Goal: Information Seeking & Learning: Learn about a topic

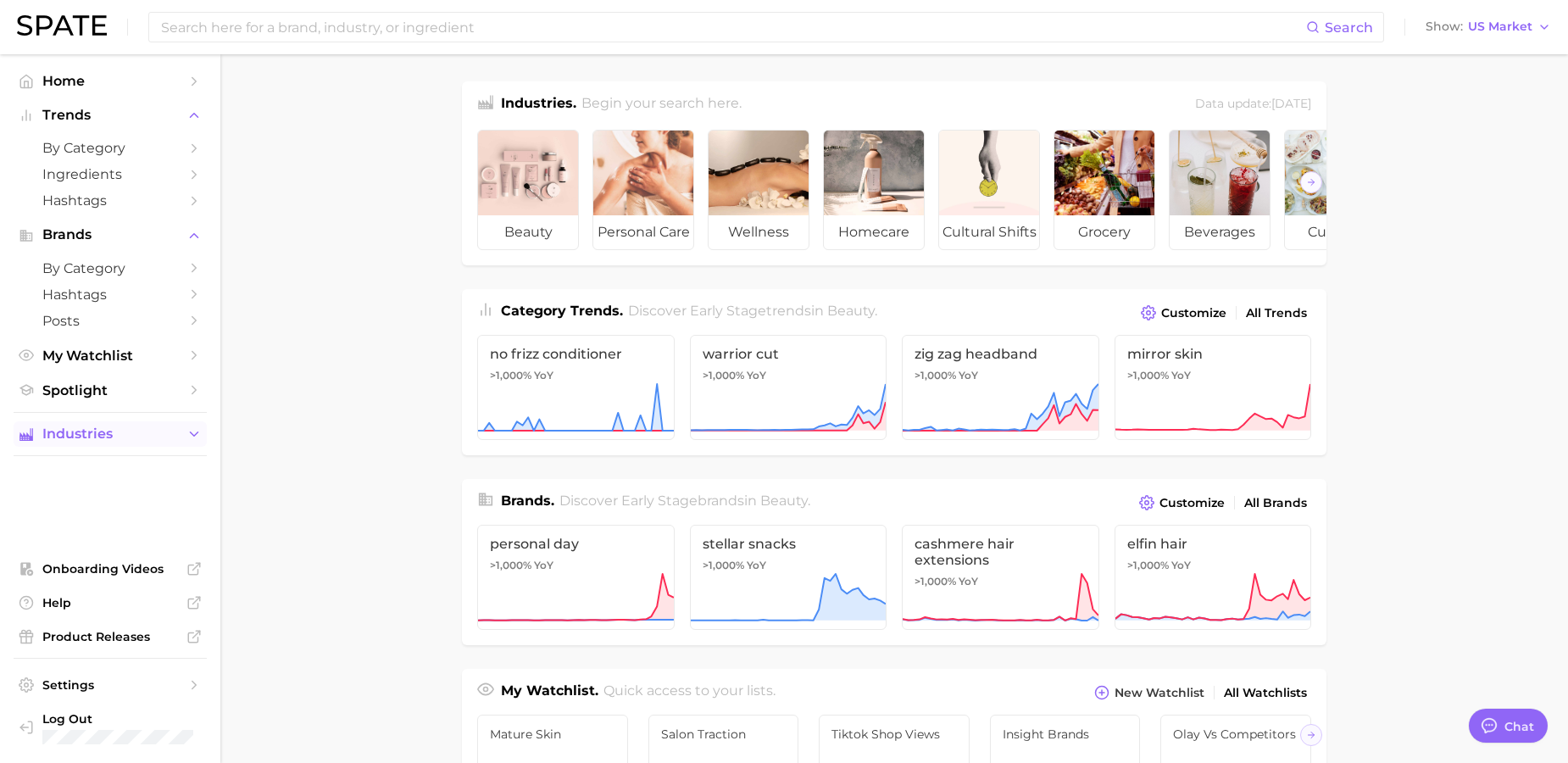
click at [125, 437] on span "Industries" at bounding box center [110, 434] width 135 height 15
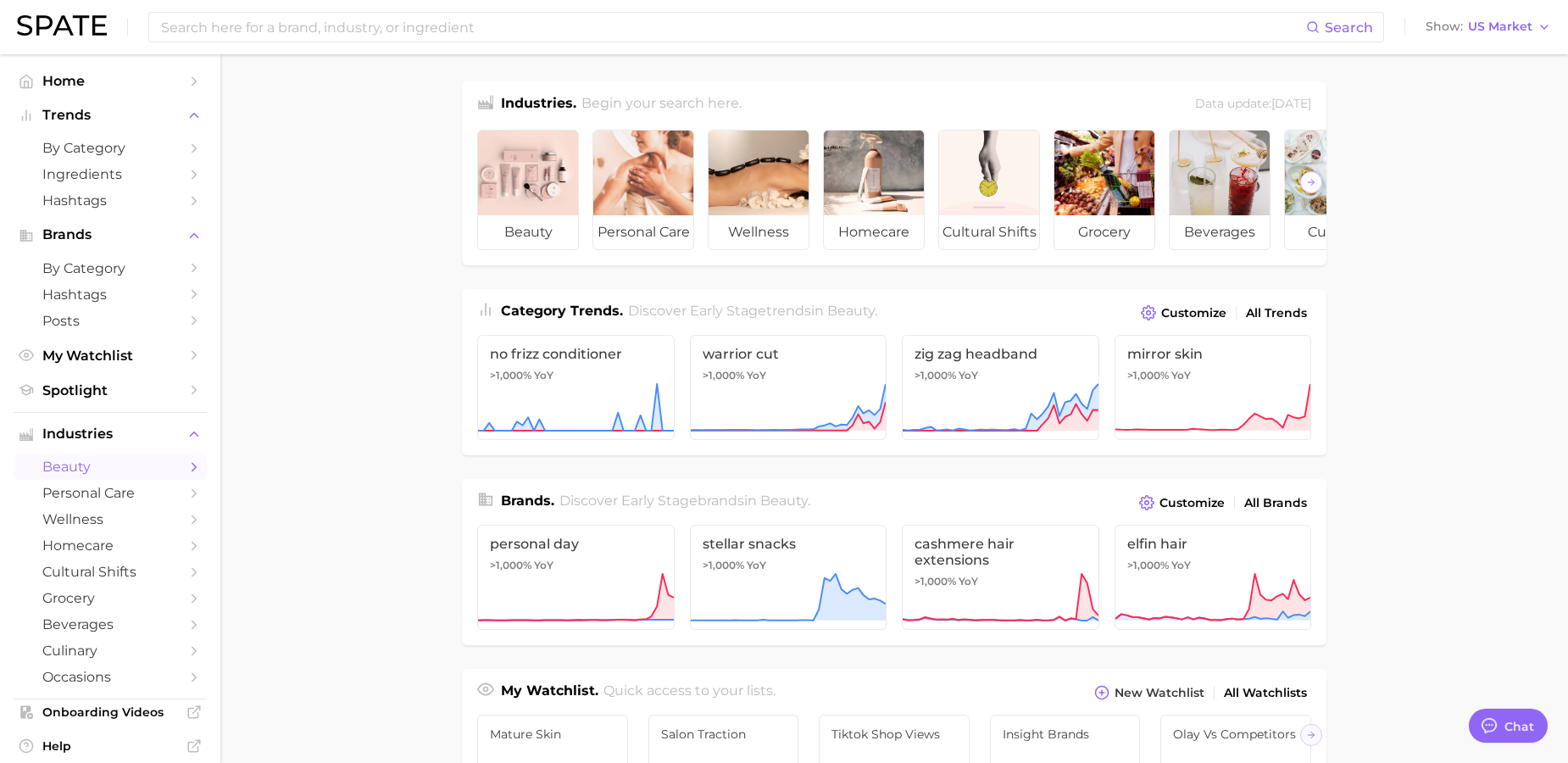
click at [133, 460] on span "beauty" at bounding box center [110, 466] width 135 height 16
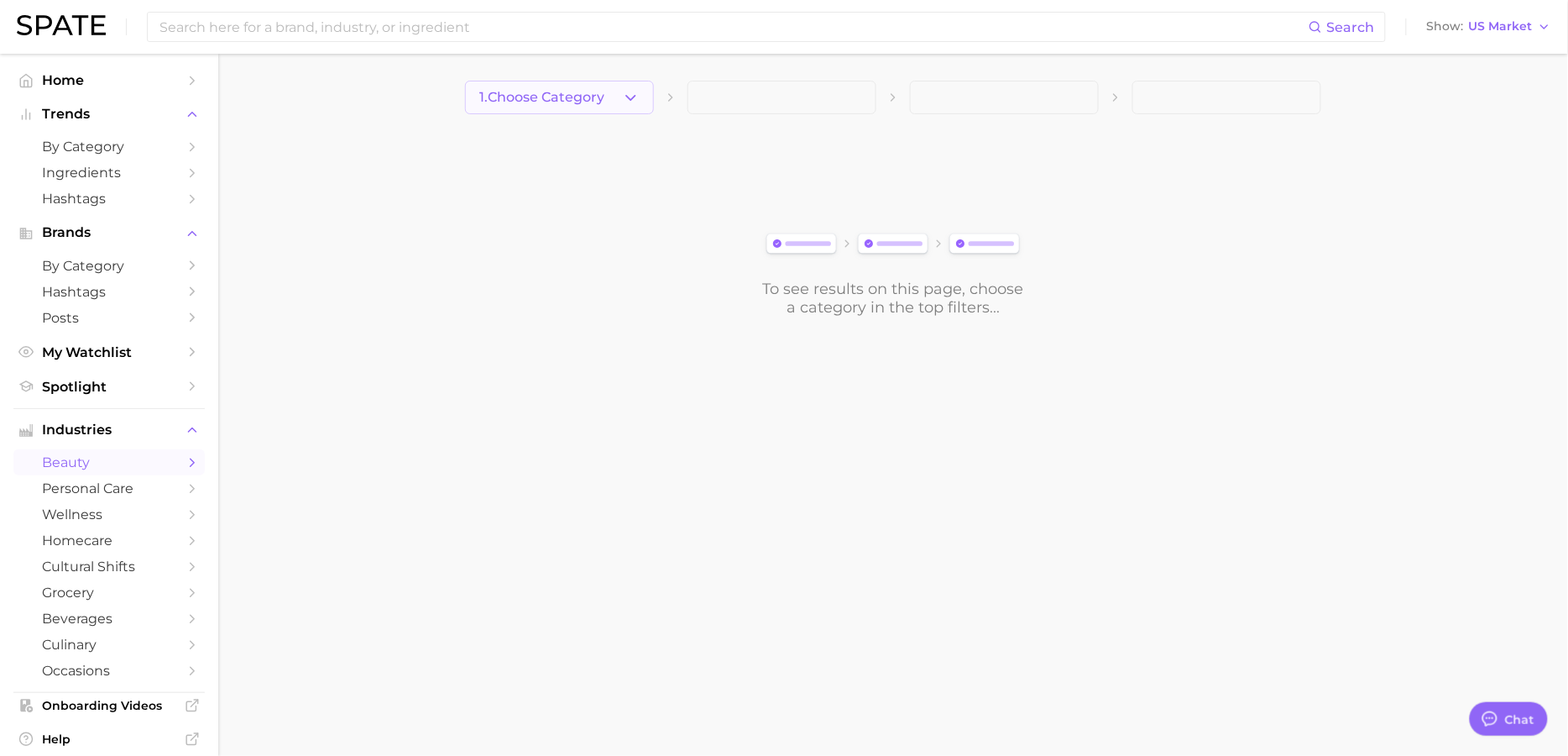
click at [635, 107] on button "1. Choose Category" at bounding box center [559, 98] width 188 height 34
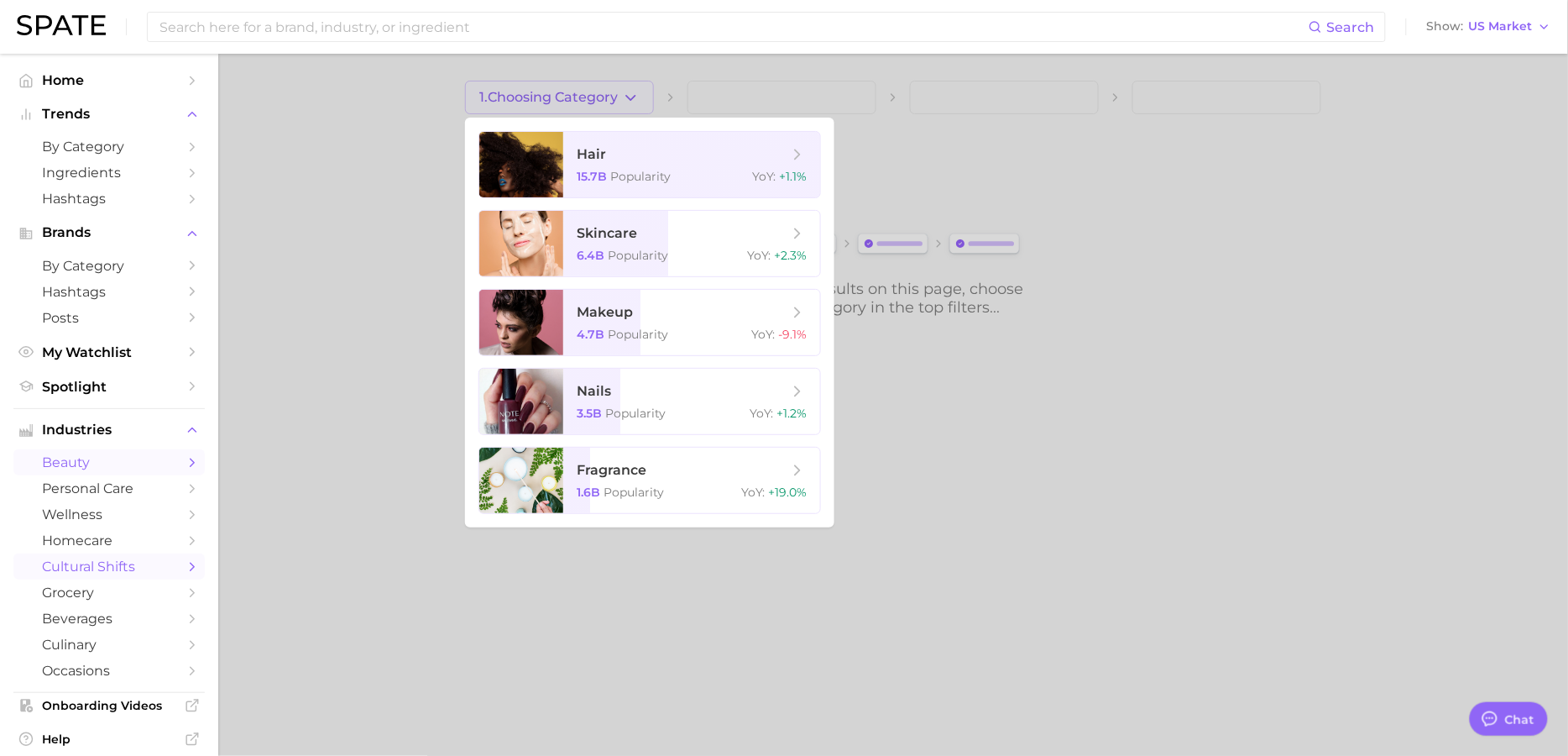
click at [108, 561] on span "cultural shifts" at bounding box center [109, 566] width 134 height 16
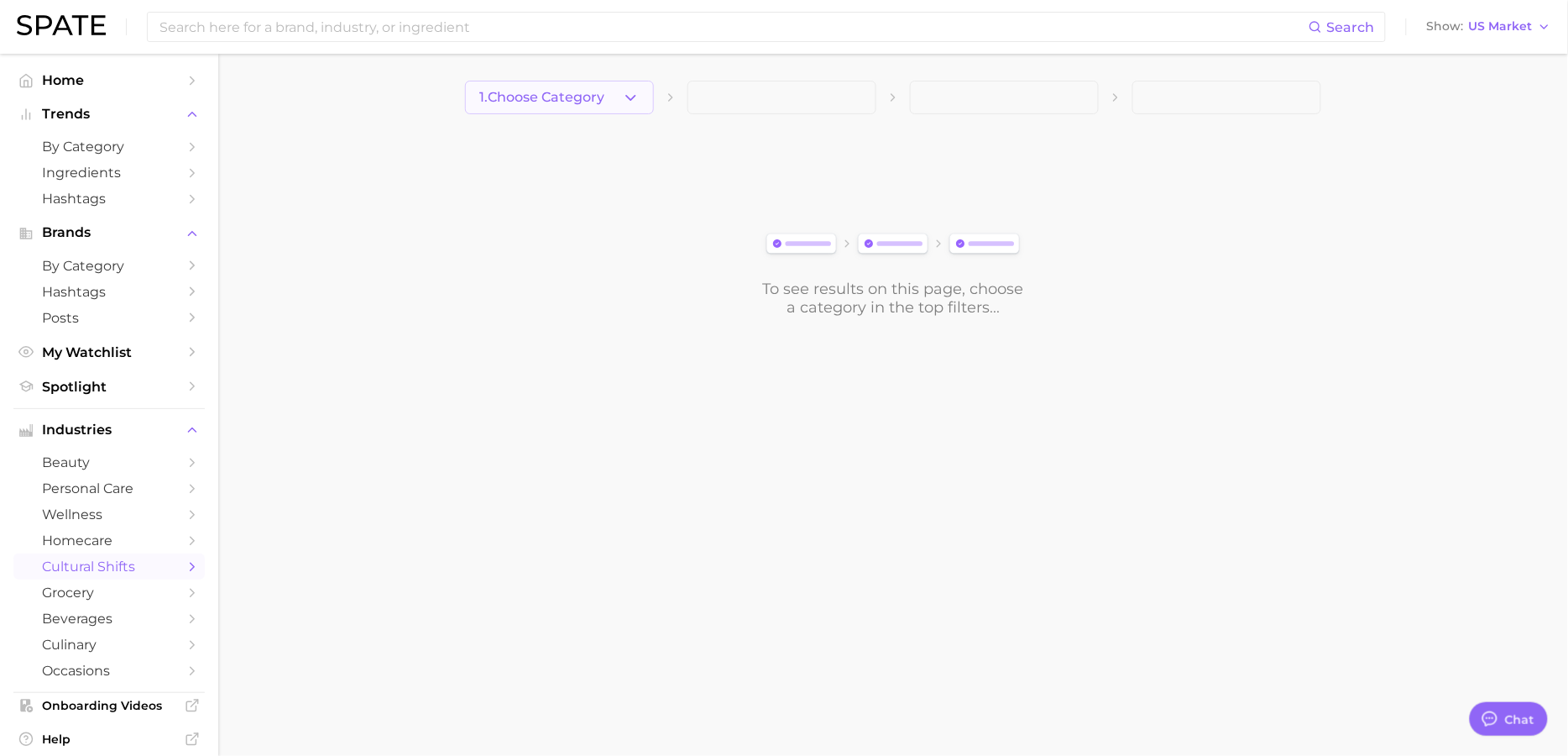
click at [639, 97] on icon "button" at bounding box center [630, 98] width 18 height 18
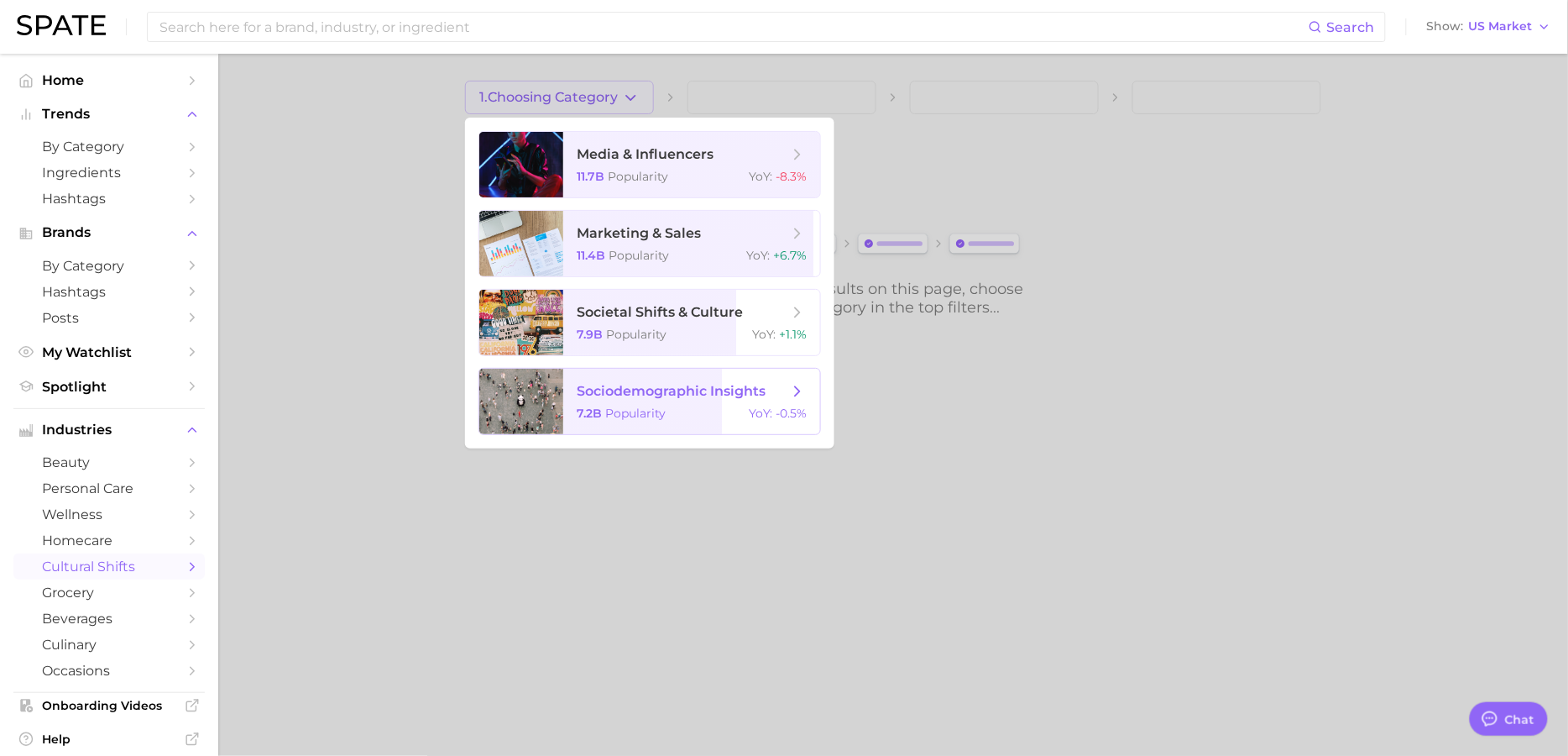
click at [650, 405] on span "Popularity" at bounding box center [636, 413] width 60 height 15
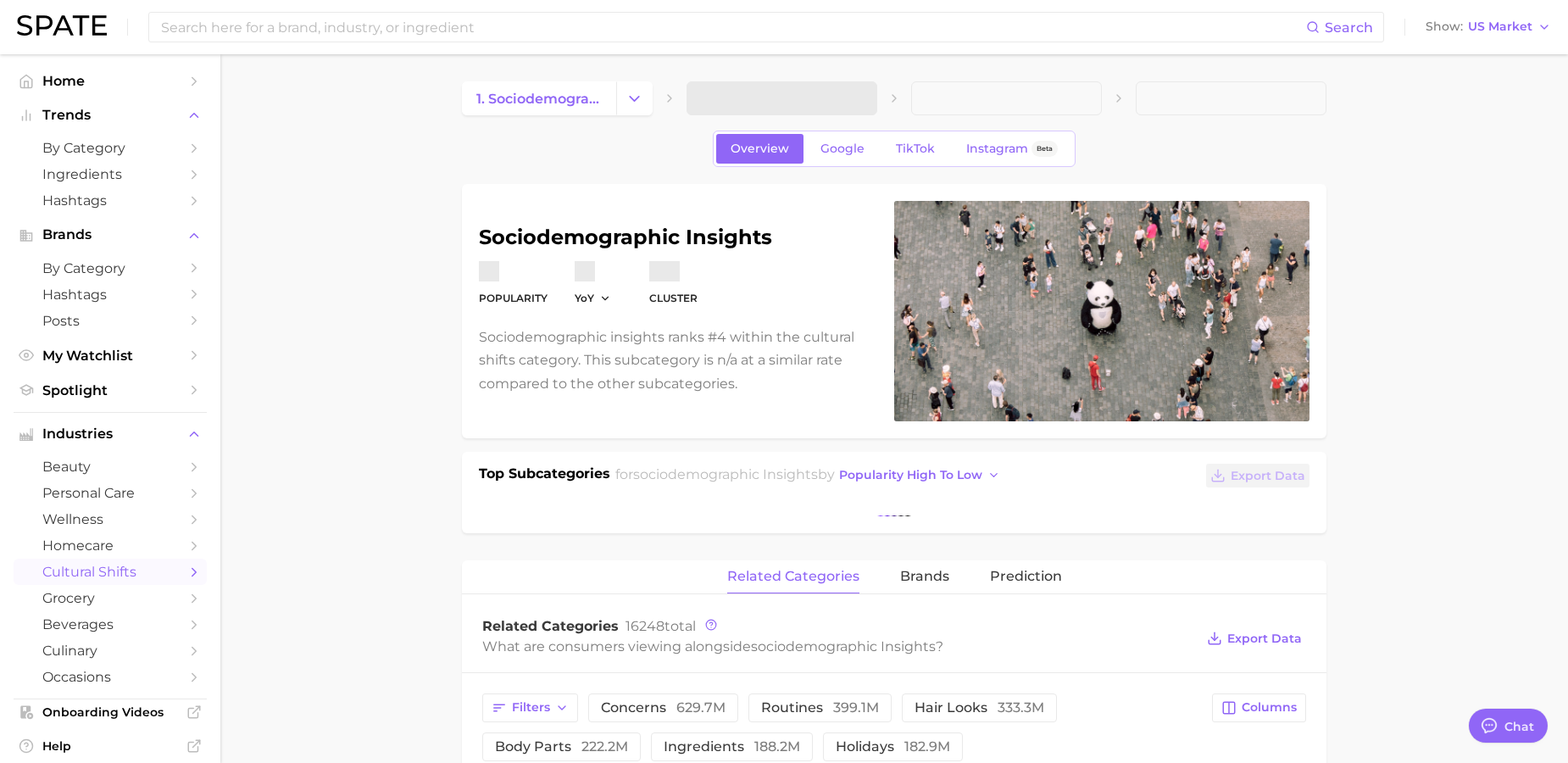
type textarea "x"
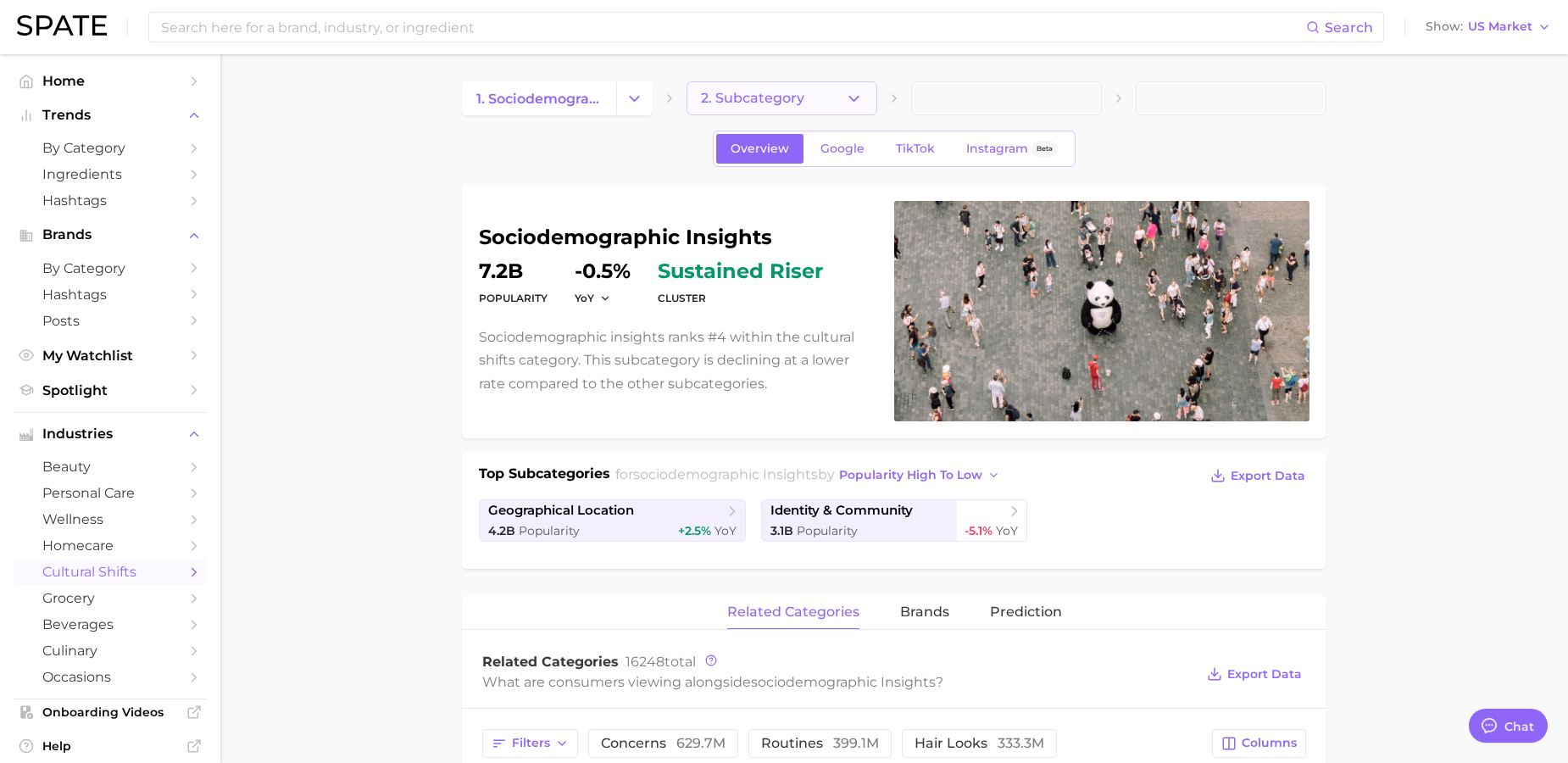
click at [792, 101] on span "2. Subcategory" at bounding box center [752, 98] width 103 height 15
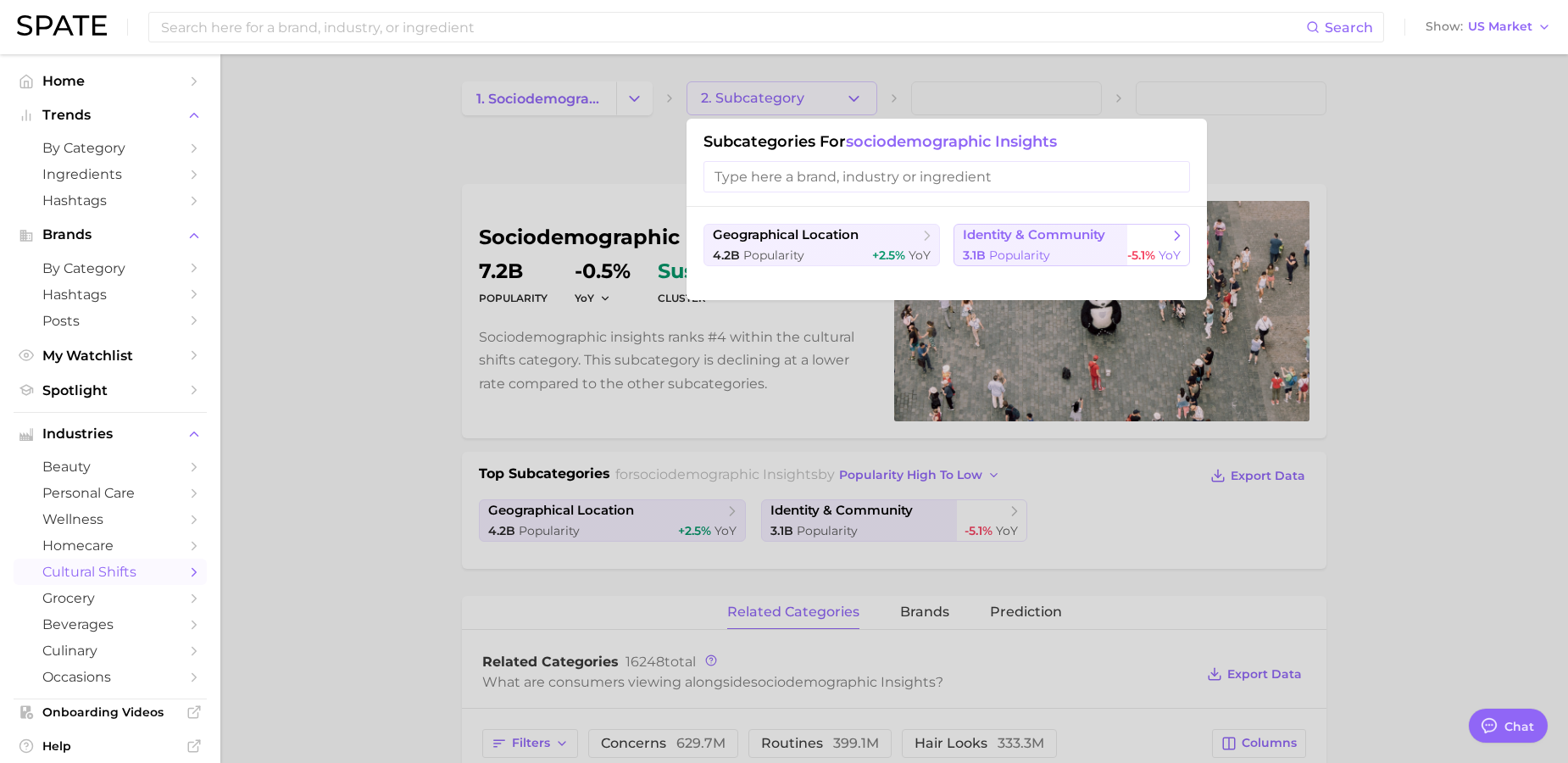
click at [1057, 241] on span "identity & community" at bounding box center [1034, 235] width 142 height 16
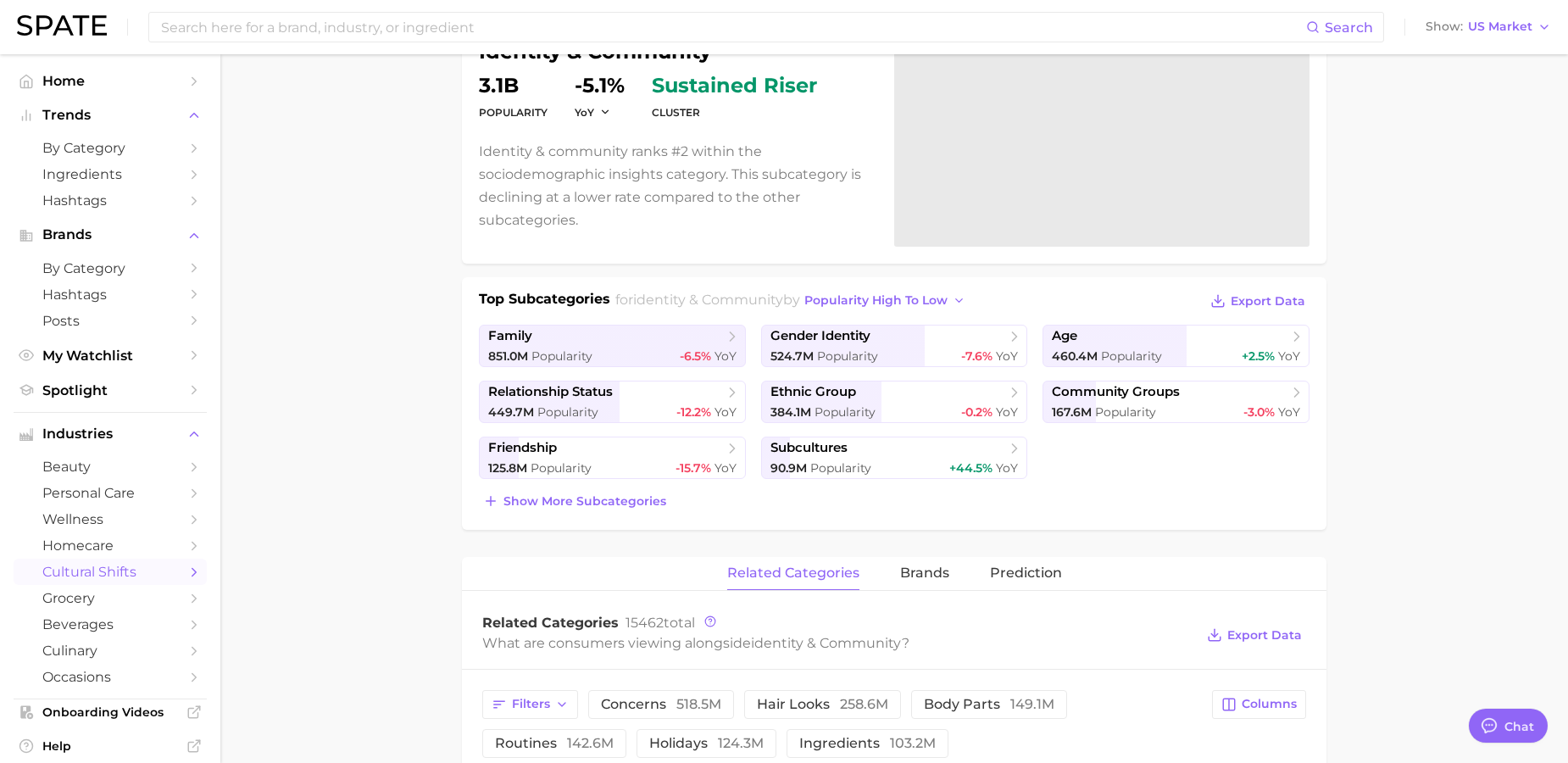
scroll to position [185, 0]
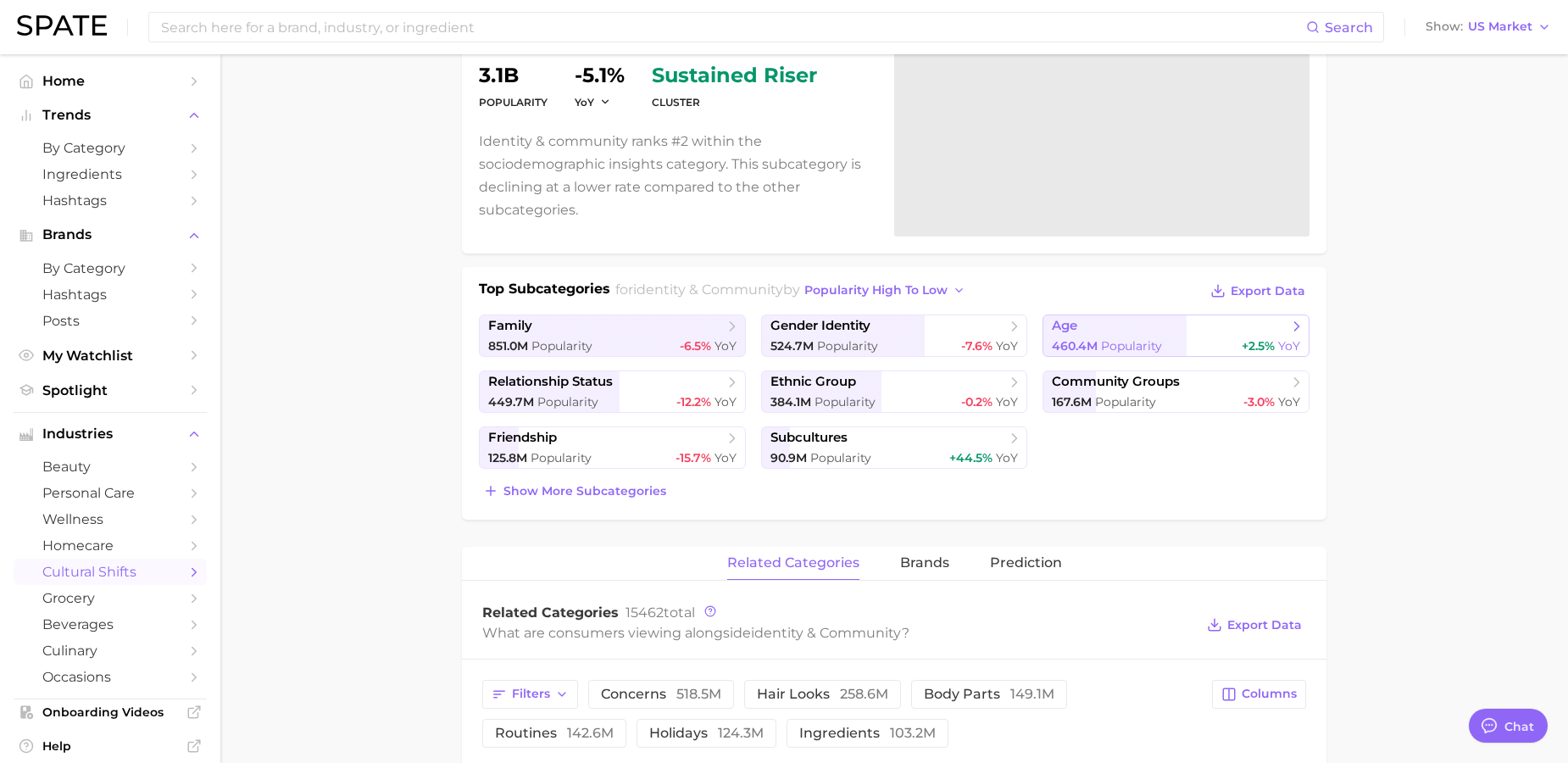
click at [1116, 323] on span "age" at bounding box center [1169, 327] width 236 height 17
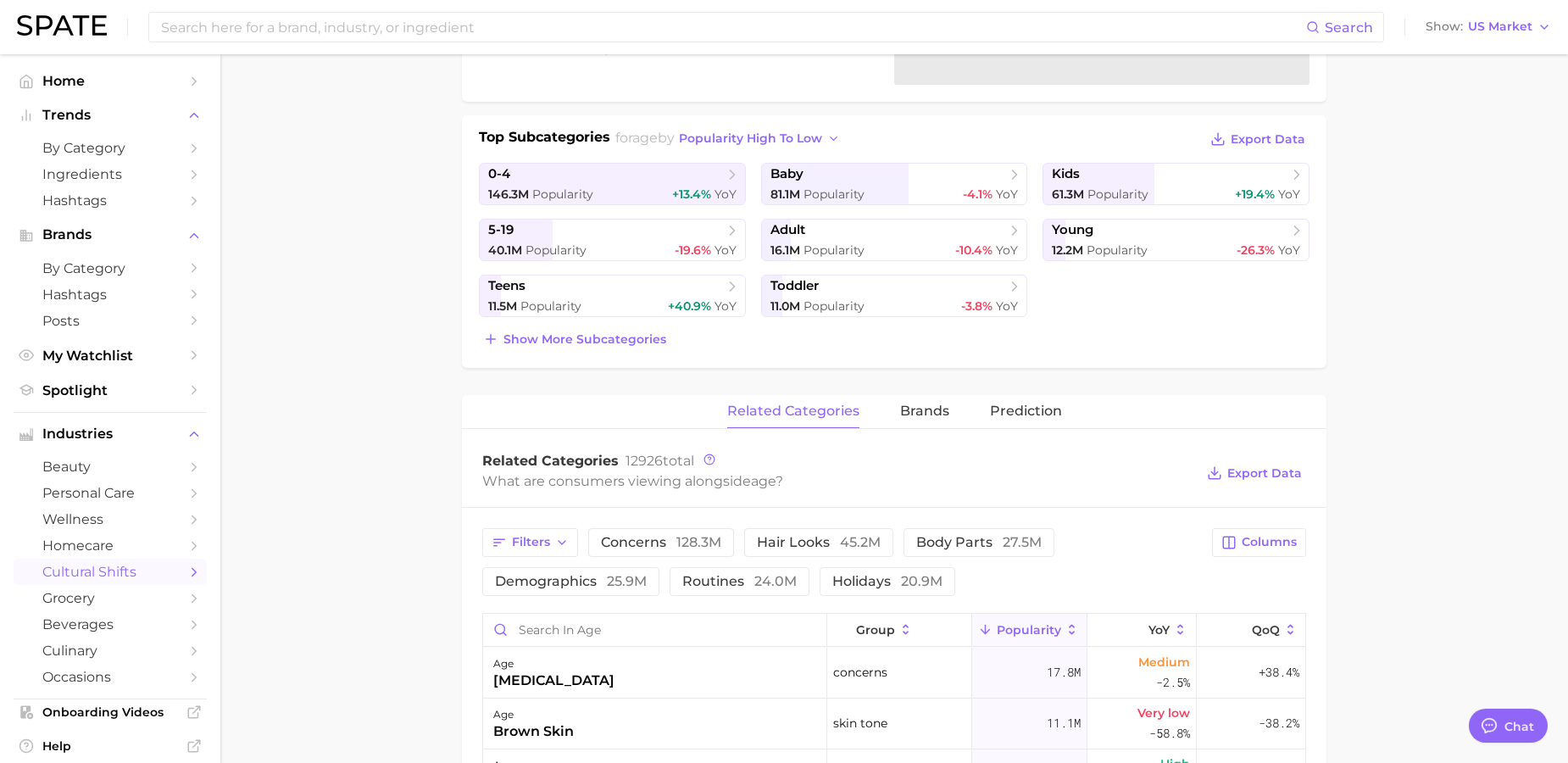
scroll to position [344, 0]
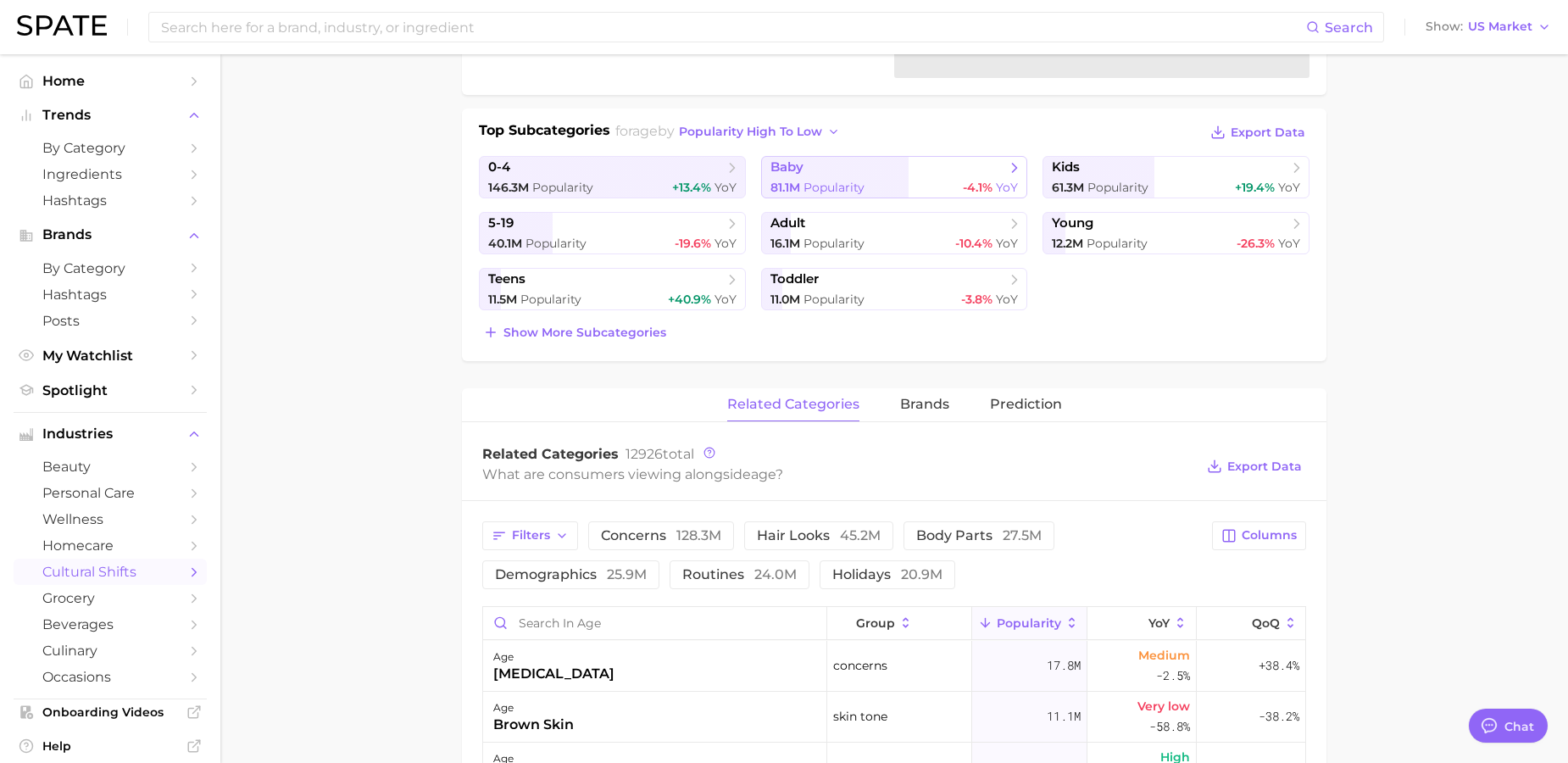
click at [951, 166] on span "baby" at bounding box center [888, 168] width 236 height 17
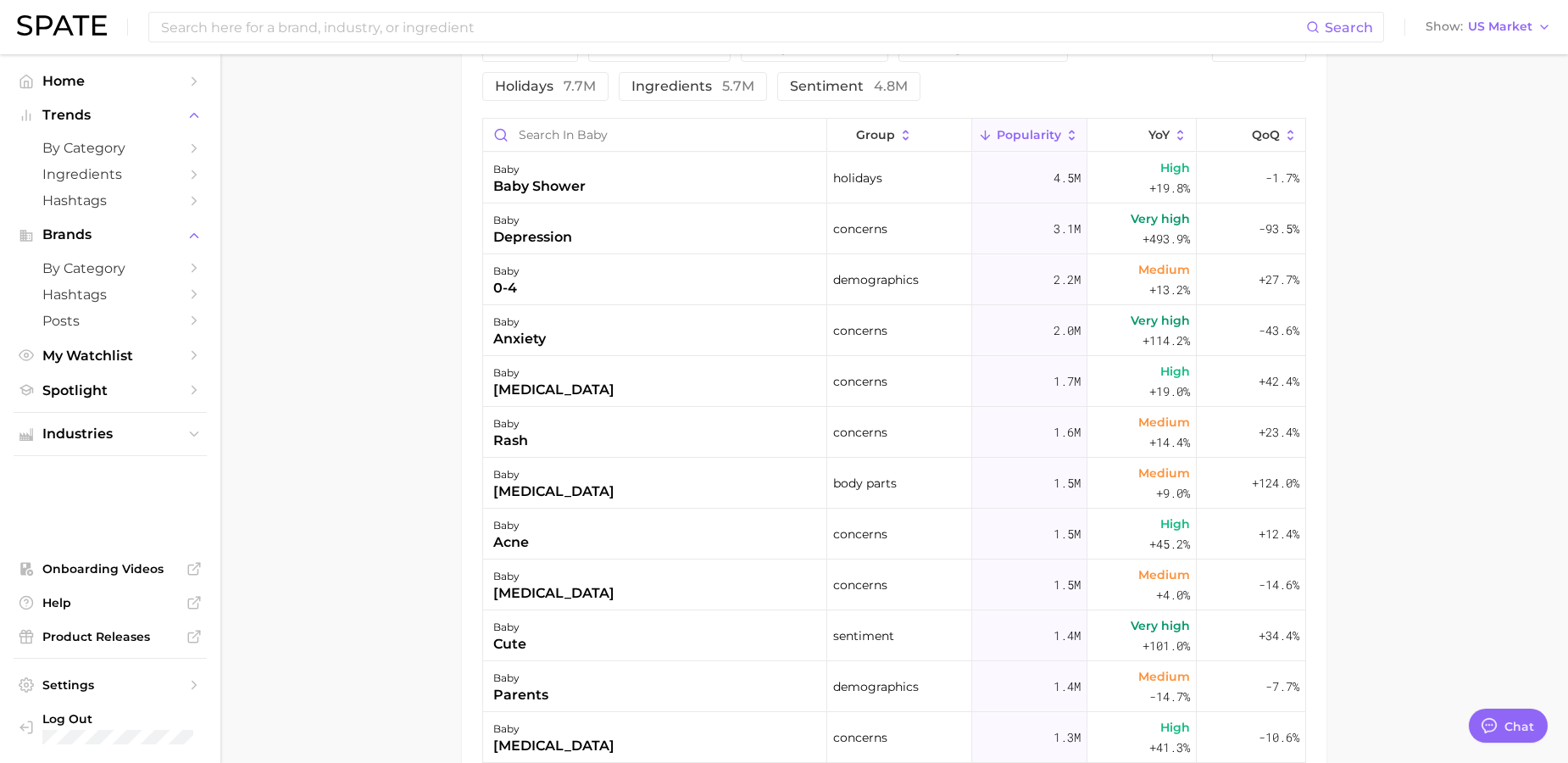
scroll to position [630, 0]
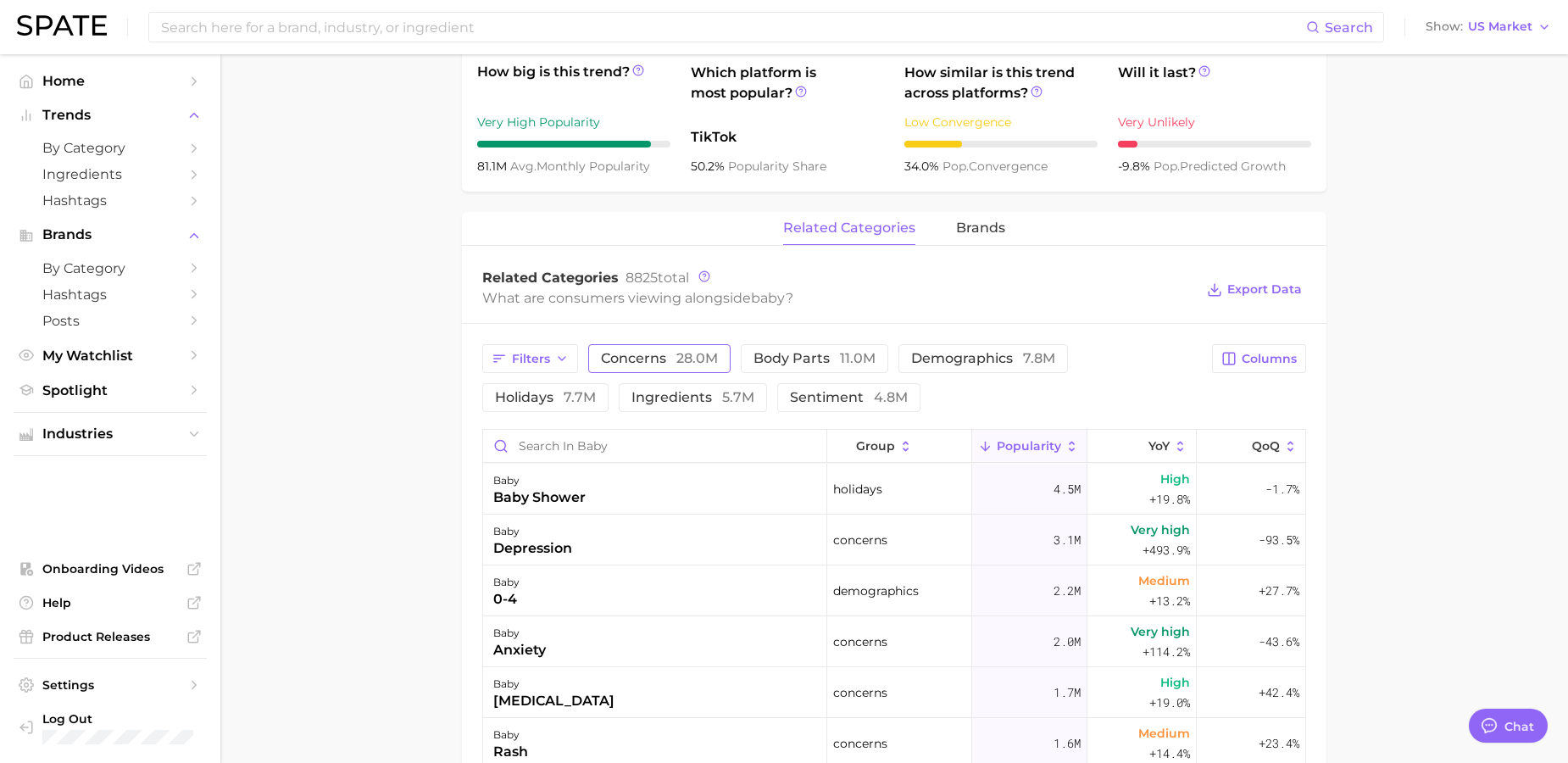
click at [704, 363] on span "28.0m" at bounding box center [697, 358] width 42 height 16
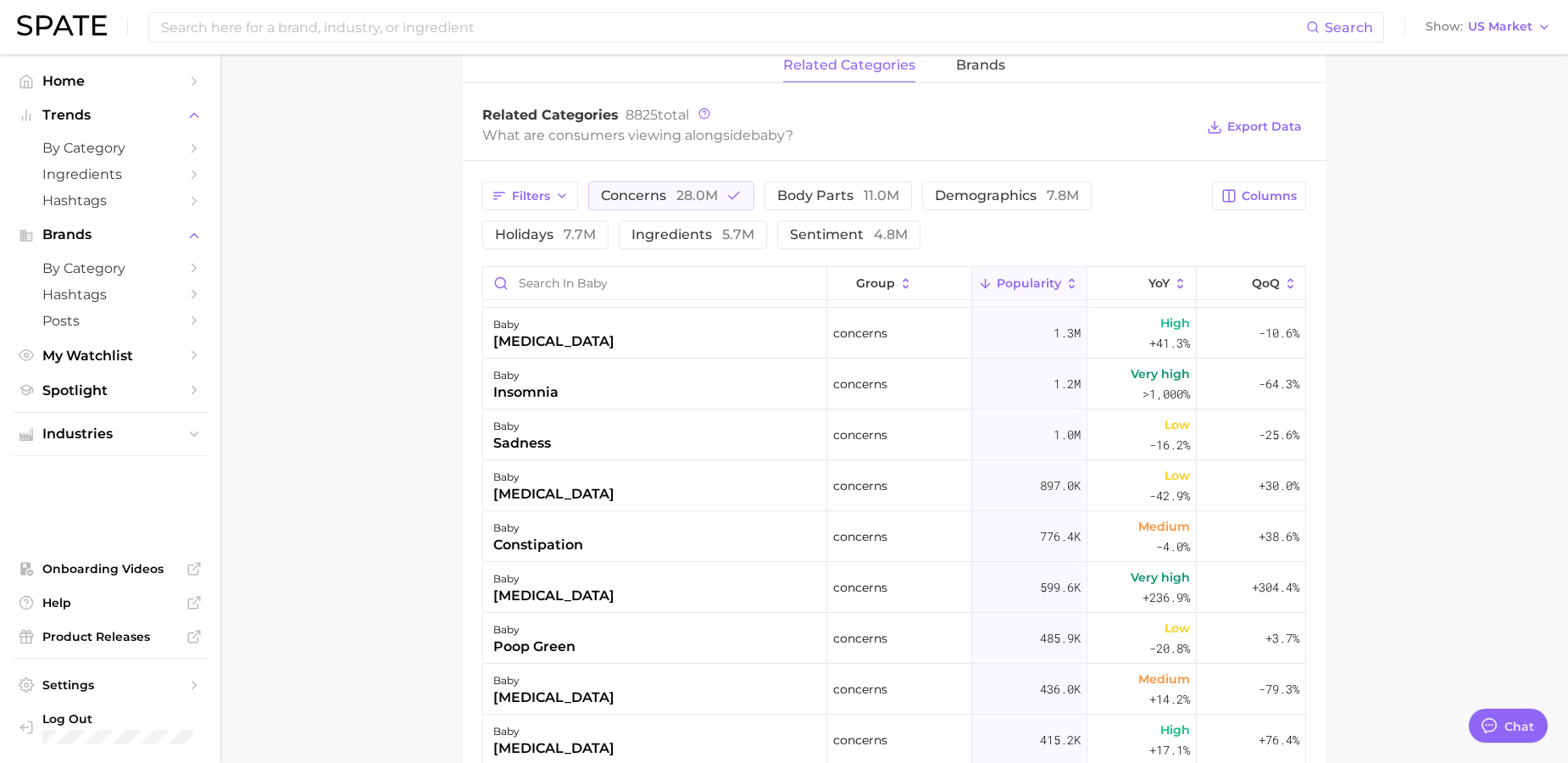
scroll to position [39, 0]
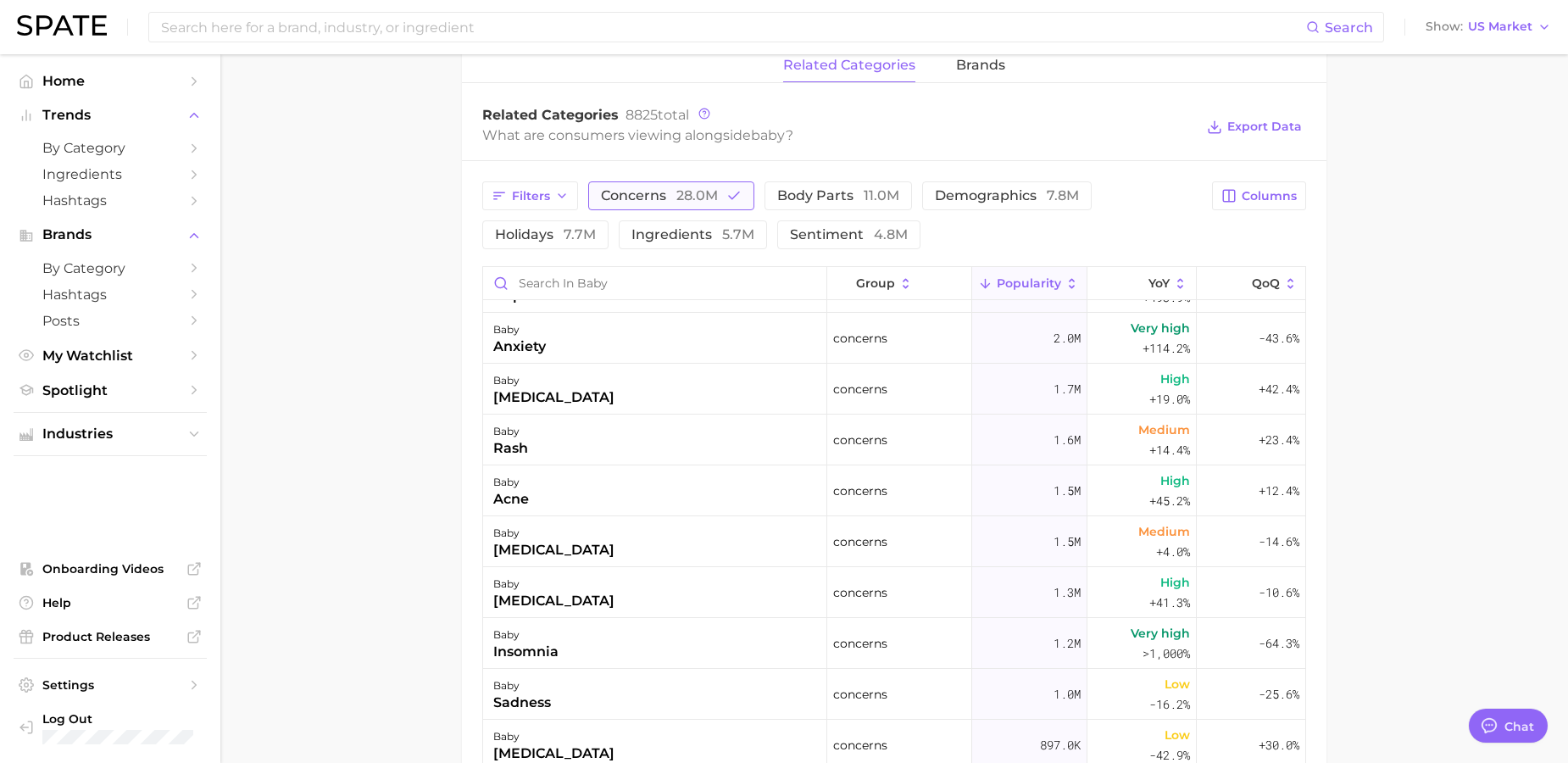
click at [704, 207] on button "concerns 28.0m" at bounding box center [670, 196] width 166 height 28
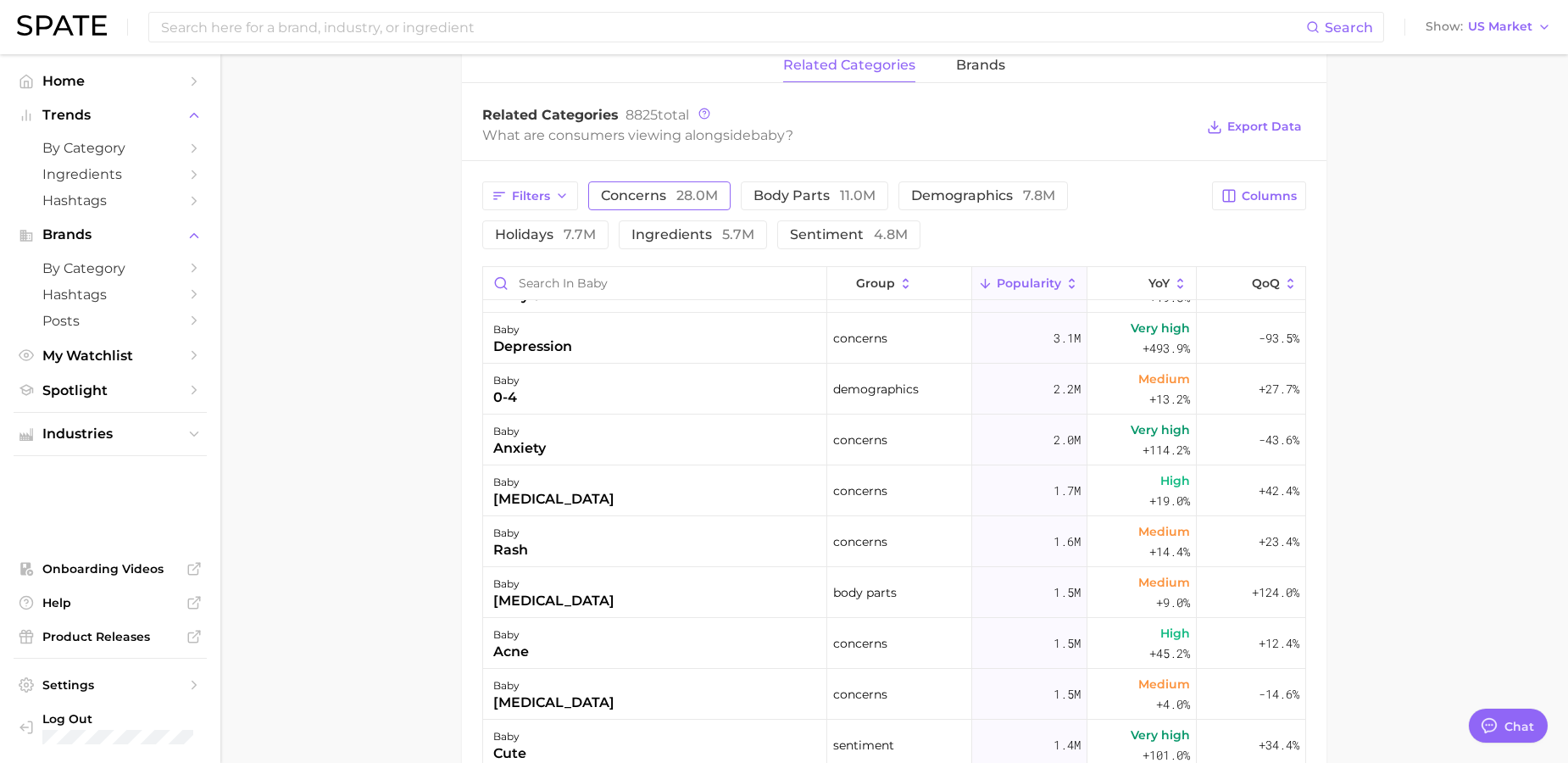
scroll to position [0, 0]
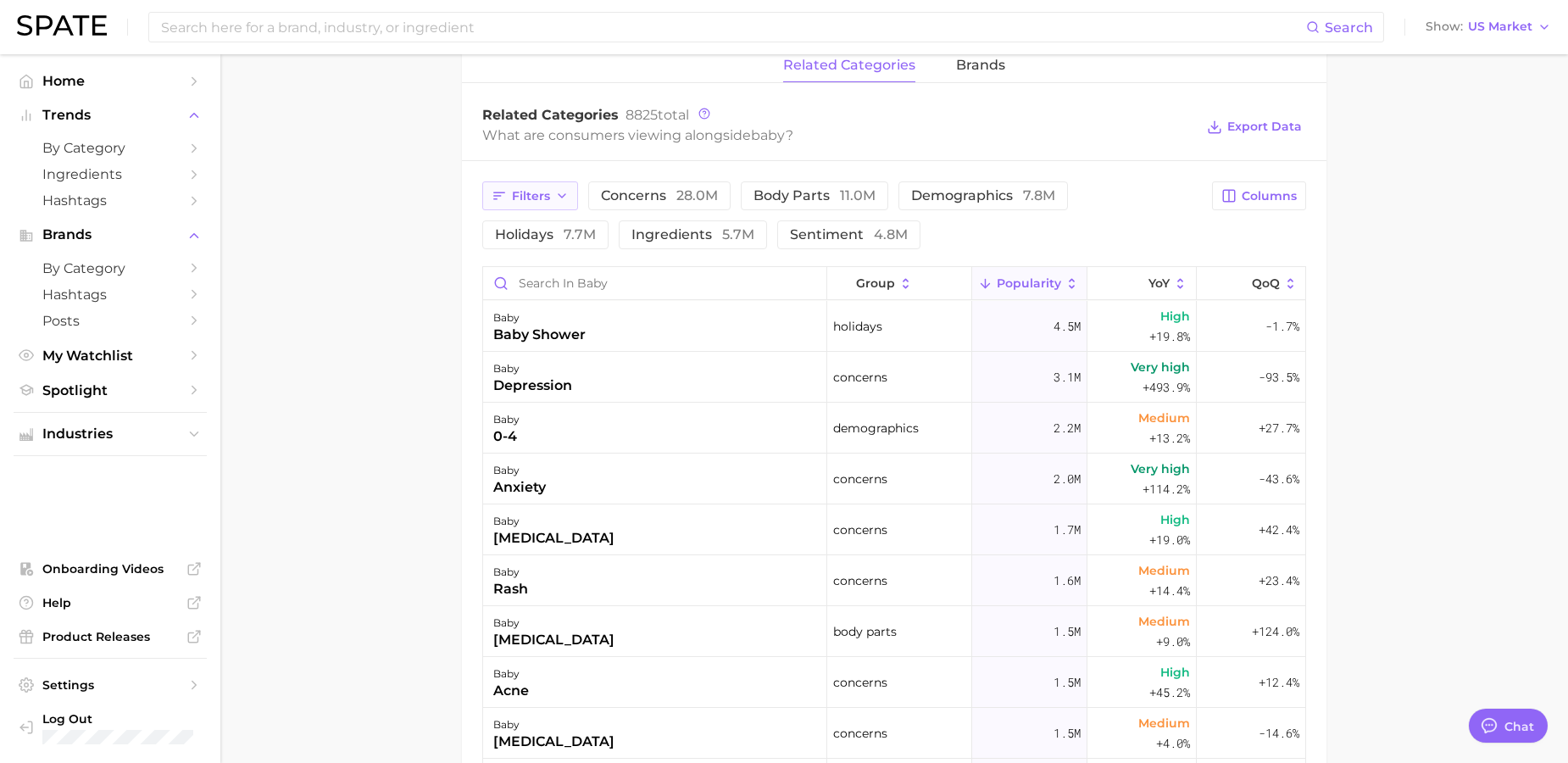
click at [559, 208] on button "Filters" at bounding box center [529, 196] width 96 height 28
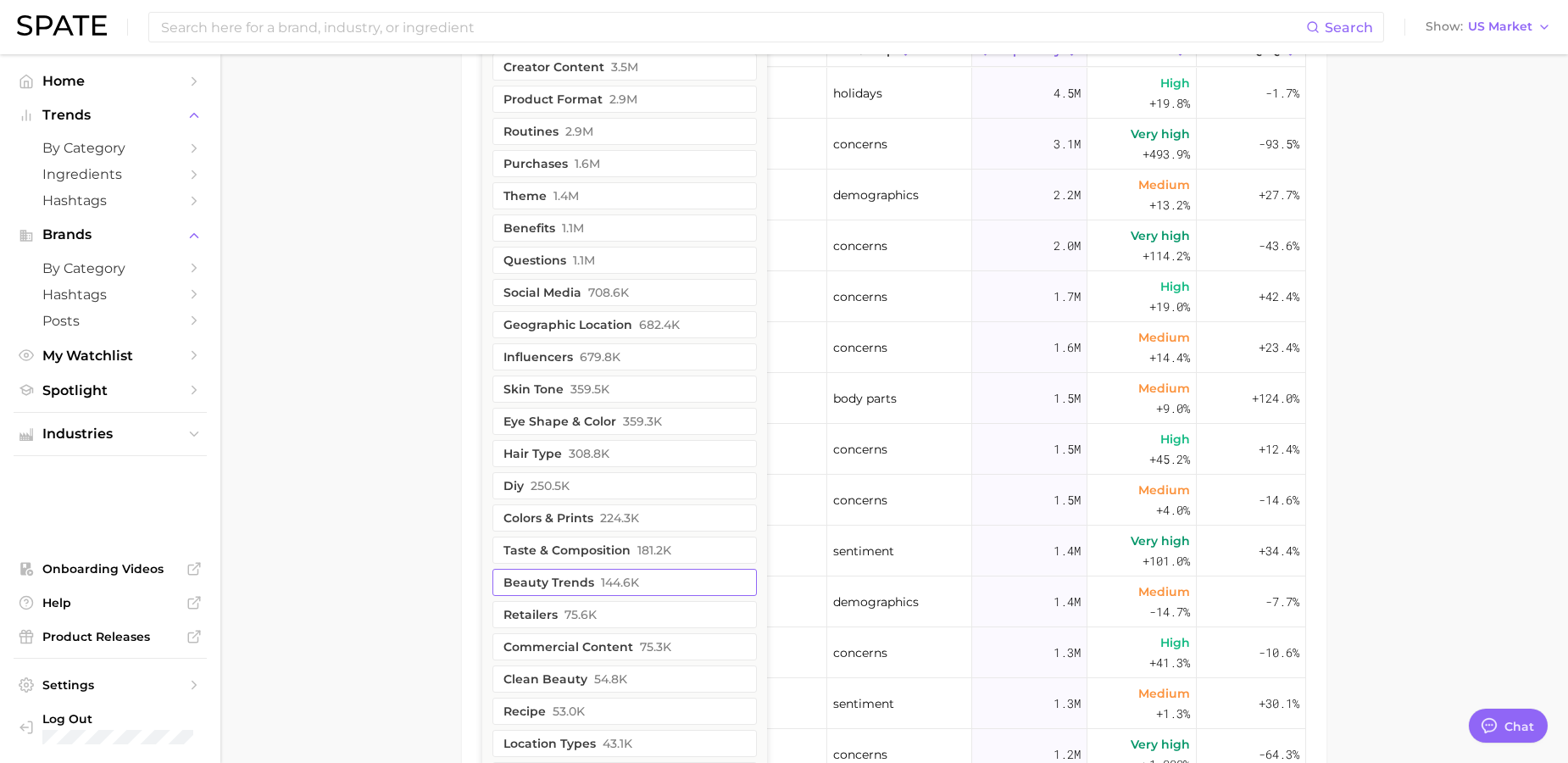
click at [653, 585] on button "beauty trends 144.6k" at bounding box center [624, 582] width 264 height 27
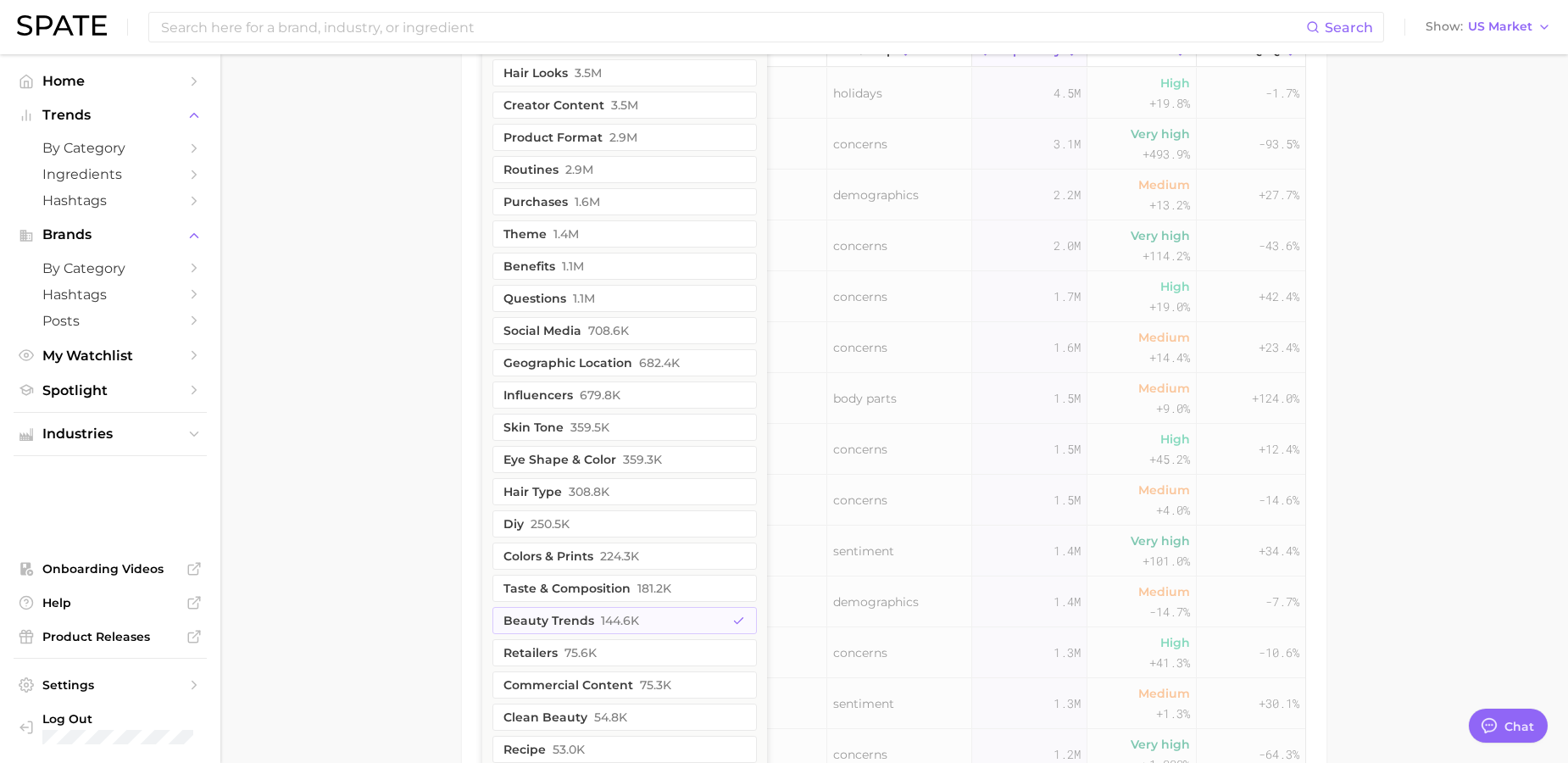
scroll to position [1064, 0]
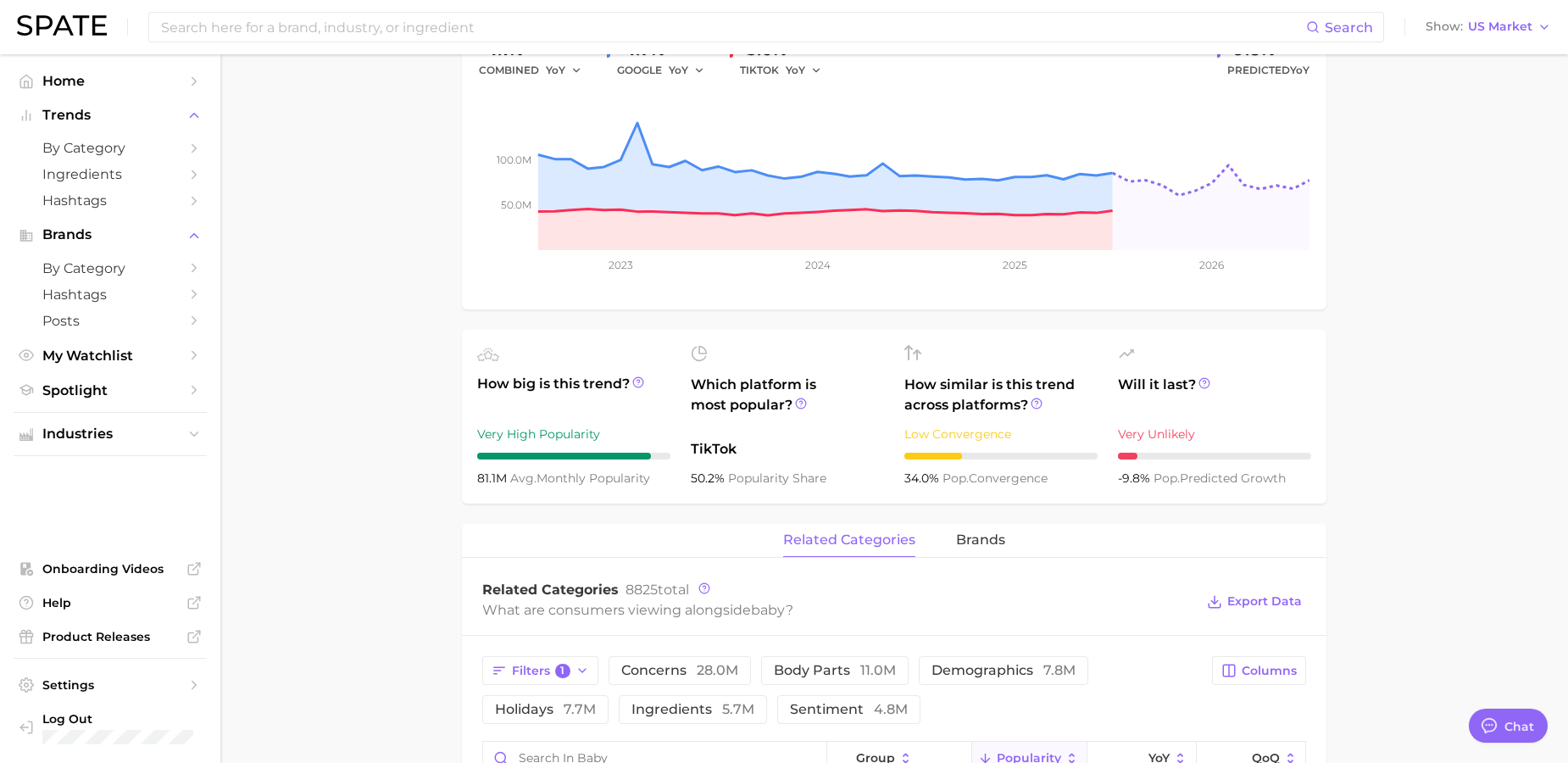
scroll to position [417, 0]
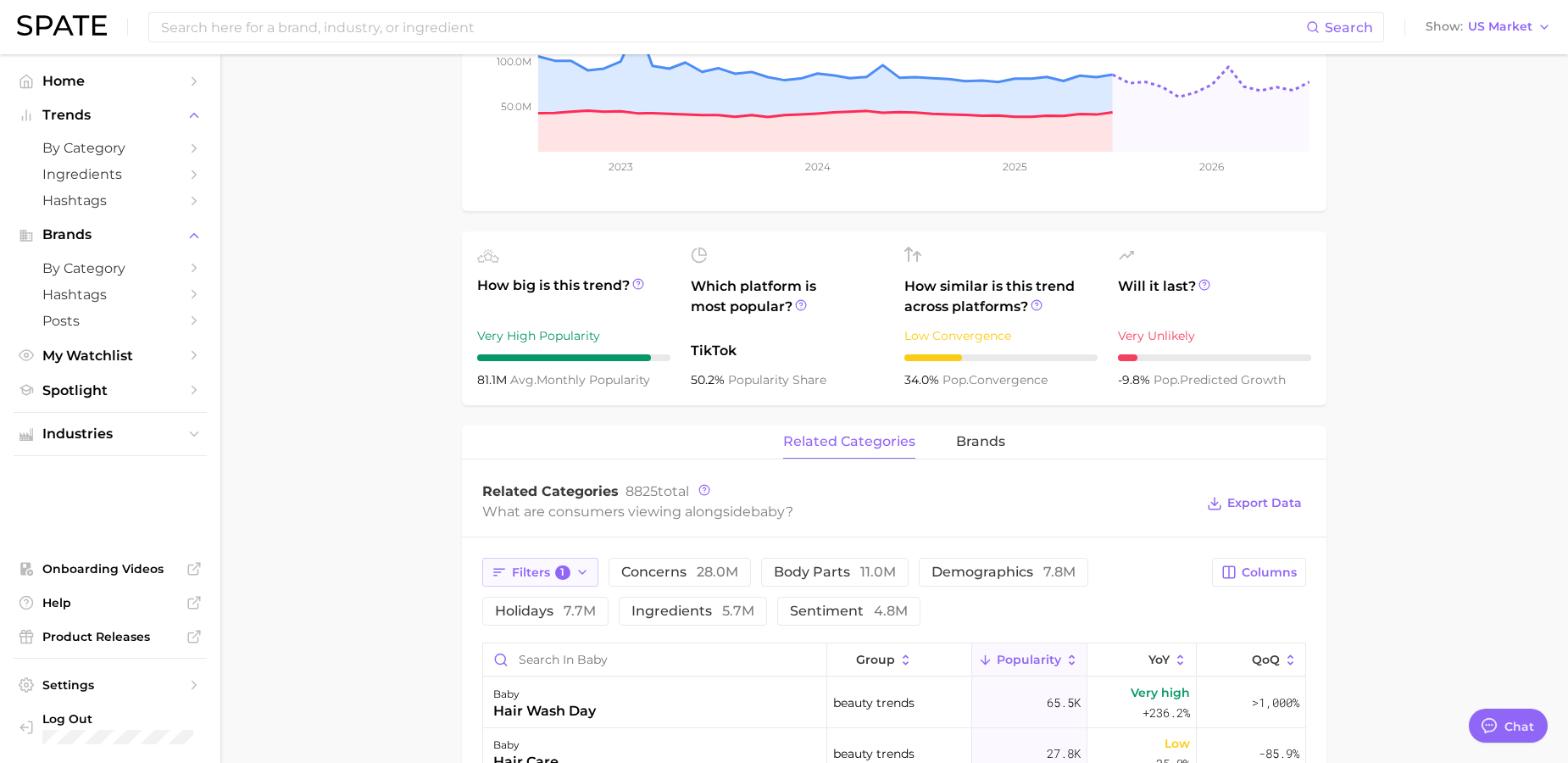
click at [579, 572] on icon "button" at bounding box center [582, 572] width 13 height 13
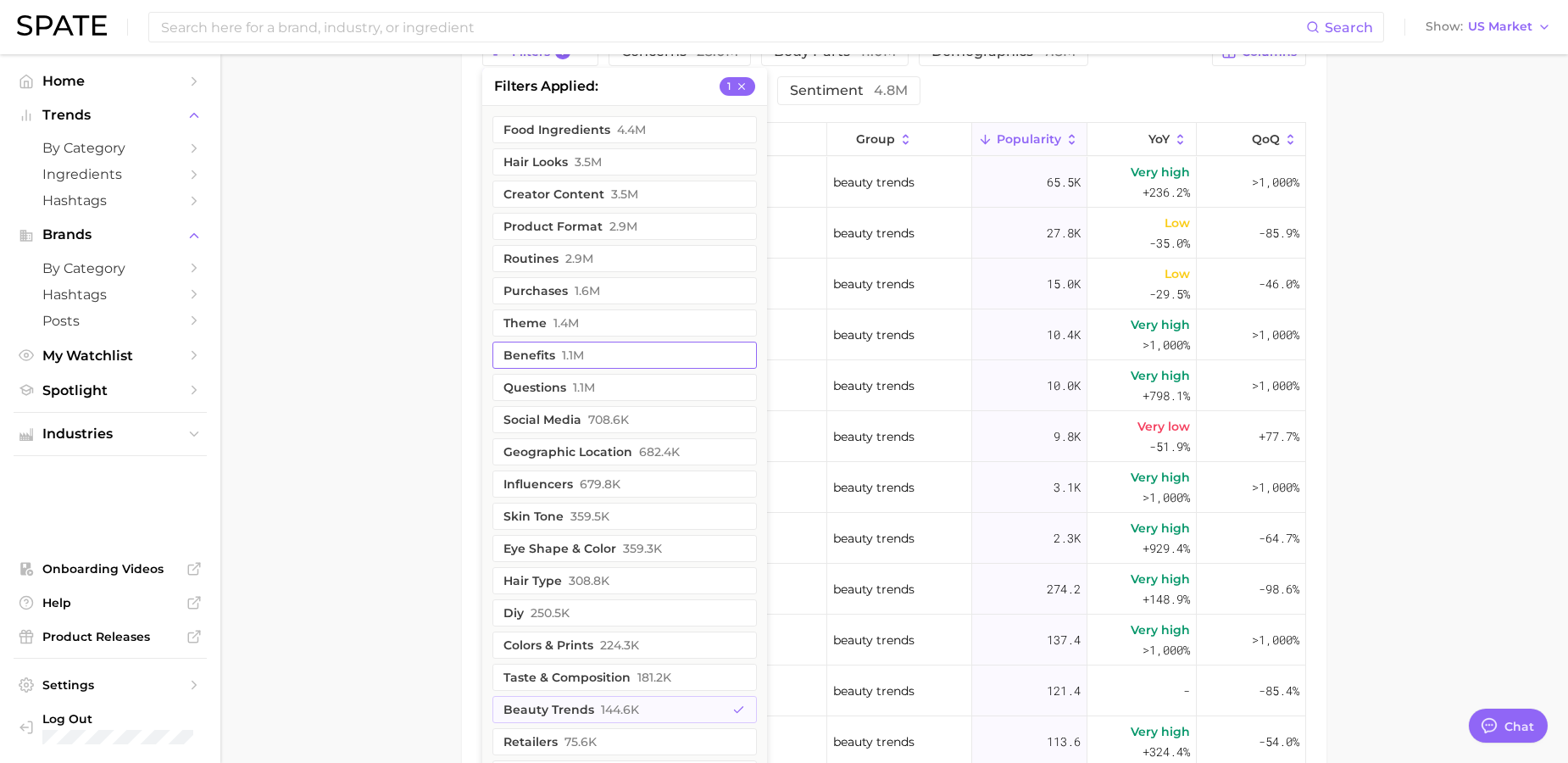
scroll to position [935, 0]
click at [635, 713] on span "144.6k" at bounding box center [620, 711] width 38 height 13
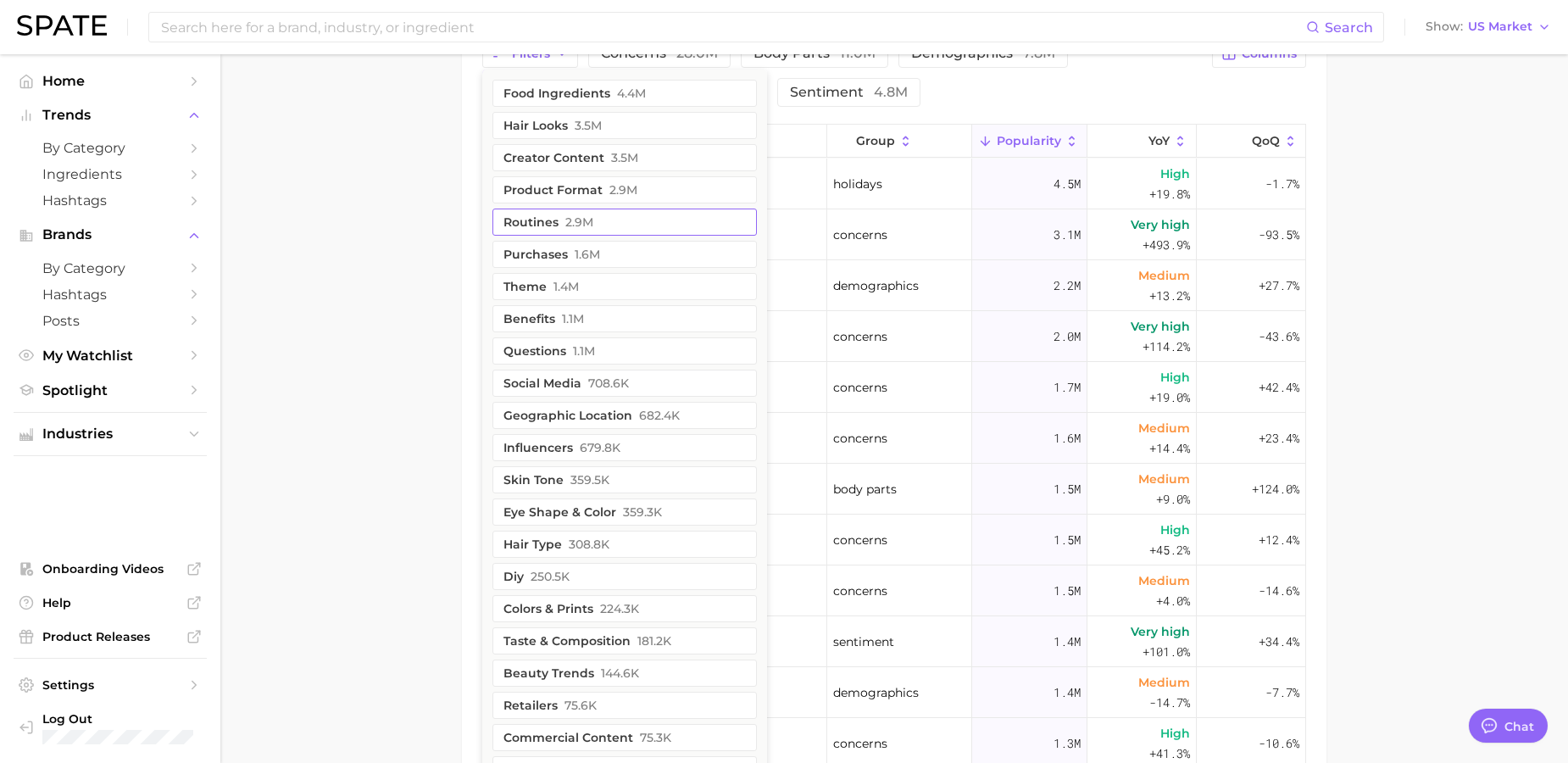
click at [625, 219] on button "routines 2.9m" at bounding box center [624, 222] width 264 height 27
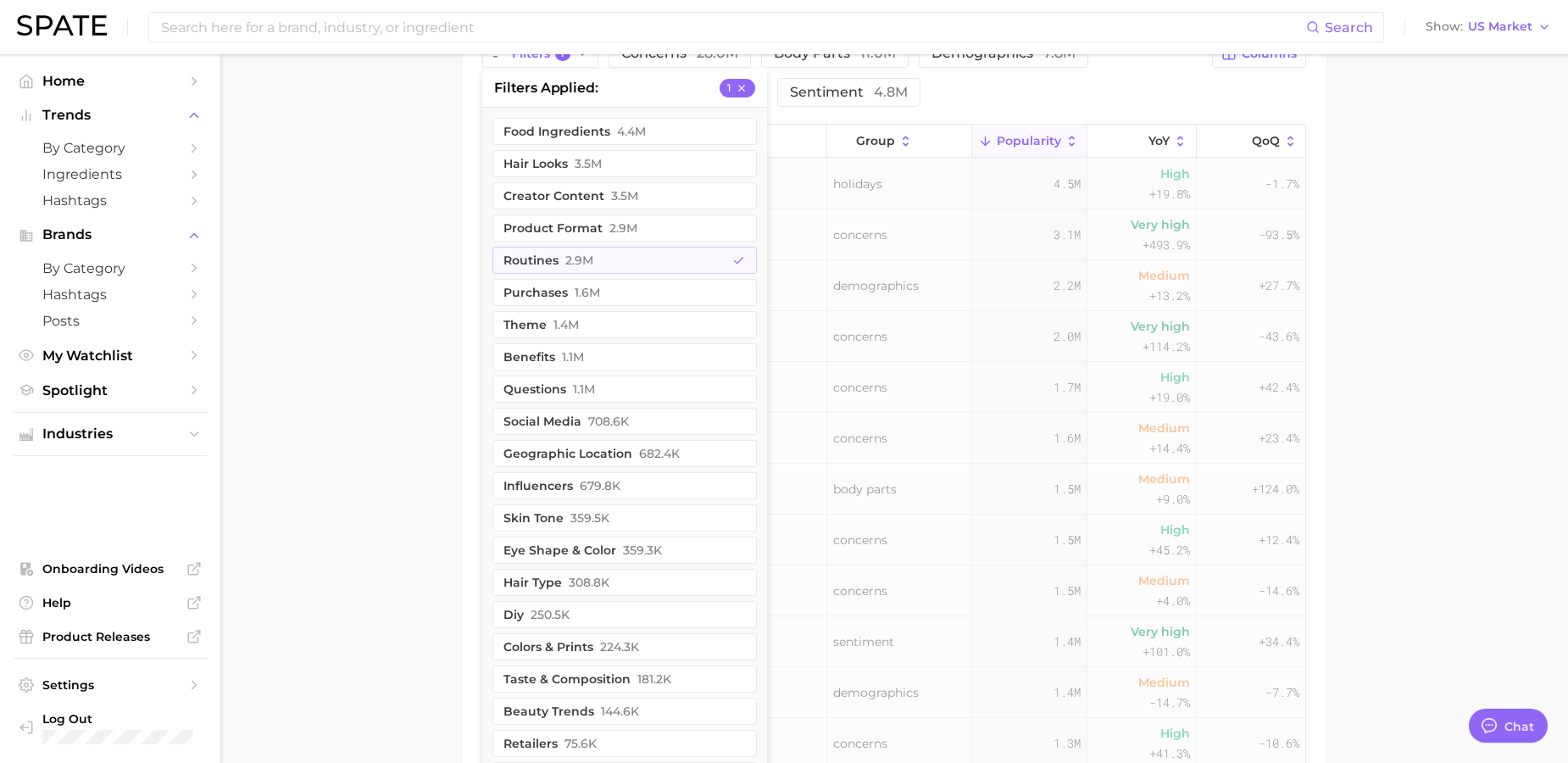
click at [1379, 244] on main "1. sociodemographic insights 2. identity & community 3. age [DEMOGRAPHIC_DATA].…" at bounding box center [895, 56] width 1348 height 1872
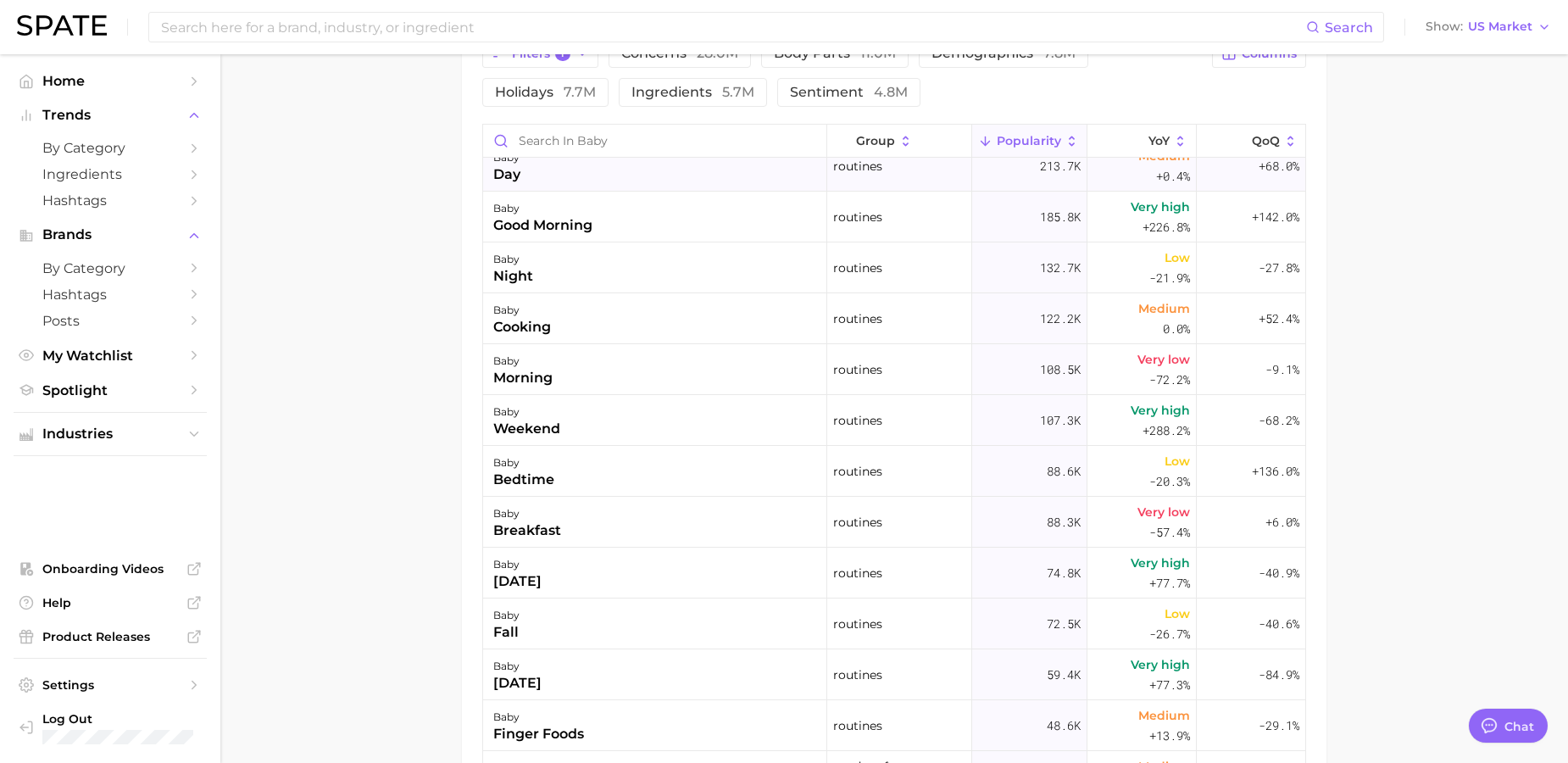
scroll to position [0, 0]
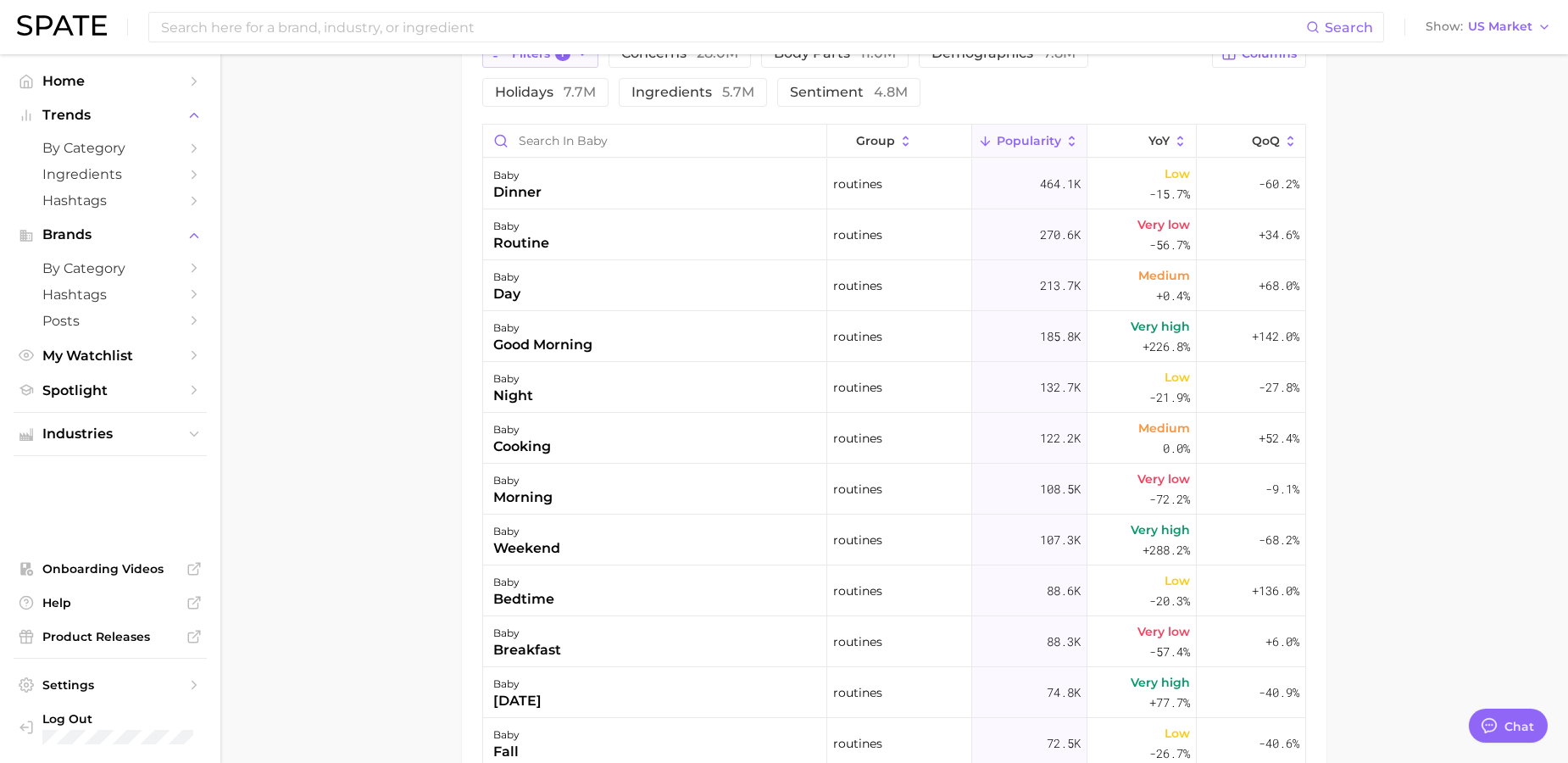
click at [580, 65] on button "Filters 1" at bounding box center [540, 53] width 116 height 28
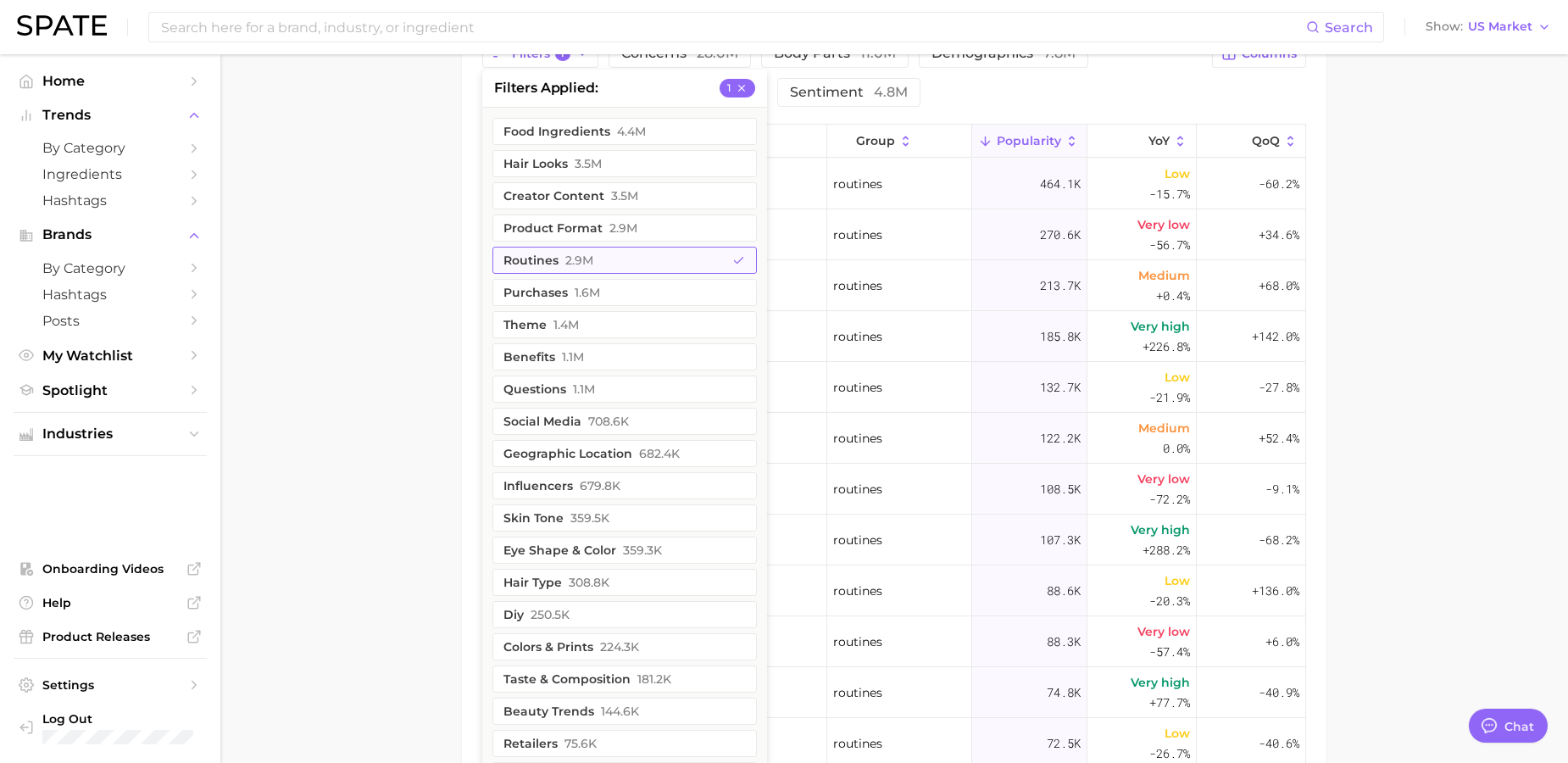
click at [634, 255] on button "routines 2.9m" at bounding box center [624, 260] width 264 height 27
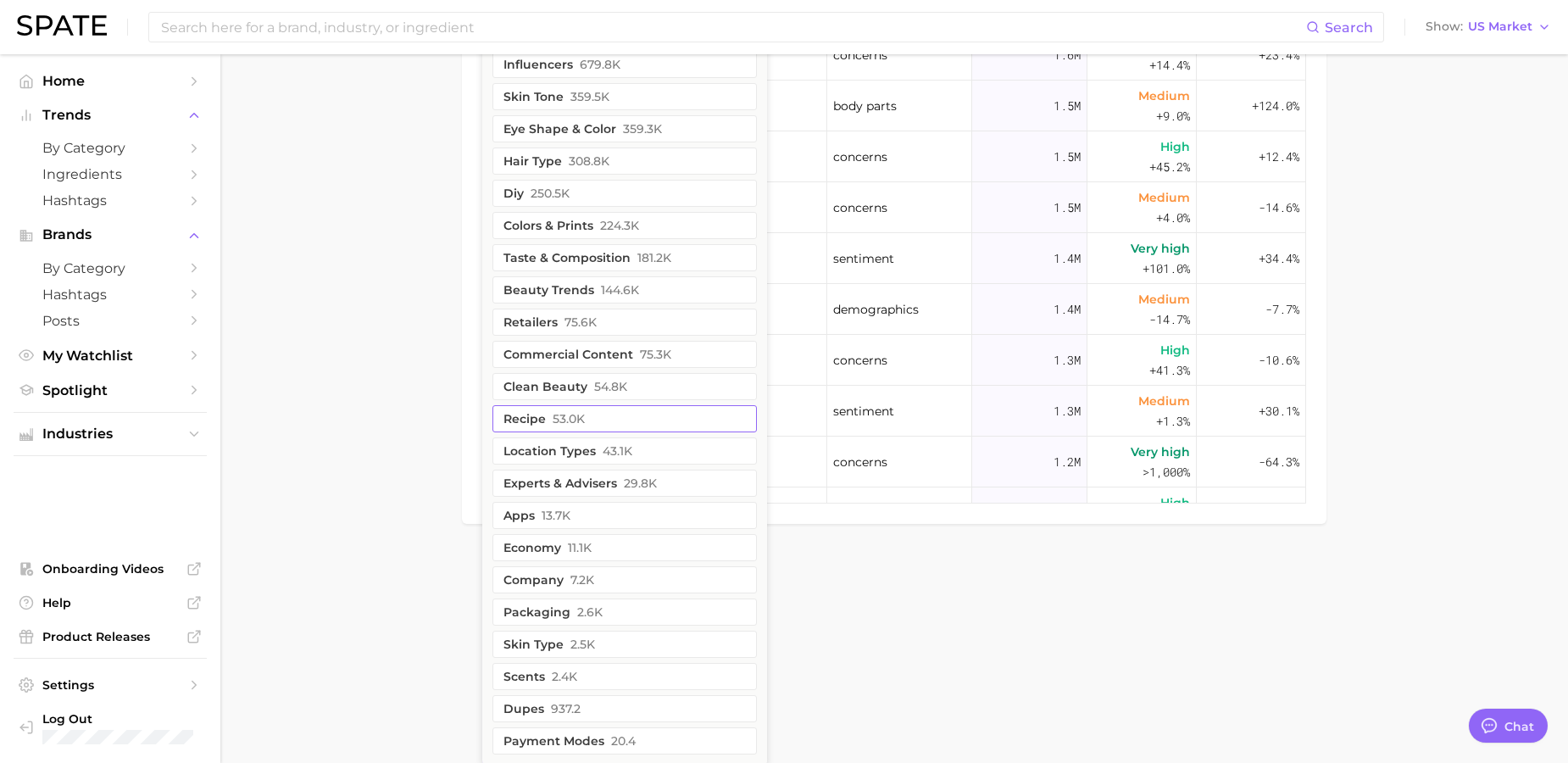
scroll to position [1322, 0]
click at [604, 382] on span "54.8k" at bounding box center [611, 384] width 33 height 13
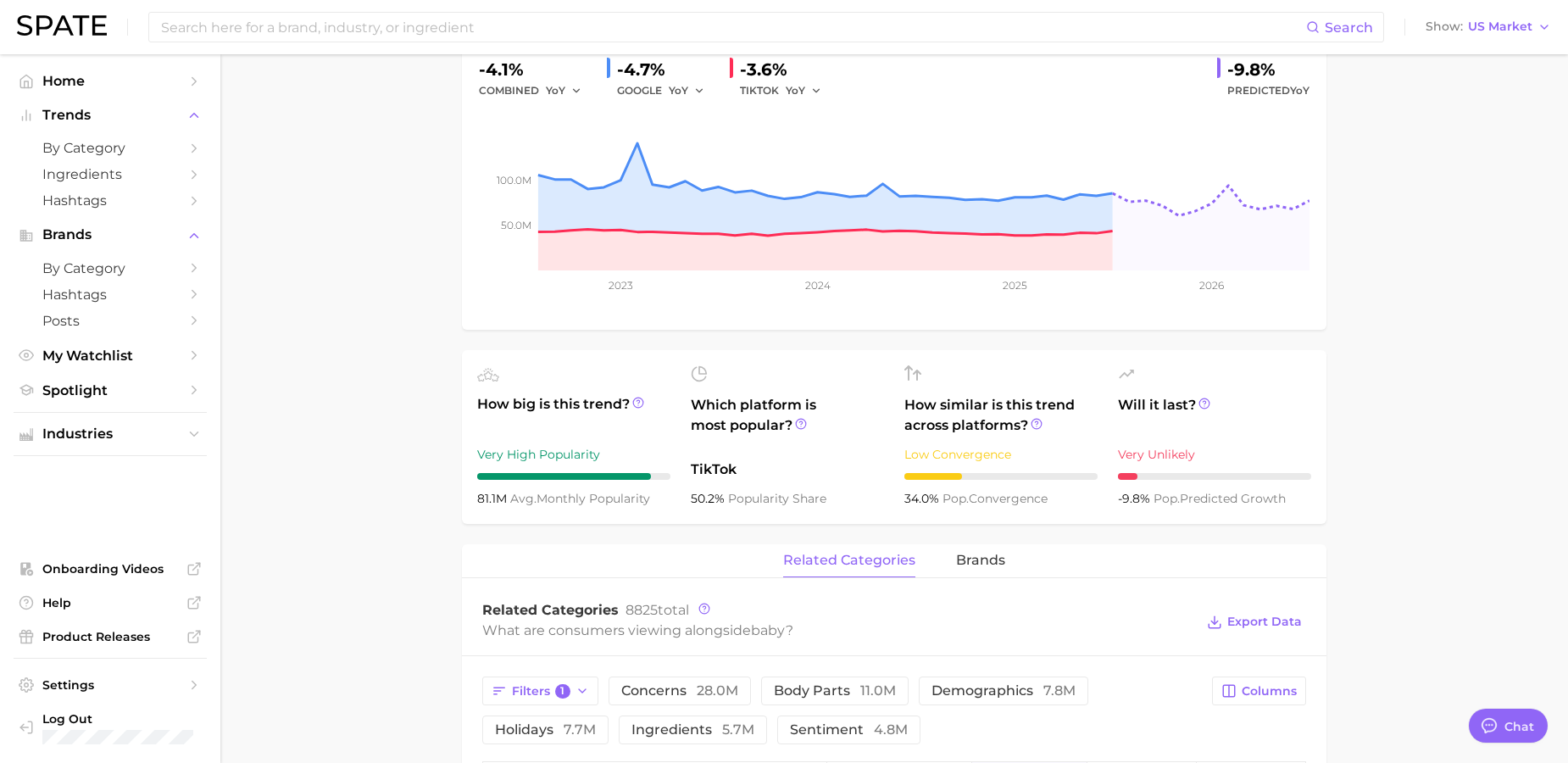
scroll to position [0, 0]
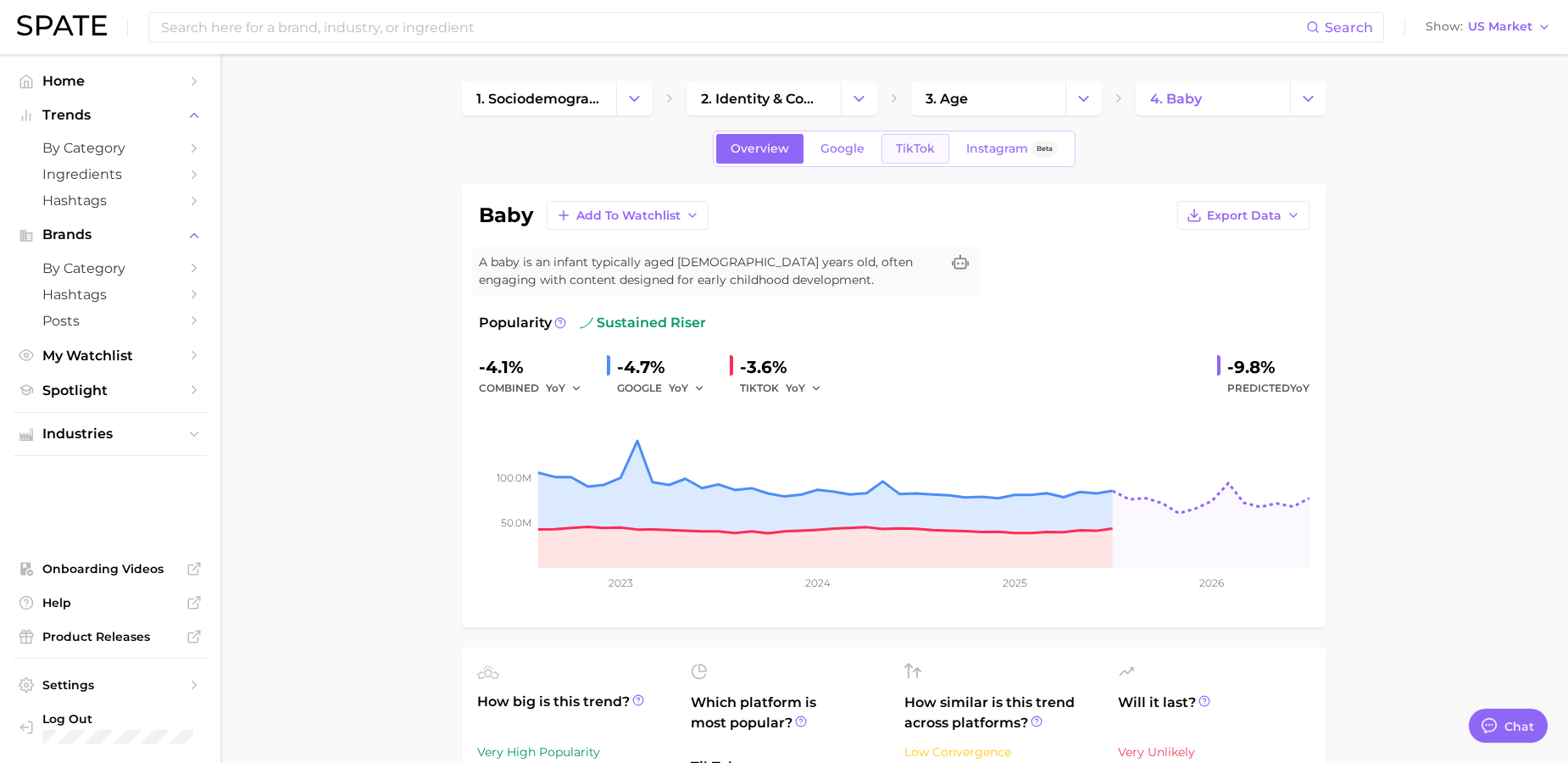
click at [928, 156] on link "TikTok" at bounding box center [916, 148] width 68 height 29
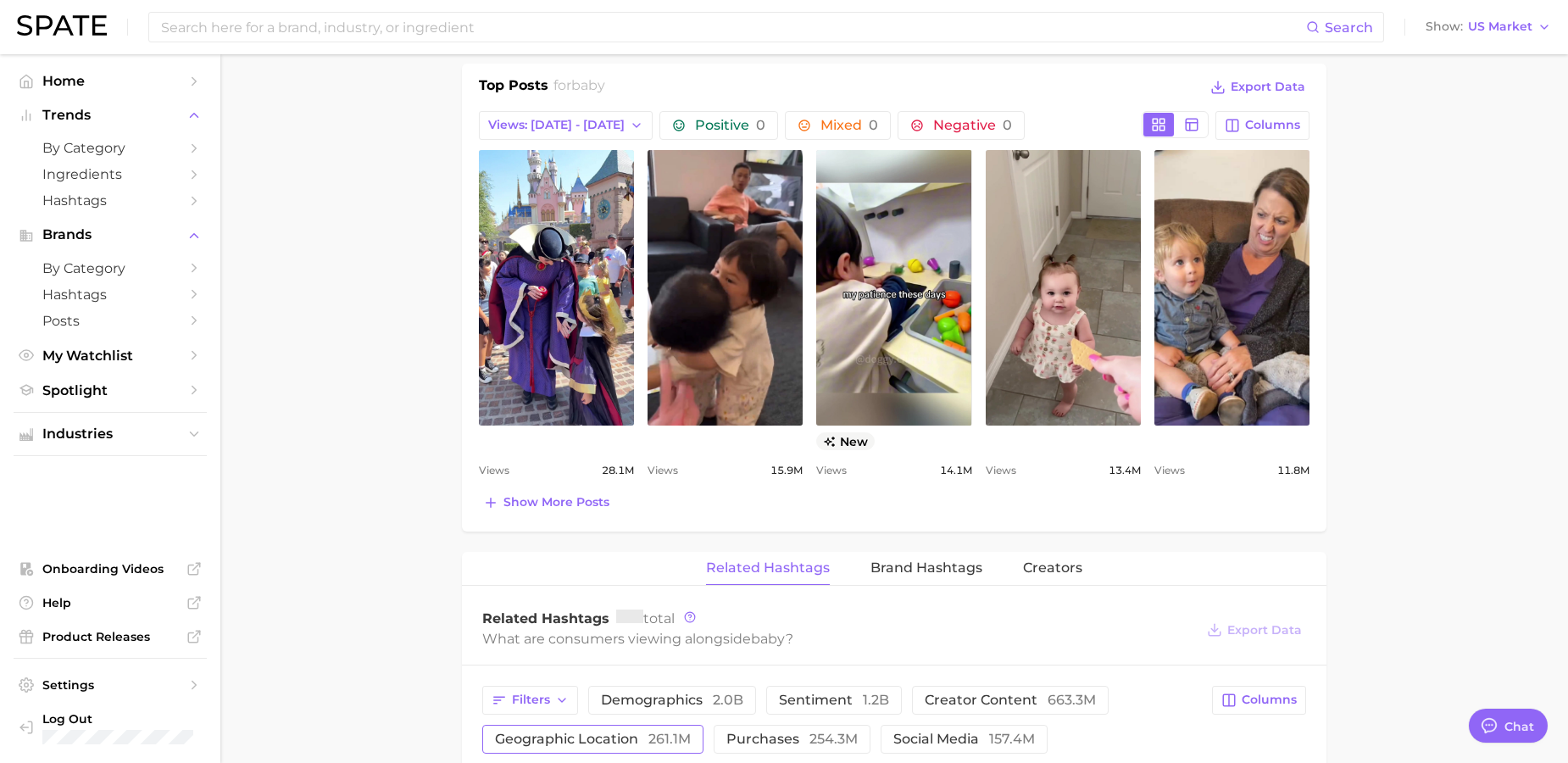
scroll to position [1120, 0]
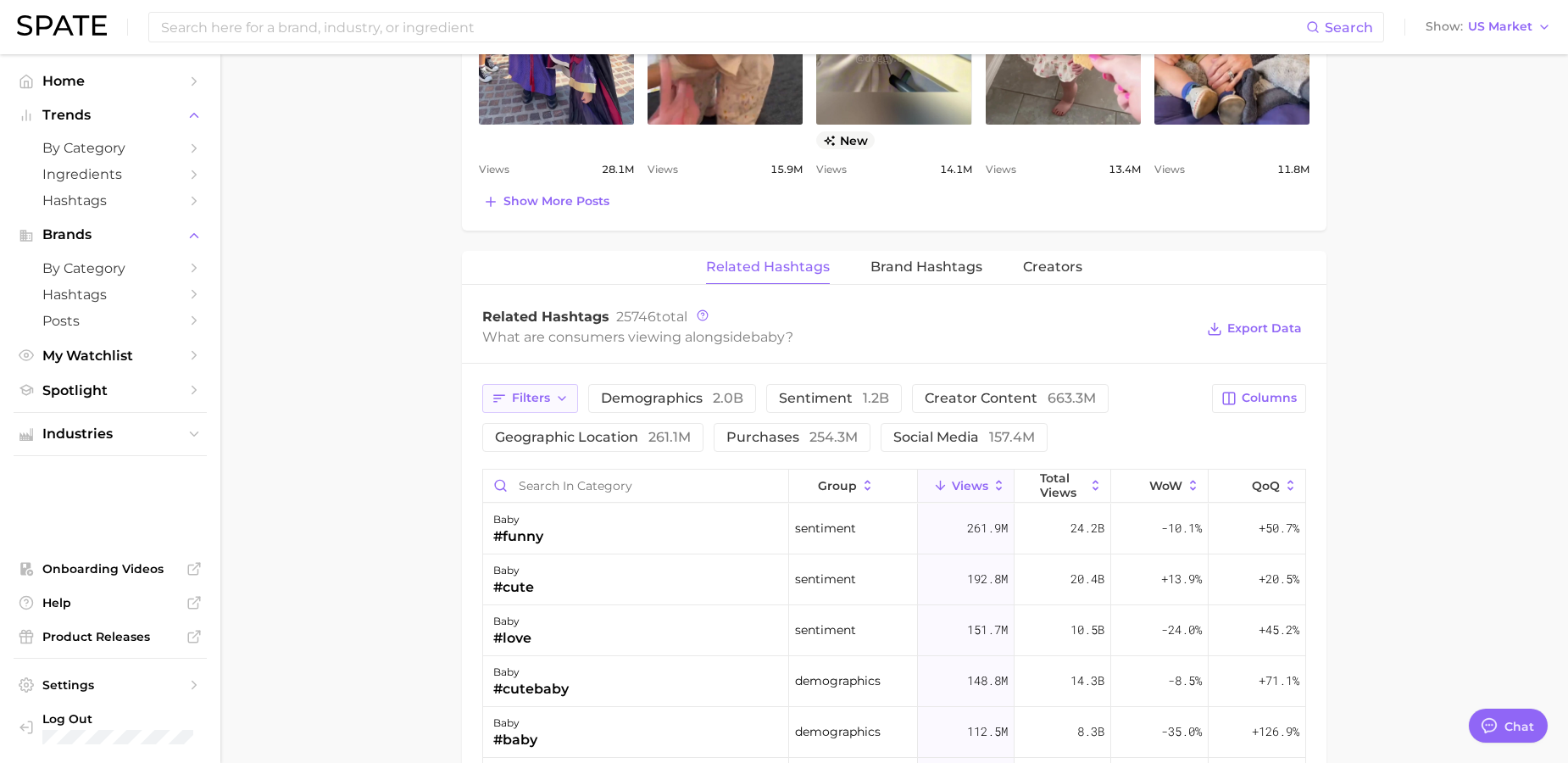
click at [540, 404] on span "Filters" at bounding box center [531, 398] width 38 height 14
click at [1138, 449] on div "Filters demographics 2.0b sentiment 1.2b creator content 663.3m geographic loca…" at bounding box center [842, 418] width 720 height 68
click at [542, 403] on span "Filters" at bounding box center [531, 398] width 38 height 14
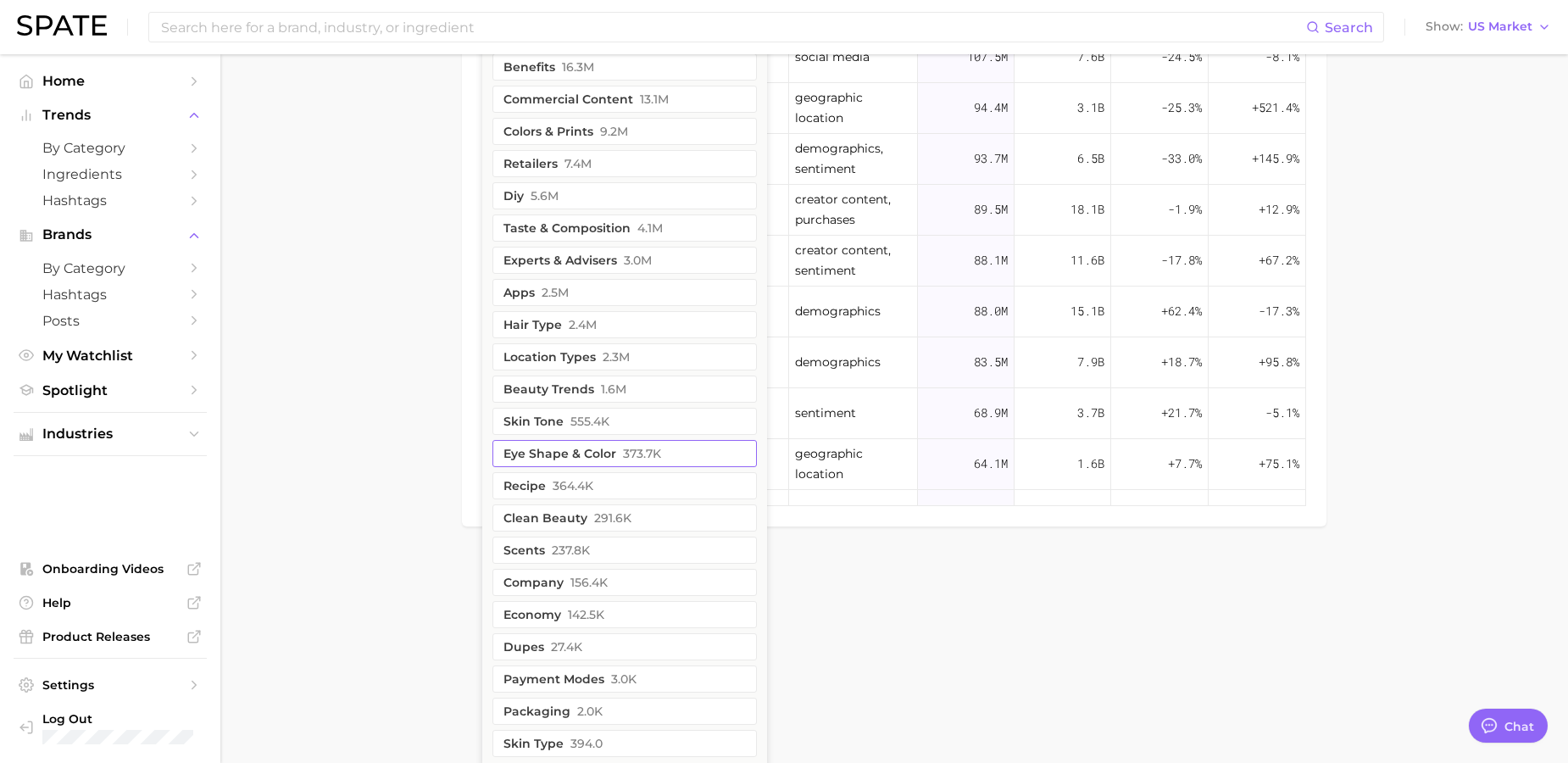
scroll to position [1852, 0]
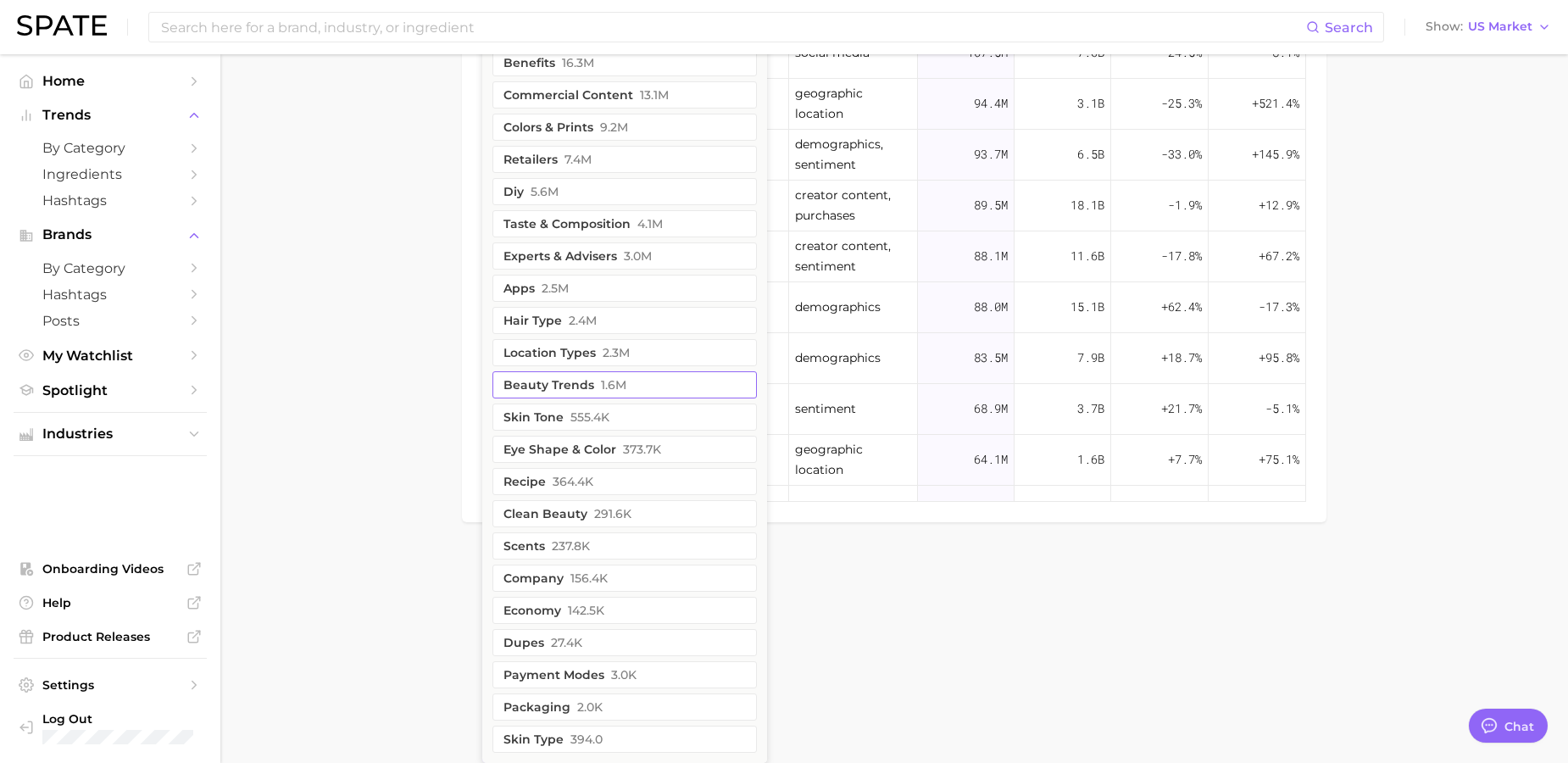
click at [642, 376] on button "beauty trends 1.6m" at bounding box center [624, 384] width 264 height 27
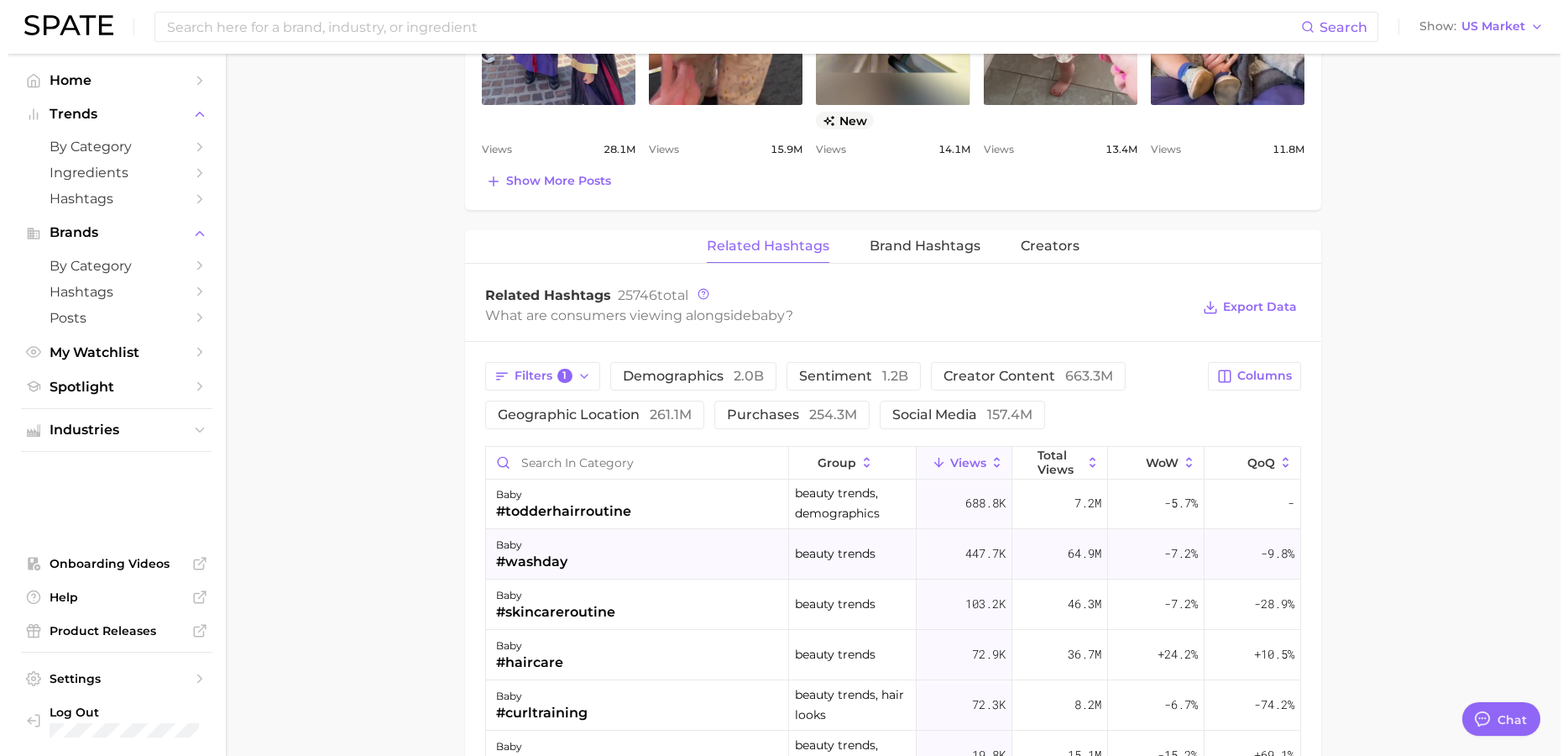
scroll to position [0, 0]
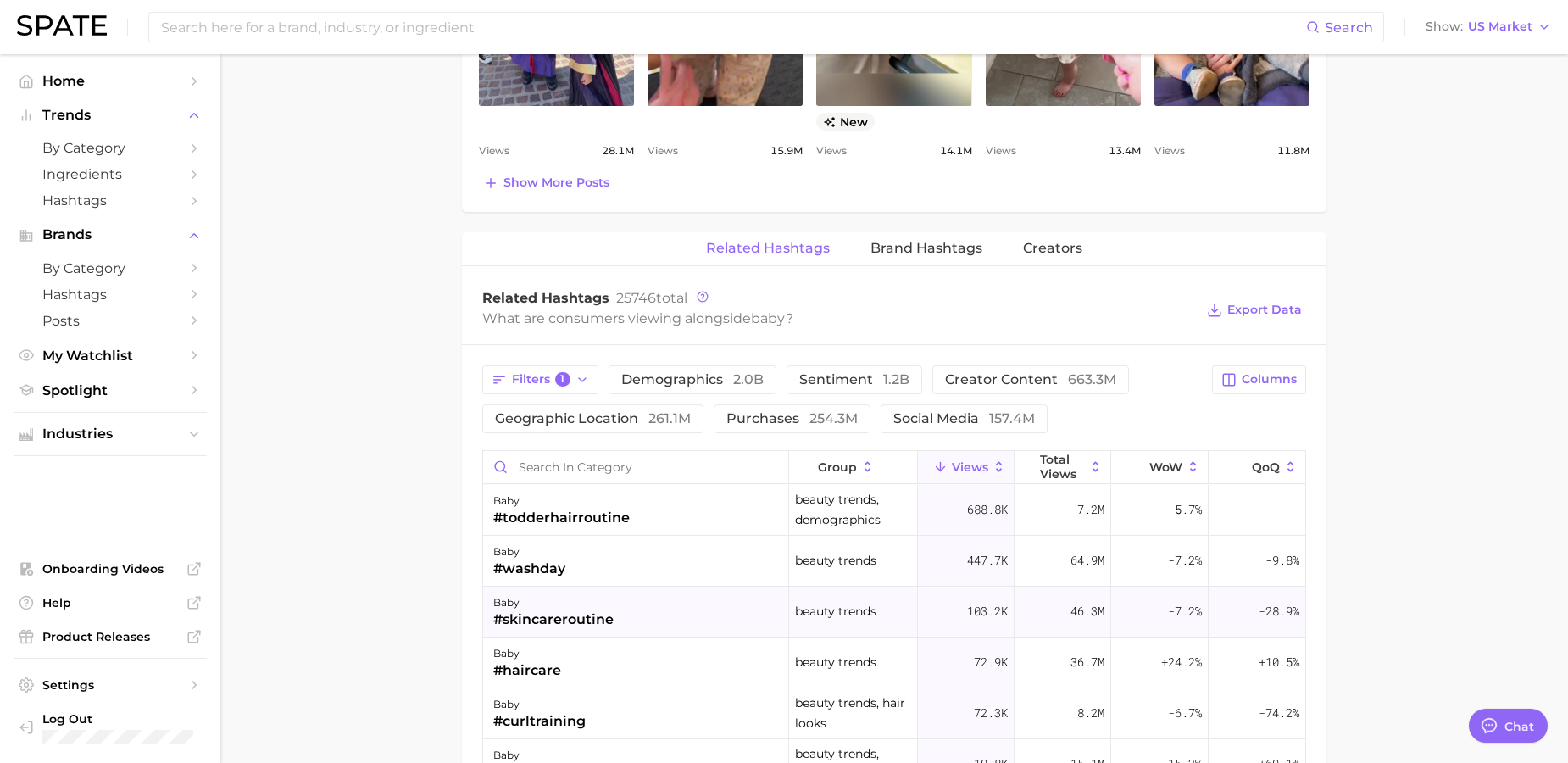
click at [643, 628] on div "baby #skincareroutine" at bounding box center [635, 612] width 306 height 51
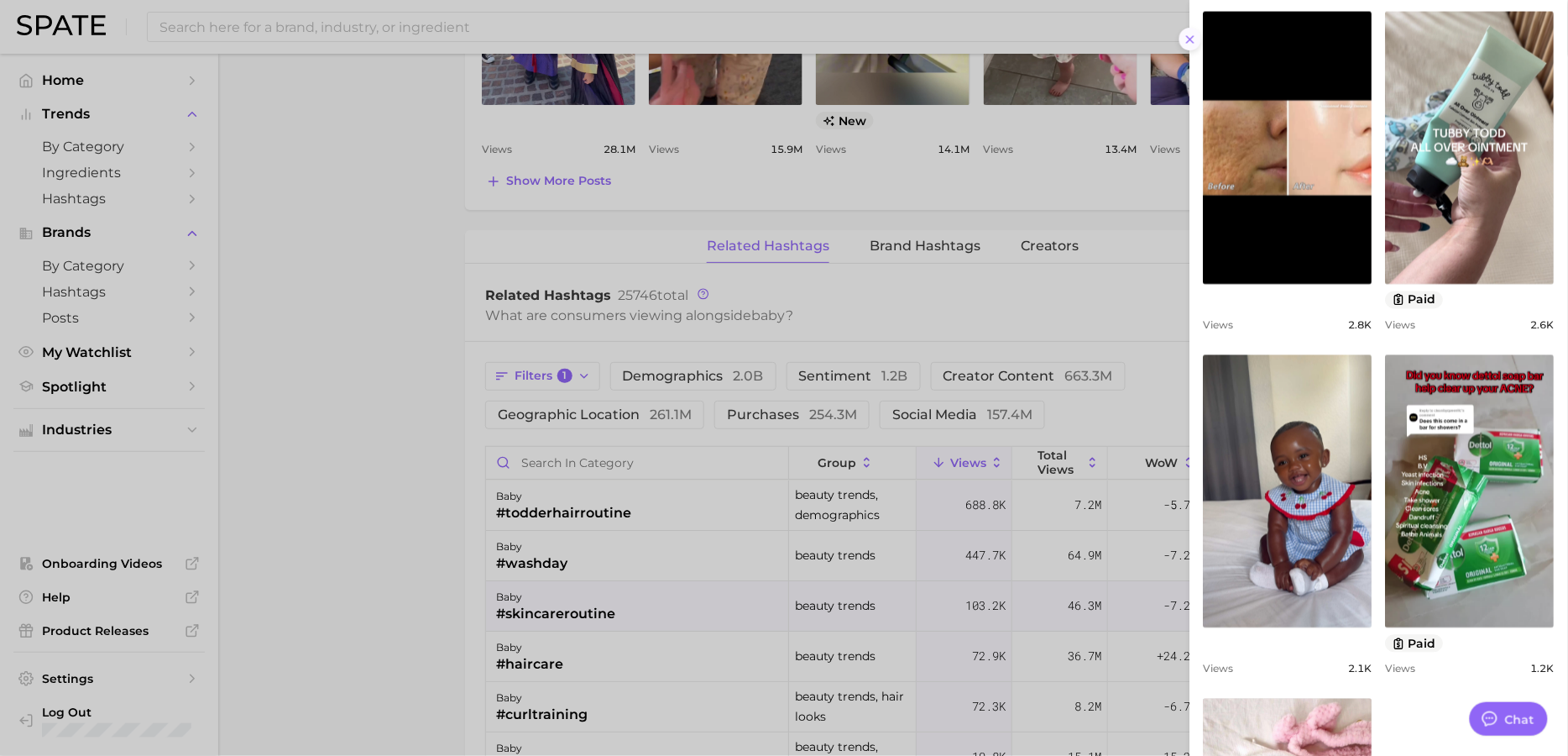
click at [1187, 37] on icon at bounding box center [1190, 39] width 13 height 13
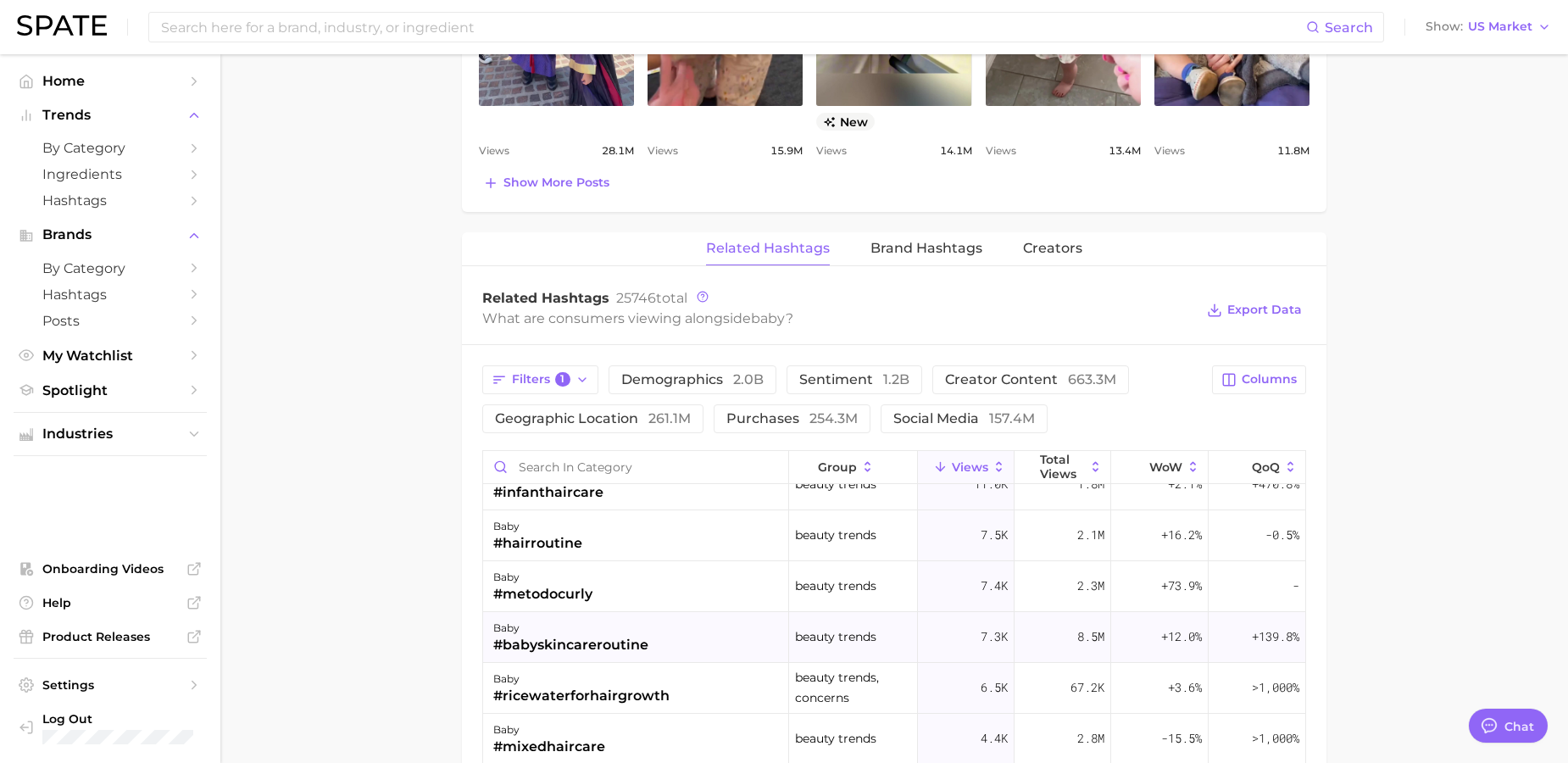
click at [637, 643] on div "#babyskincareroutine" at bounding box center [571, 645] width 155 height 20
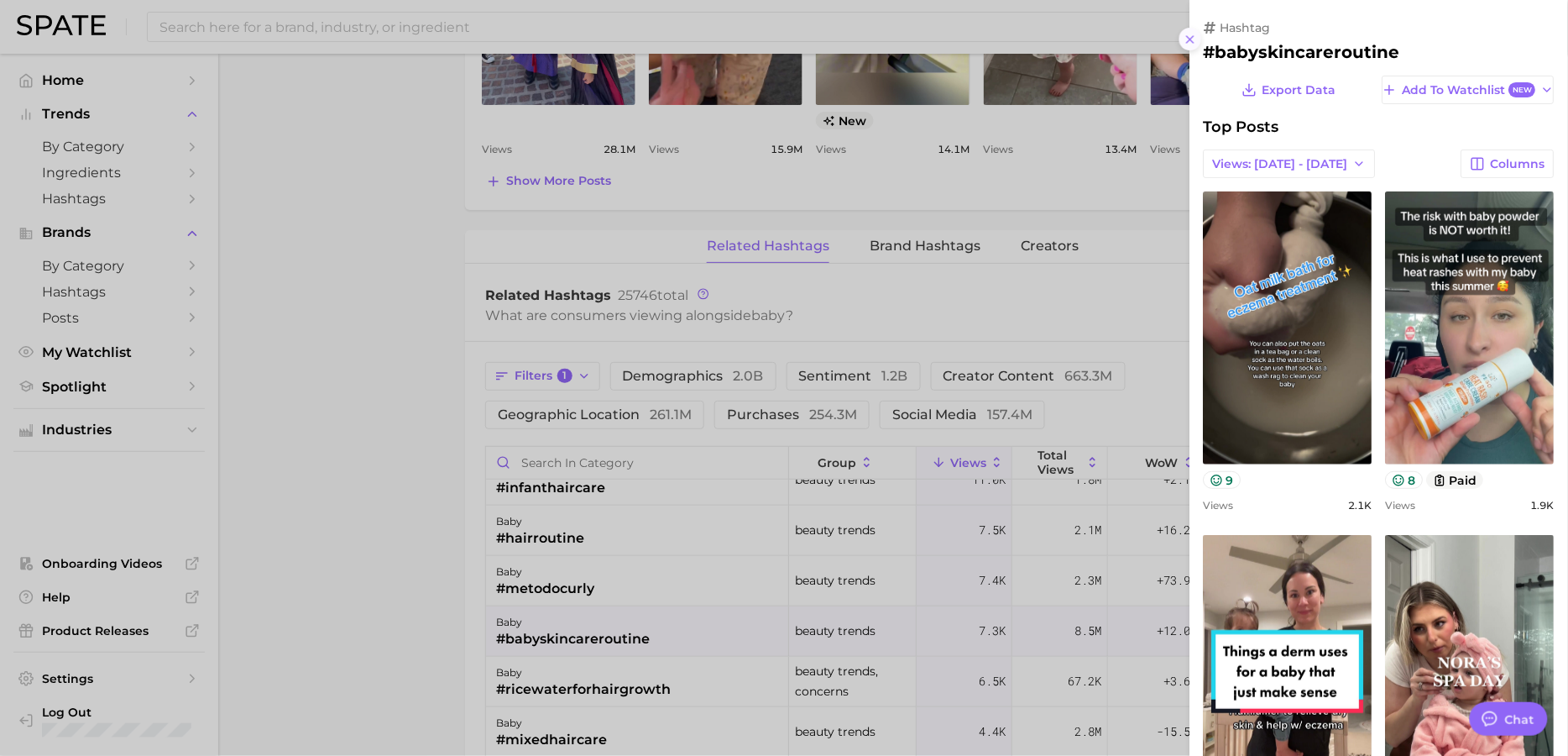
click at [1195, 38] on icon at bounding box center [1190, 39] width 13 height 13
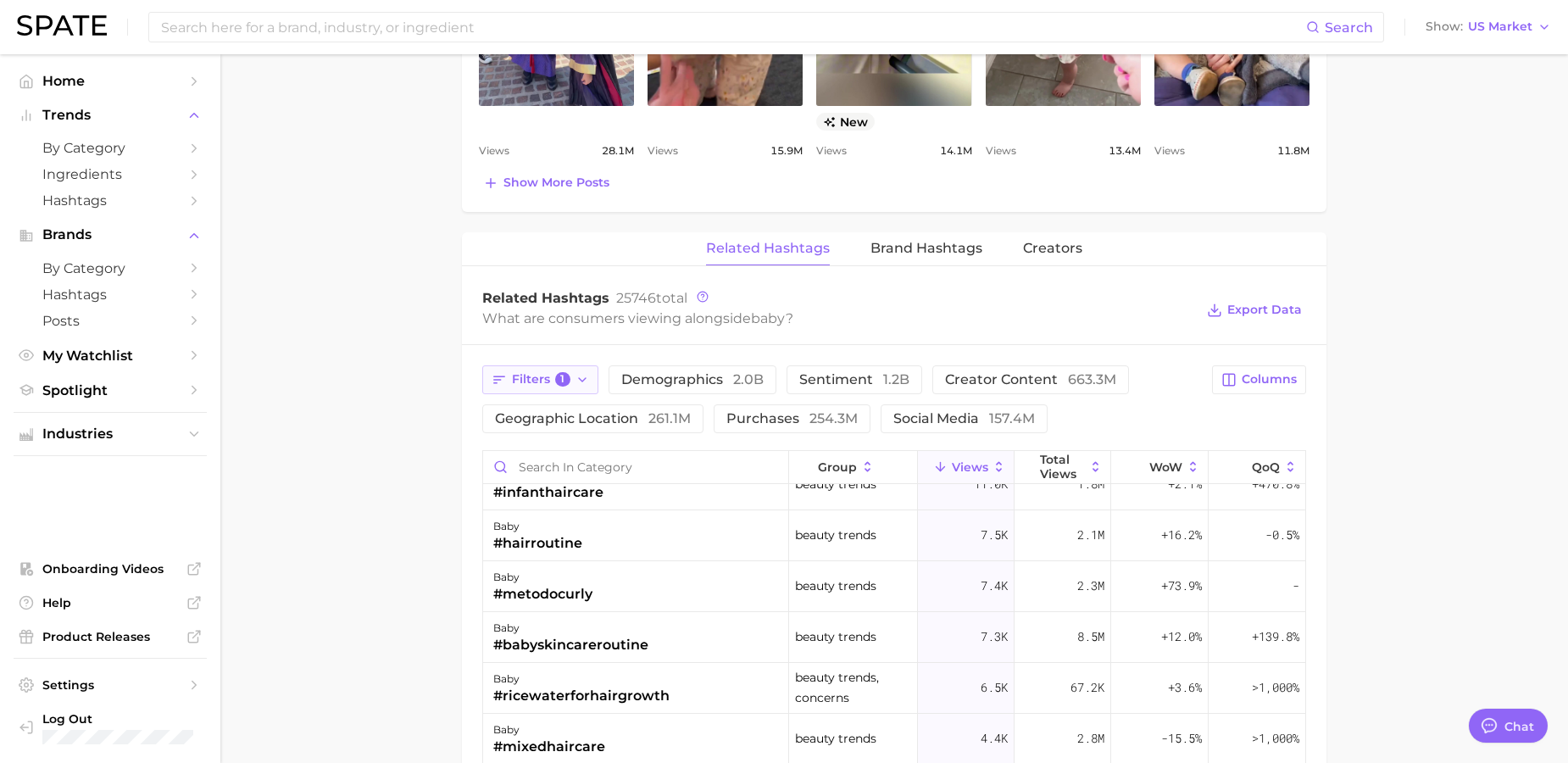
click at [565, 390] on button "Filters 1" at bounding box center [540, 380] width 116 height 28
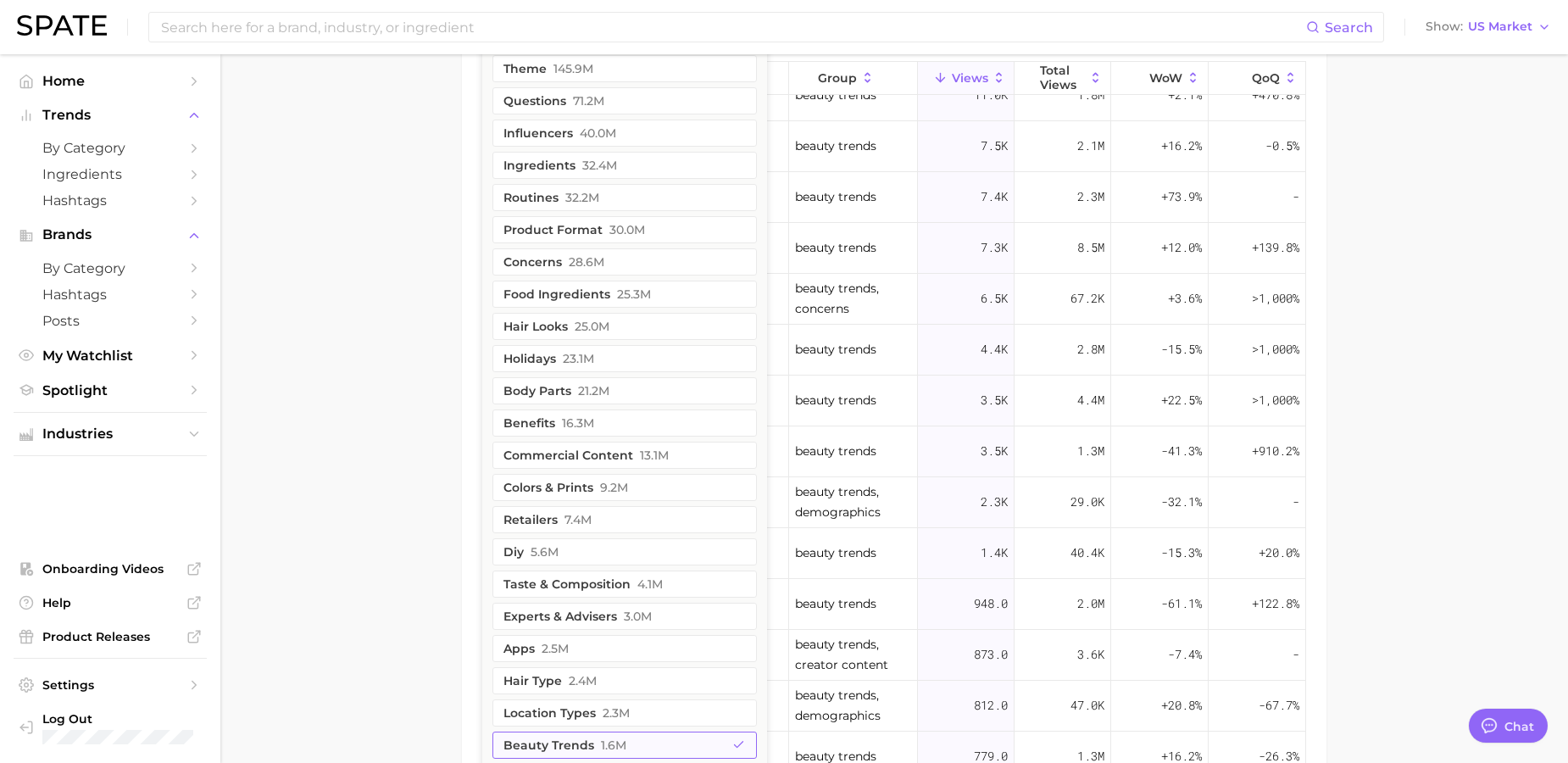
click at [635, 741] on button "beauty trends 1.6m" at bounding box center [624, 745] width 264 height 27
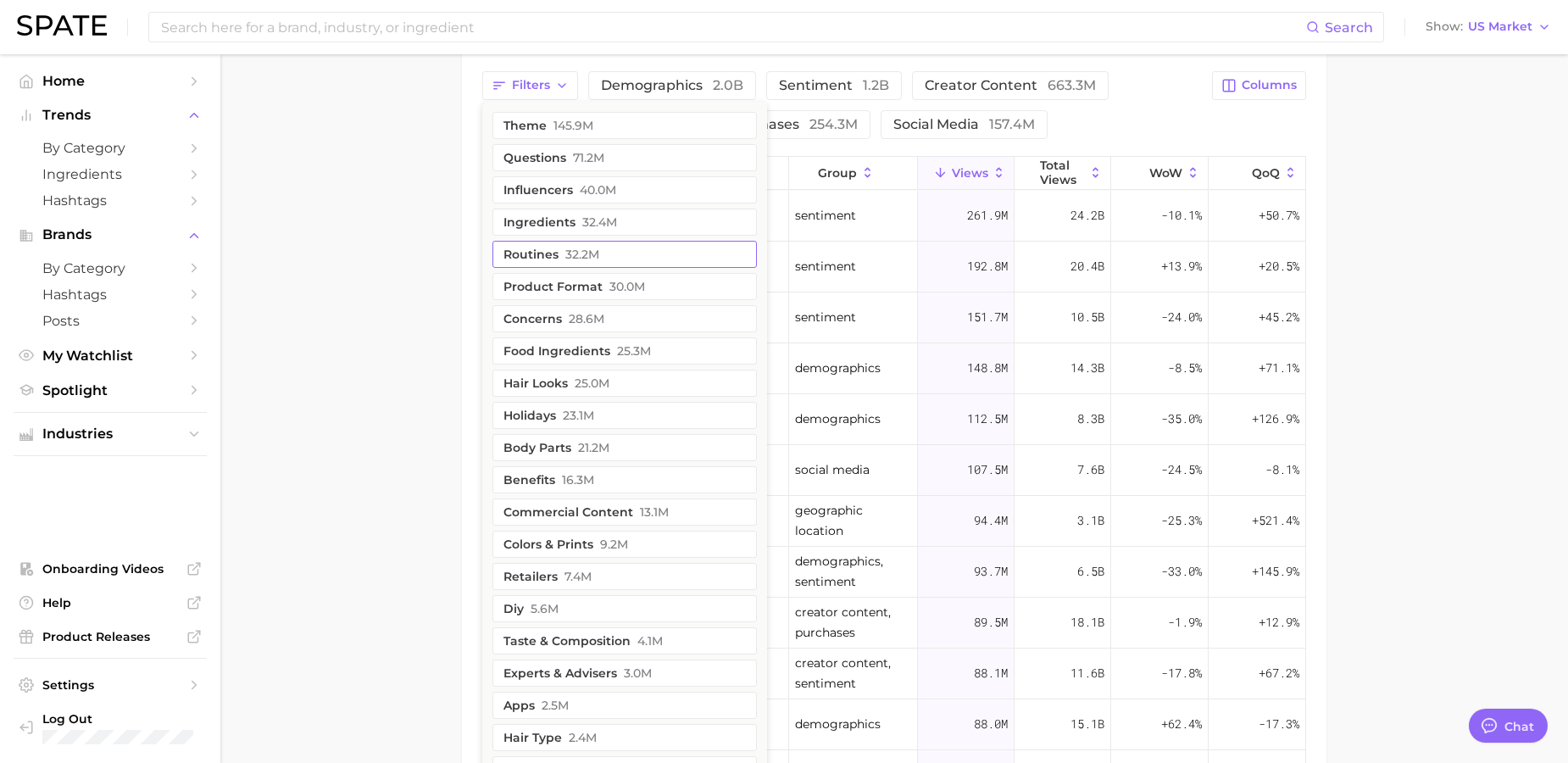
click at [640, 260] on button "routines 32.2m" at bounding box center [624, 254] width 264 height 27
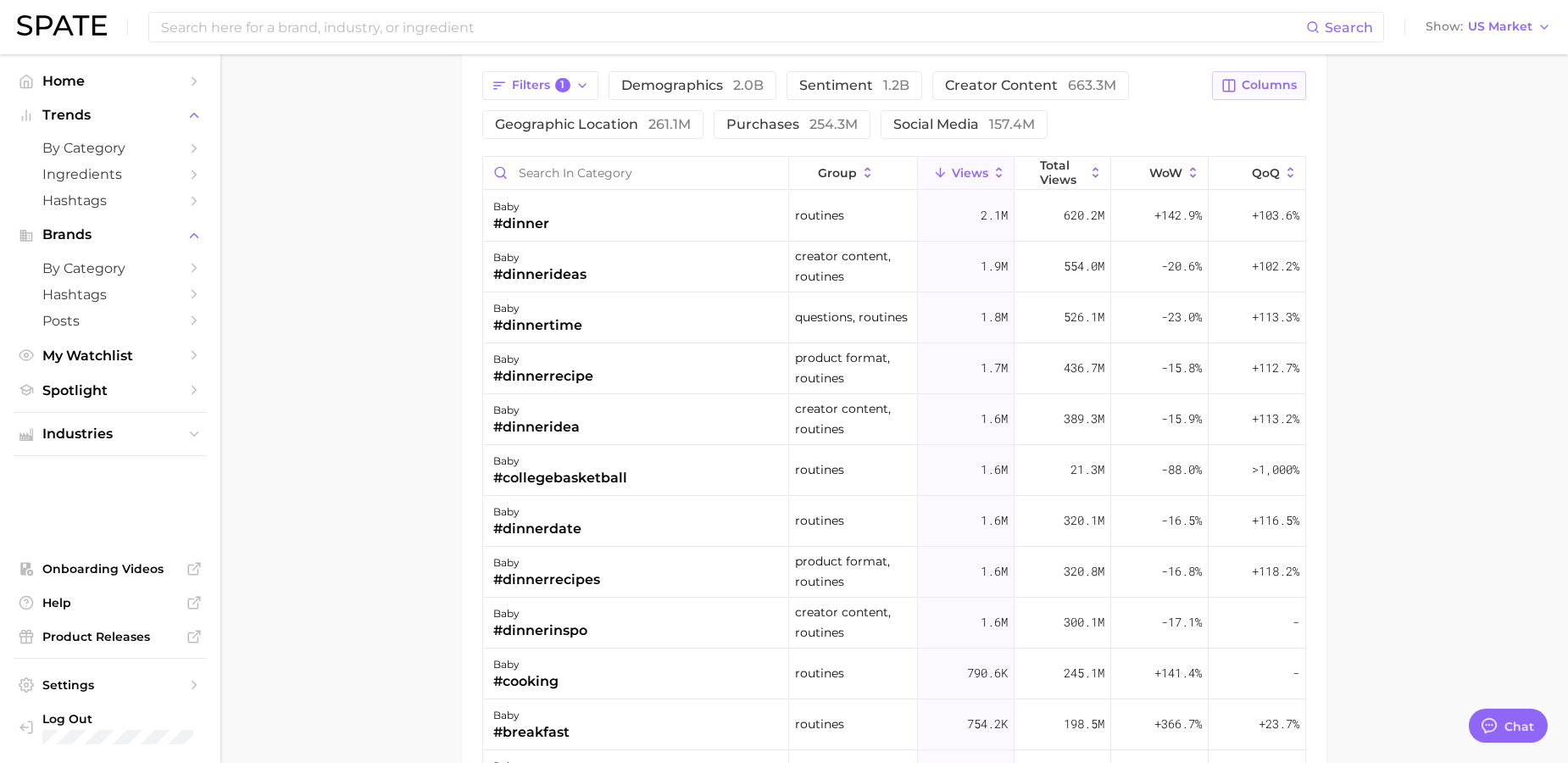
click at [1290, 90] on span "Columns" at bounding box center [1270, 84] width 55 height 14
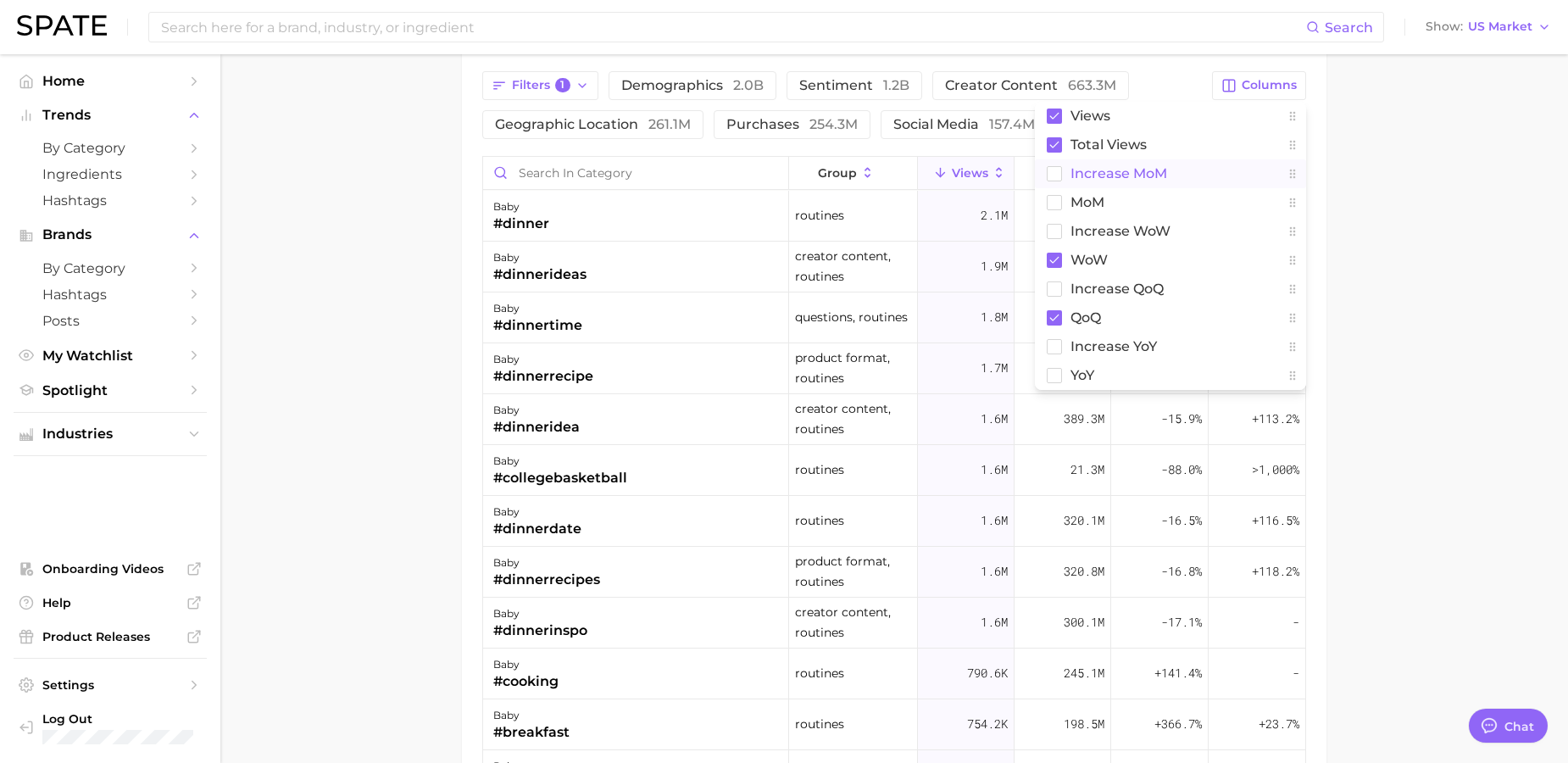
click at [1160, 175] on span "increase MoM" at bounding box center [1119, 172] width 97 height 14
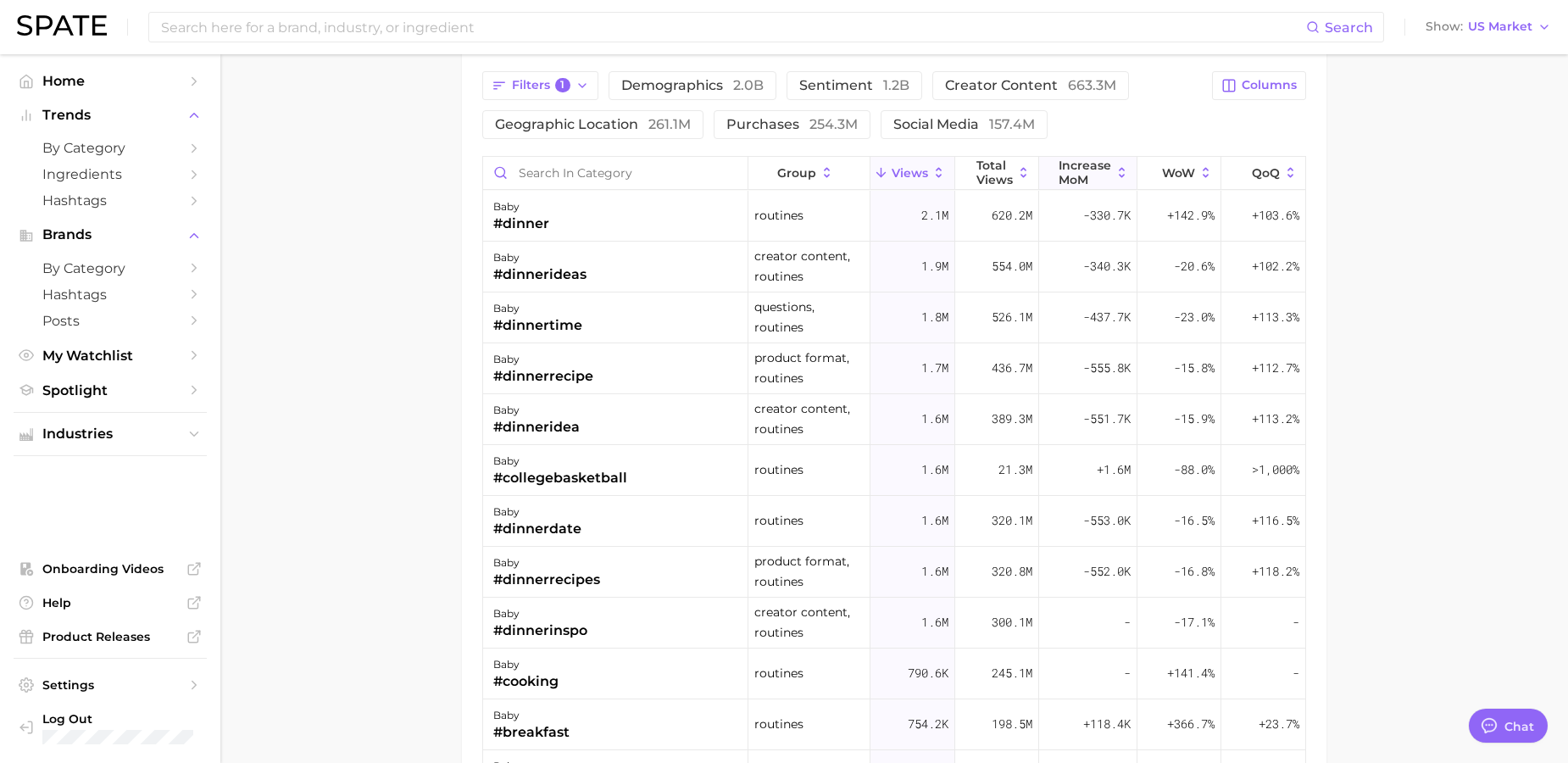
click at [1097, 178] on button "increase MoM" at bounding box center [1089, 173] width 98 height 33
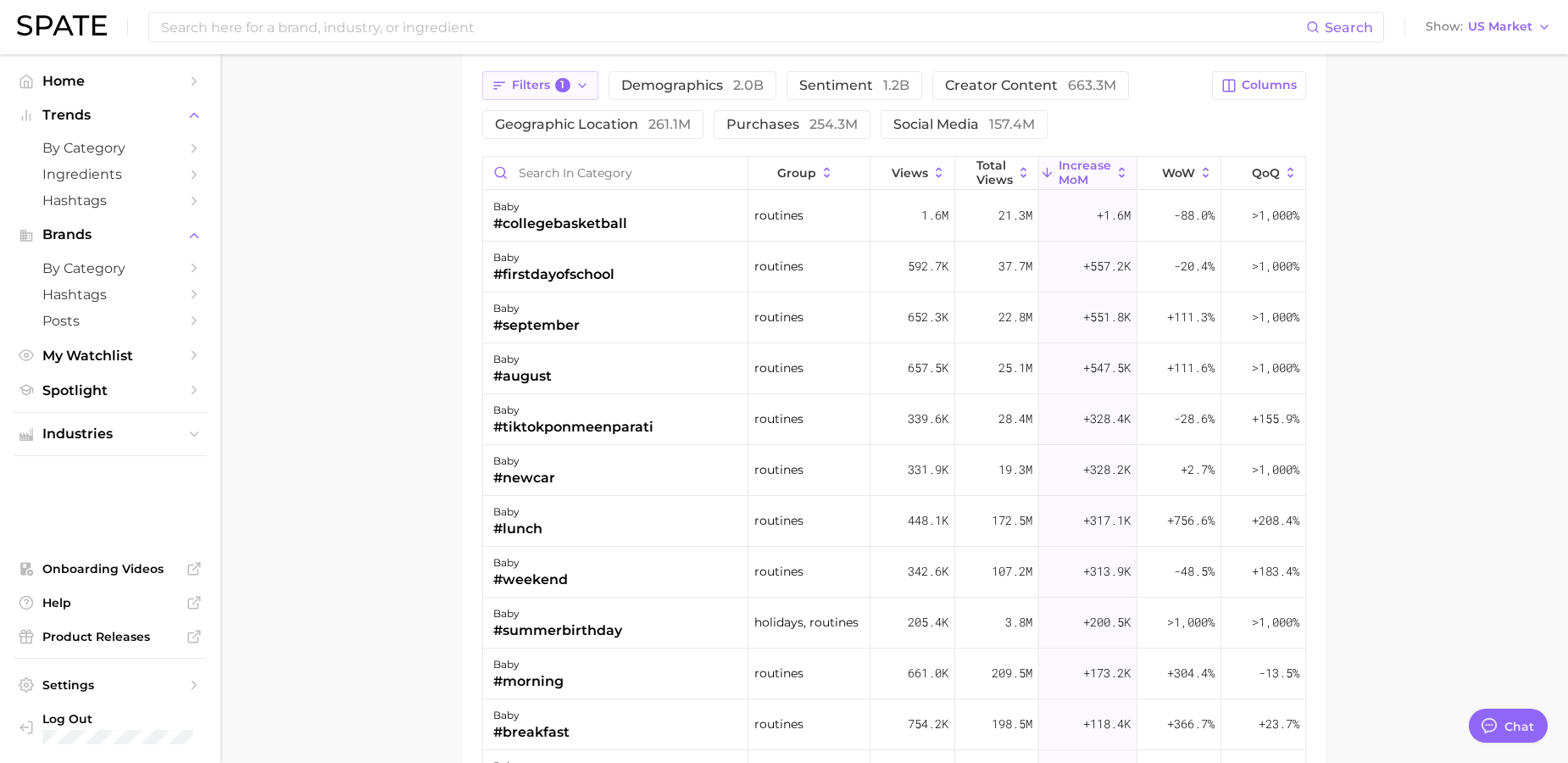
click at [588, 91] on icon "button" at bounding box center [582, 85] width 13 height 13
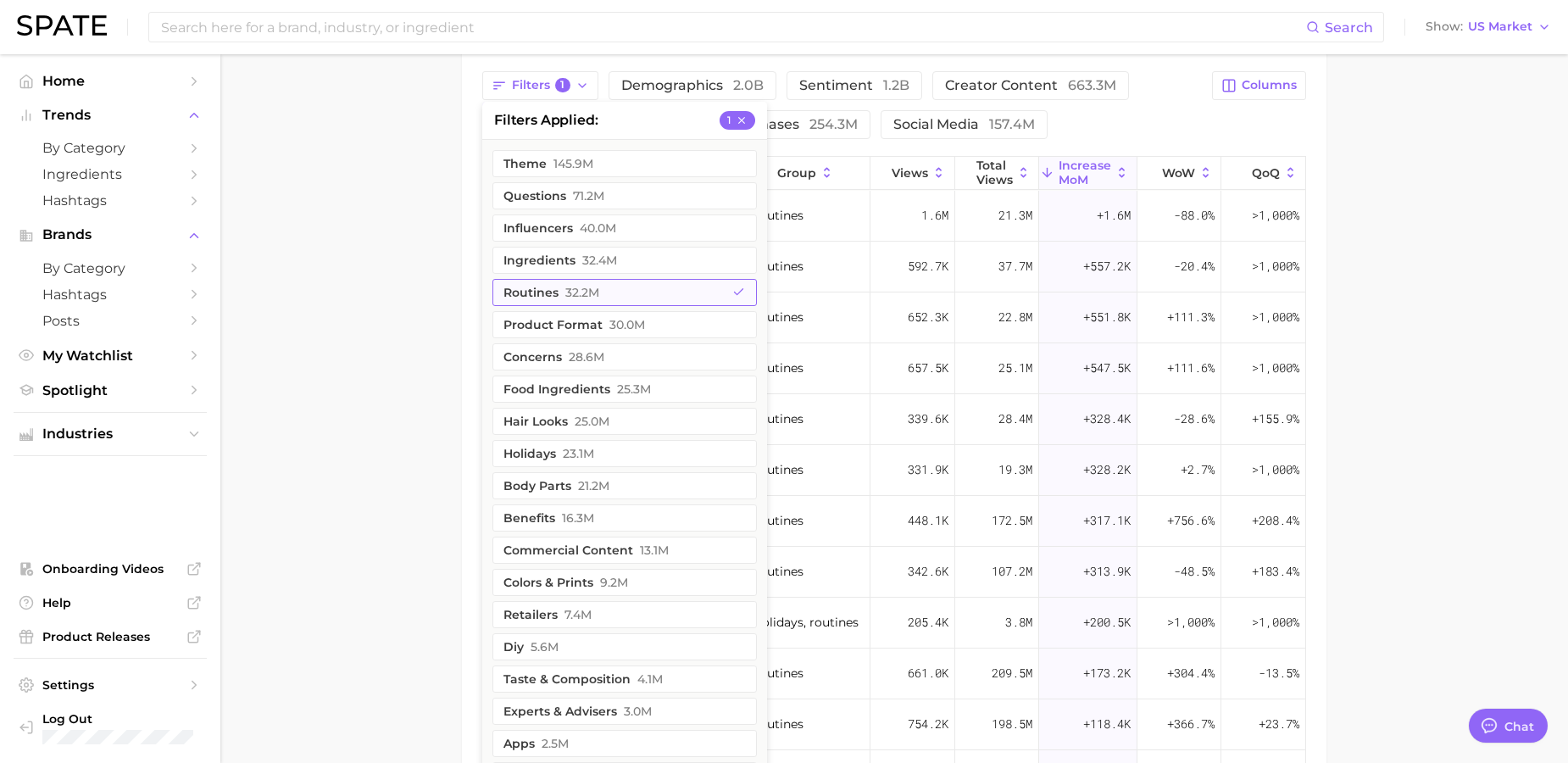
click at [637, 295] on button "routines 32.2m" at bounding box center [624, 293] width 264 height 27
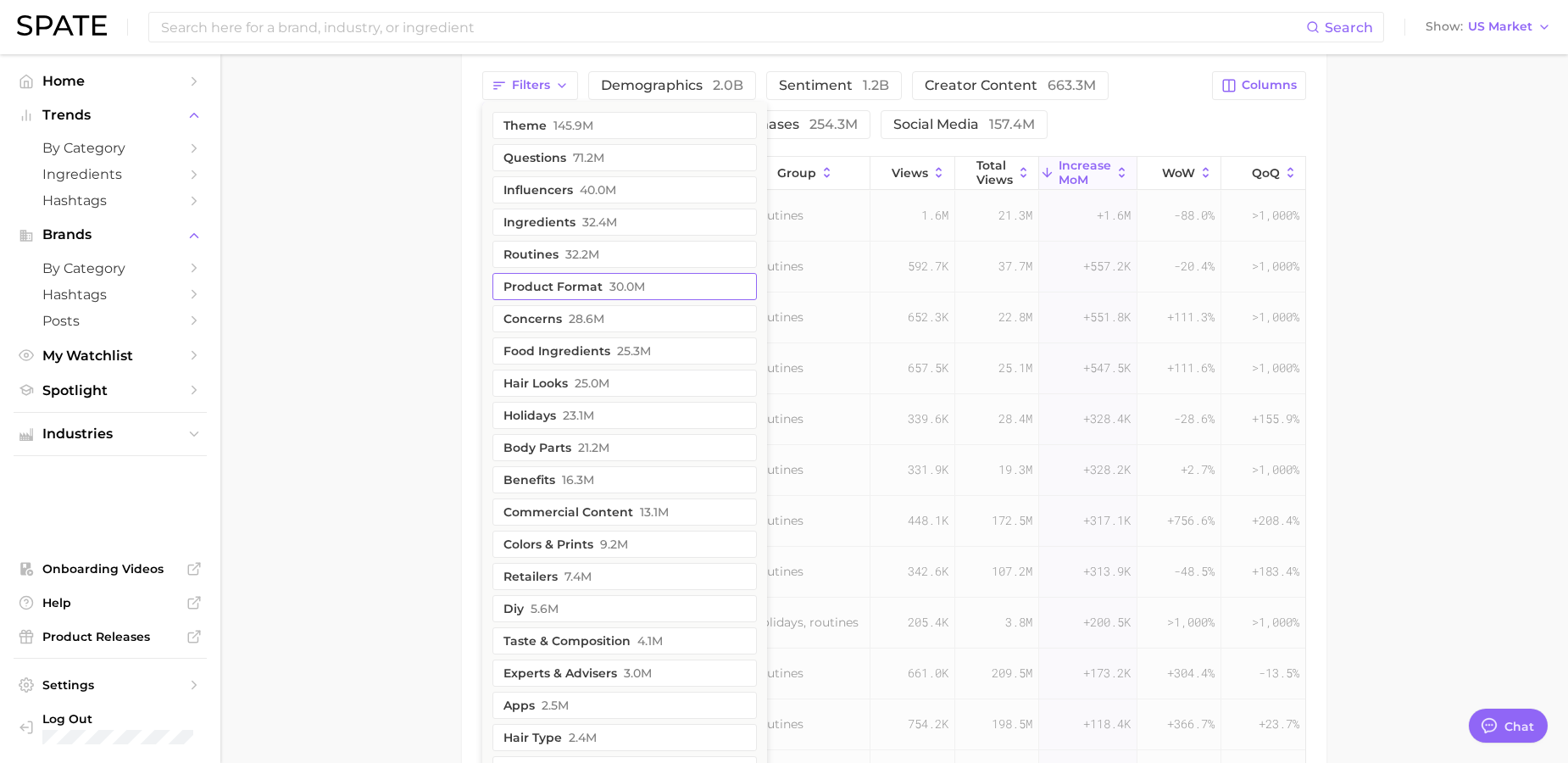
click at [626, 288] on span "30.0m" at bounding box center [628, 286] width 36 height 13
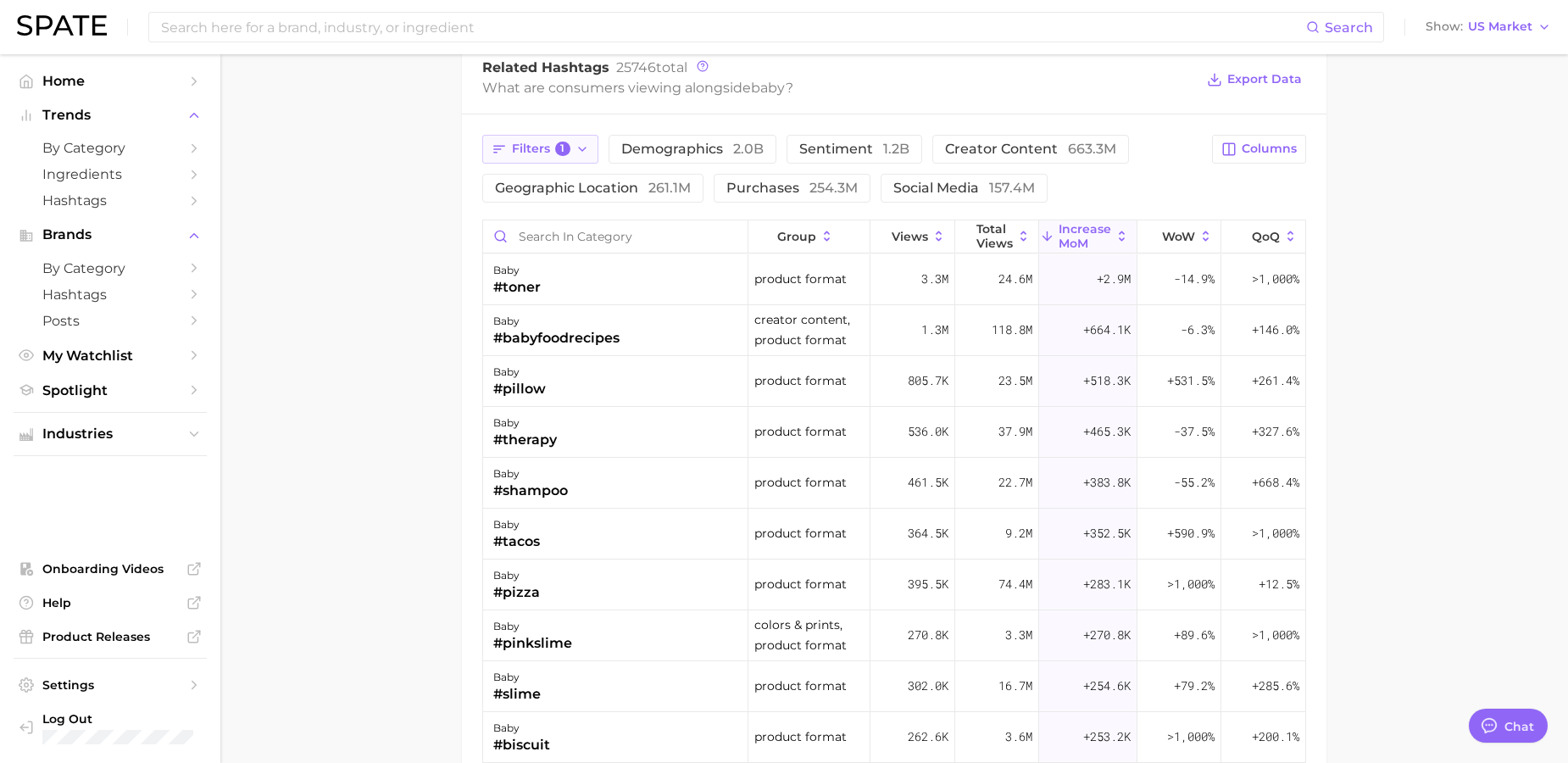
click at [576, 154] on icon "button" at bounding box center [582, 149] width 13 height 13
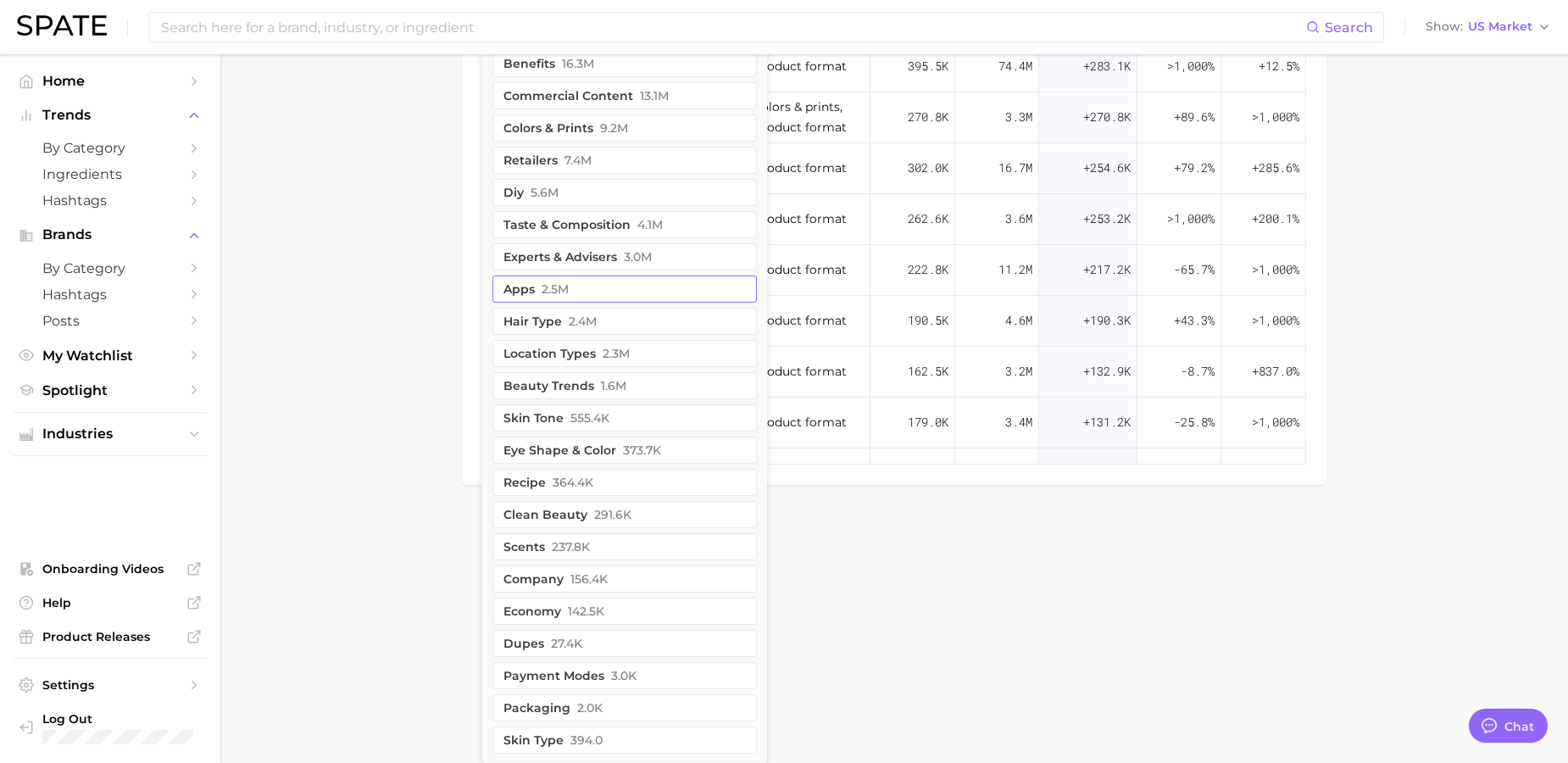
scroll to position [1890, 0]
click at [574, 741] on span "394.0" at bounding box center [587, 739] width 32 height 13
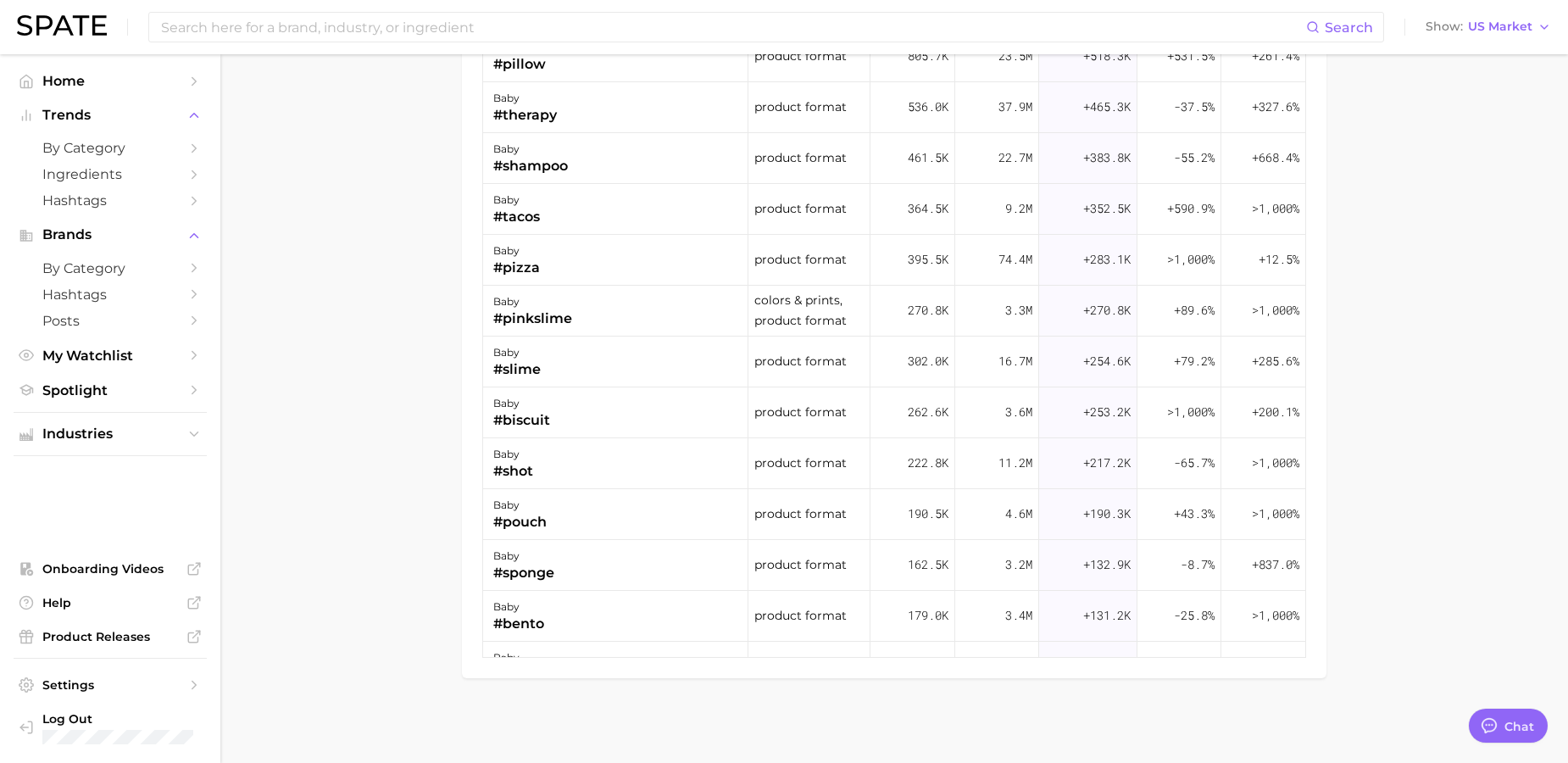
scroll to position [1138, 0]
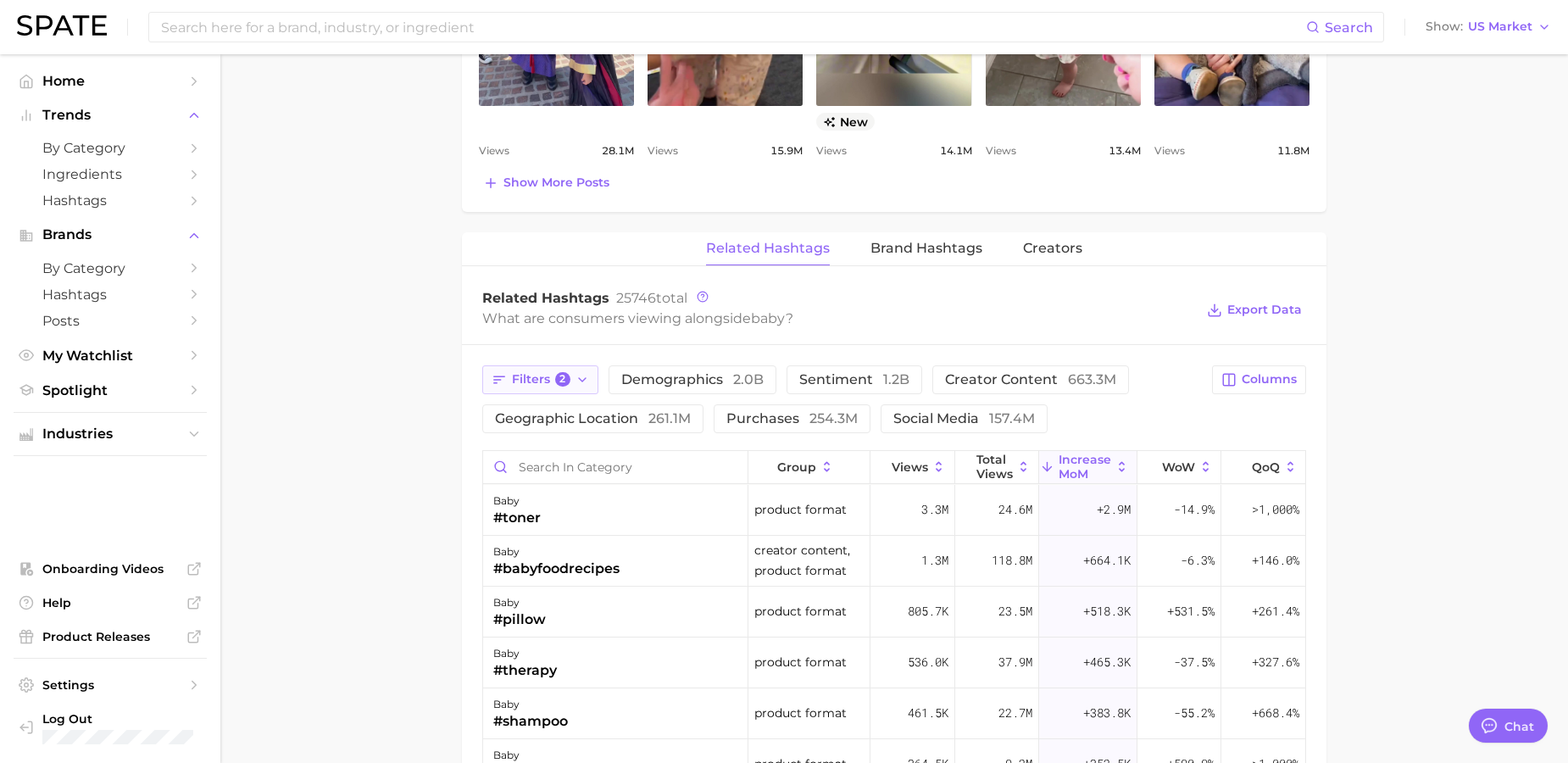
click at [584, 386] on icon "button" at bounding box center [582, 380] width 13 height 13
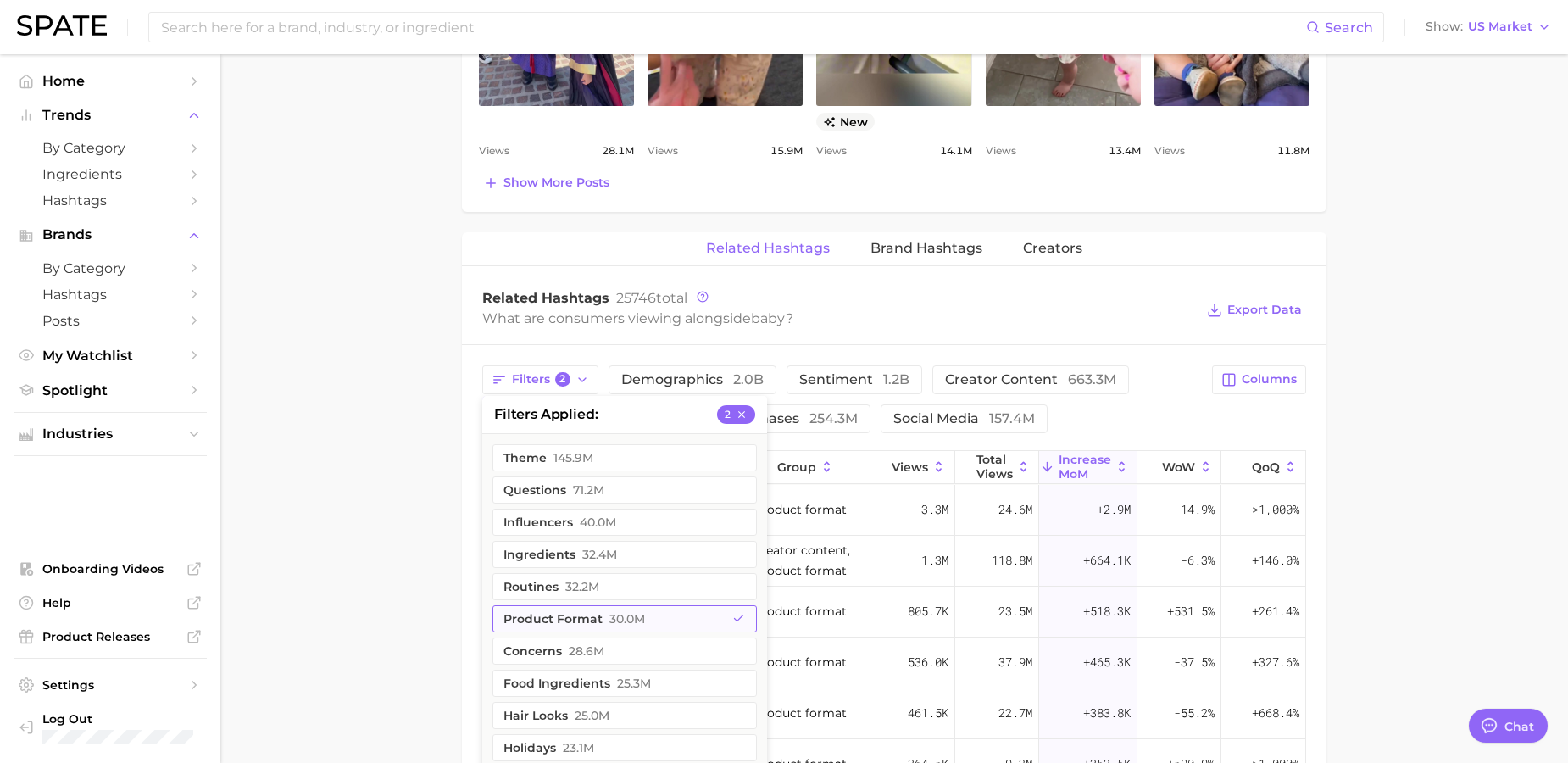
drag, startPoint x: 668, startPoint y: 612, endPoint x: 697, endPoint y: 614, distance: 29.1
click at [668, 612] on button "product format 30.0m" at bounding box center [624, 618] width 264 height 27
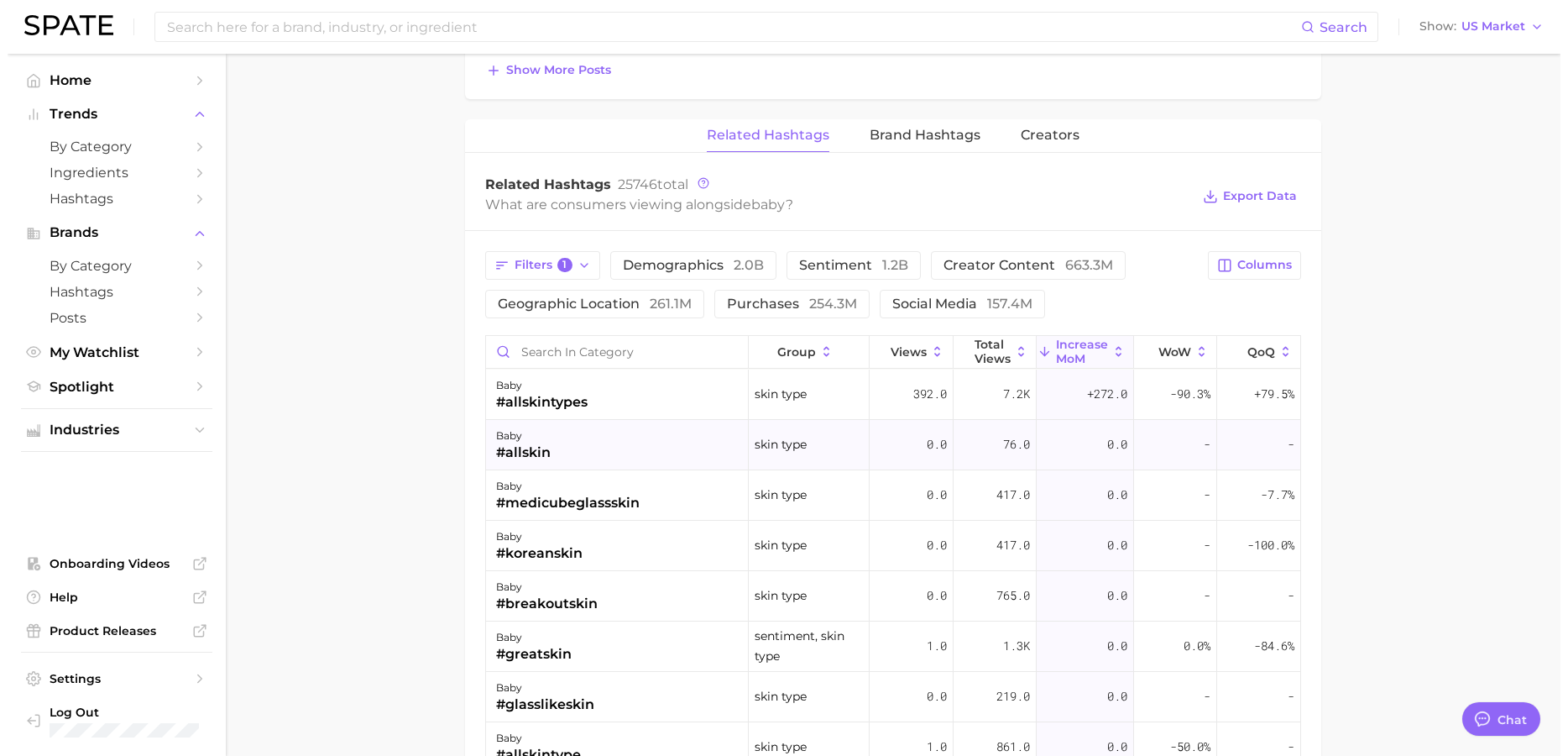
scroll to position [1348, 0]
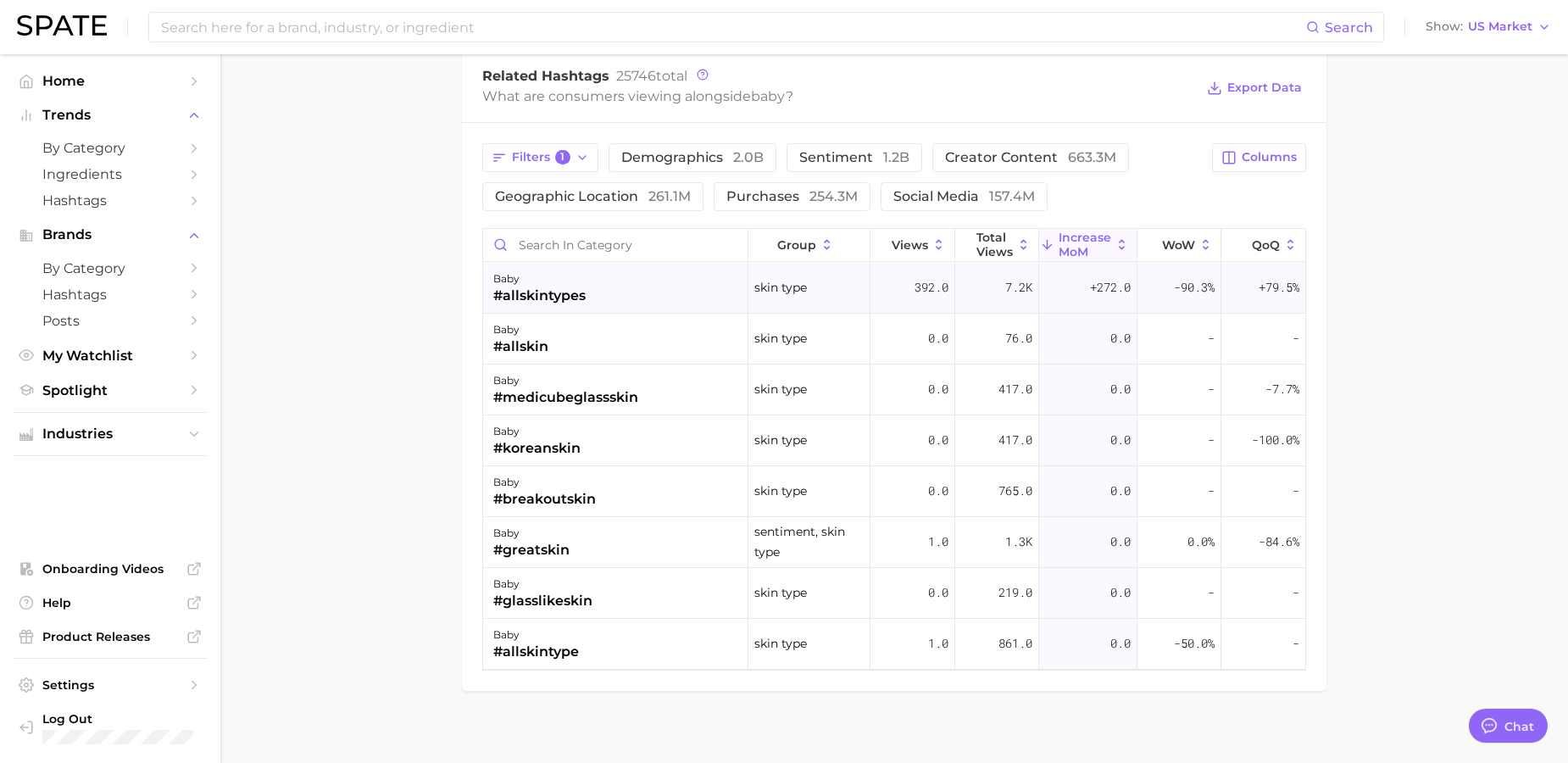
click at [545, 291] on div "#allskintypes" at bounding box center [540, 295] width 93 height 20
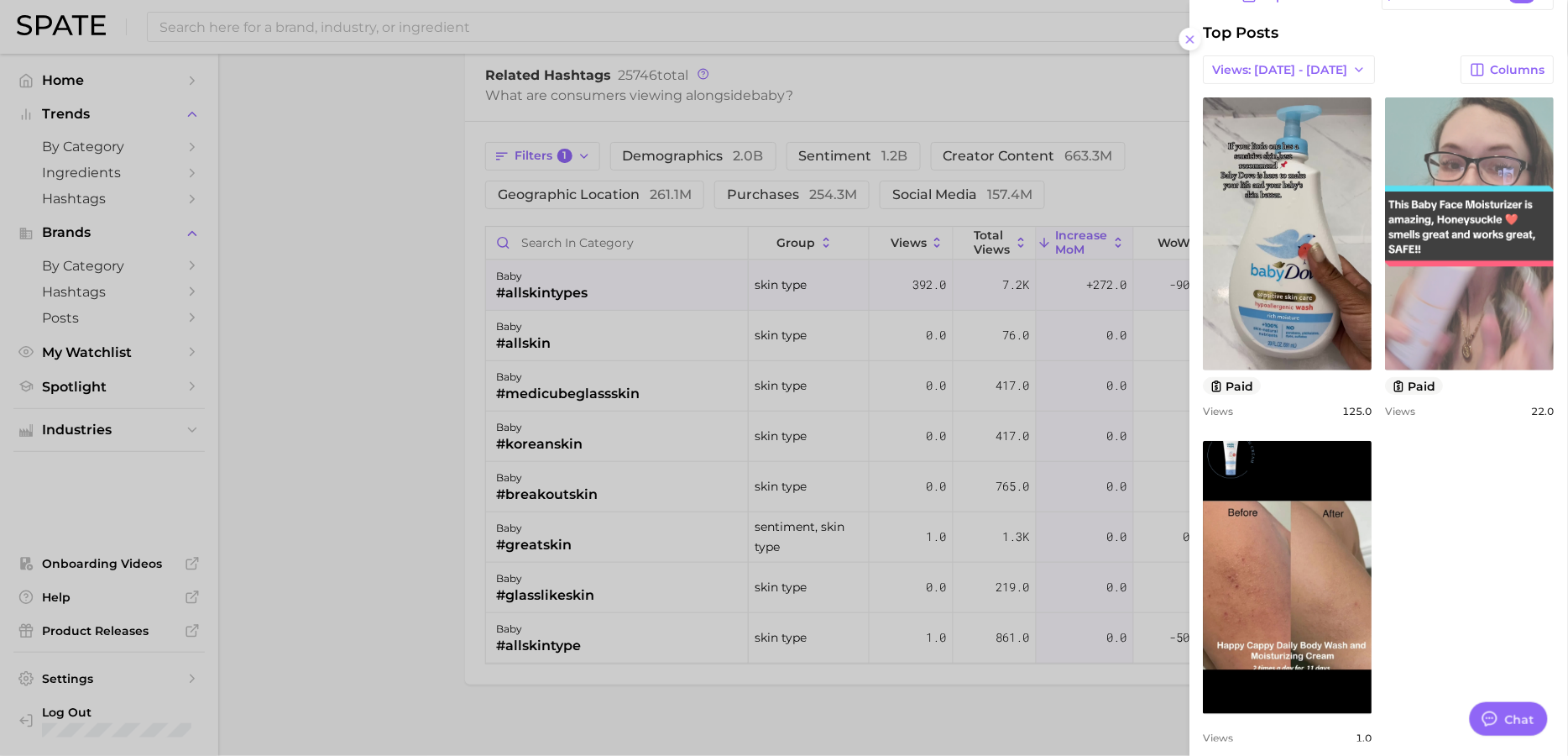
scroll to position [113, 0]
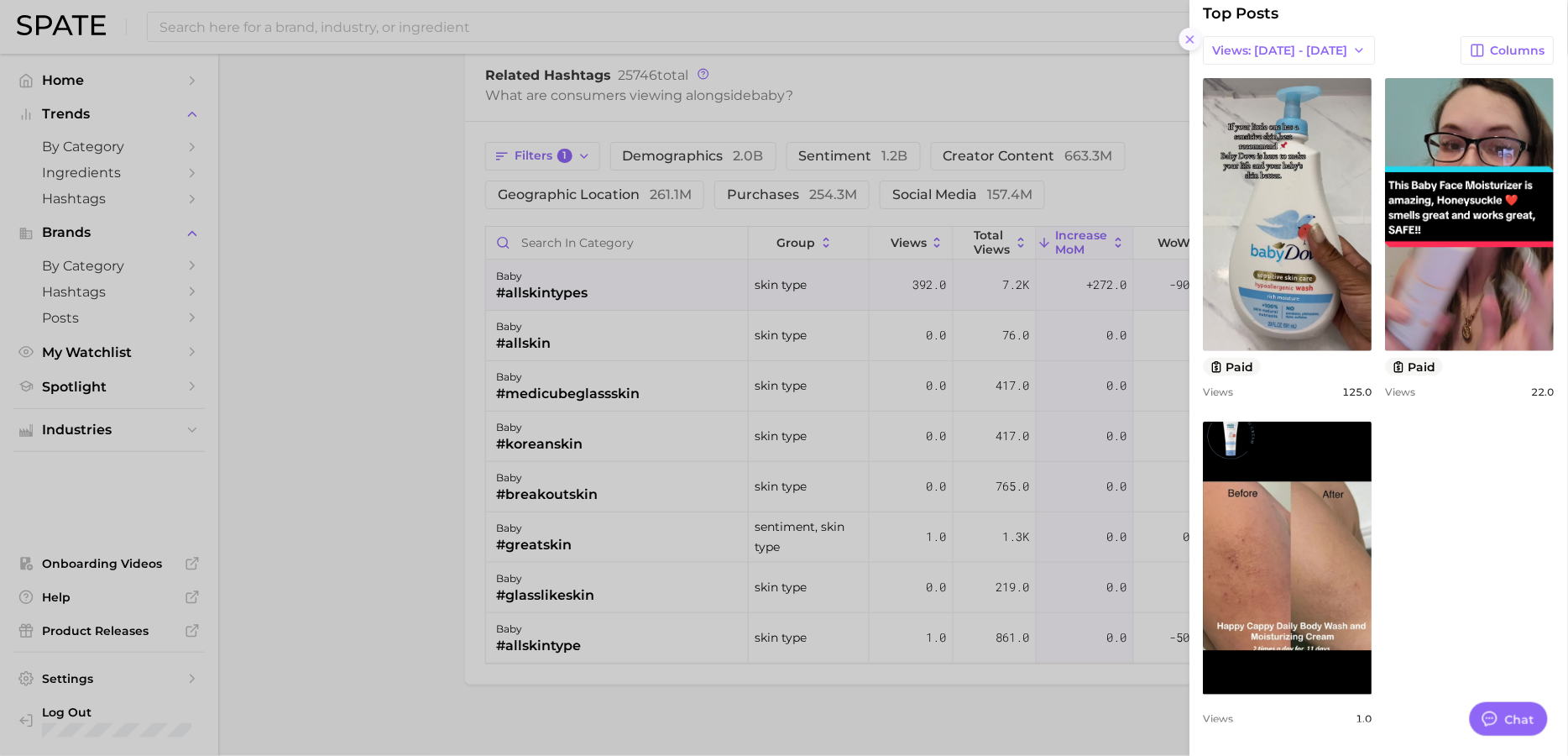
click at [1190, 36] on icon at bounding box center [1190, 39] width 13 height 13
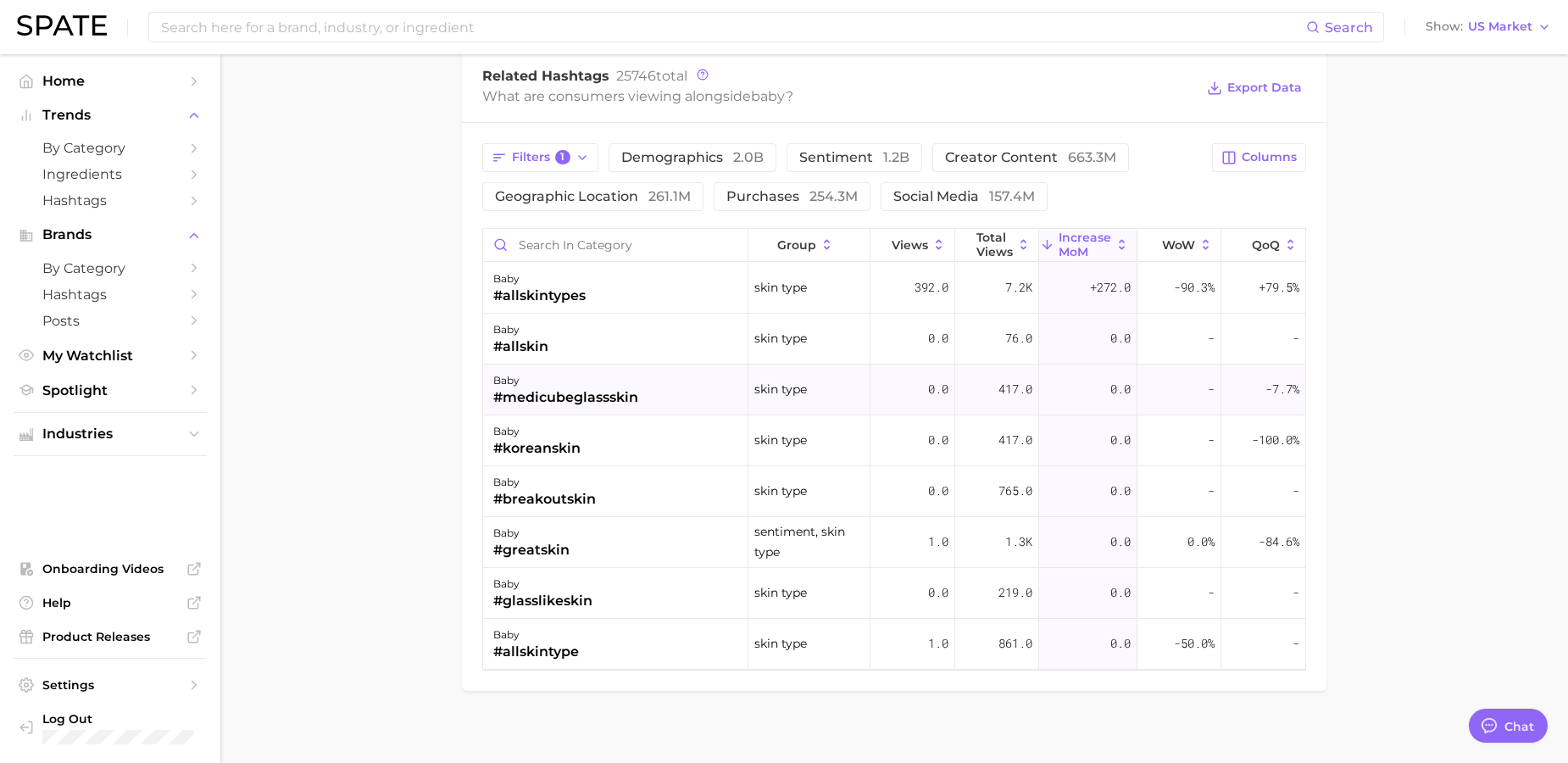
click at [593, 400] on div "#medicubeglassskin" at bounding box center [565, 397] width 145 height 20
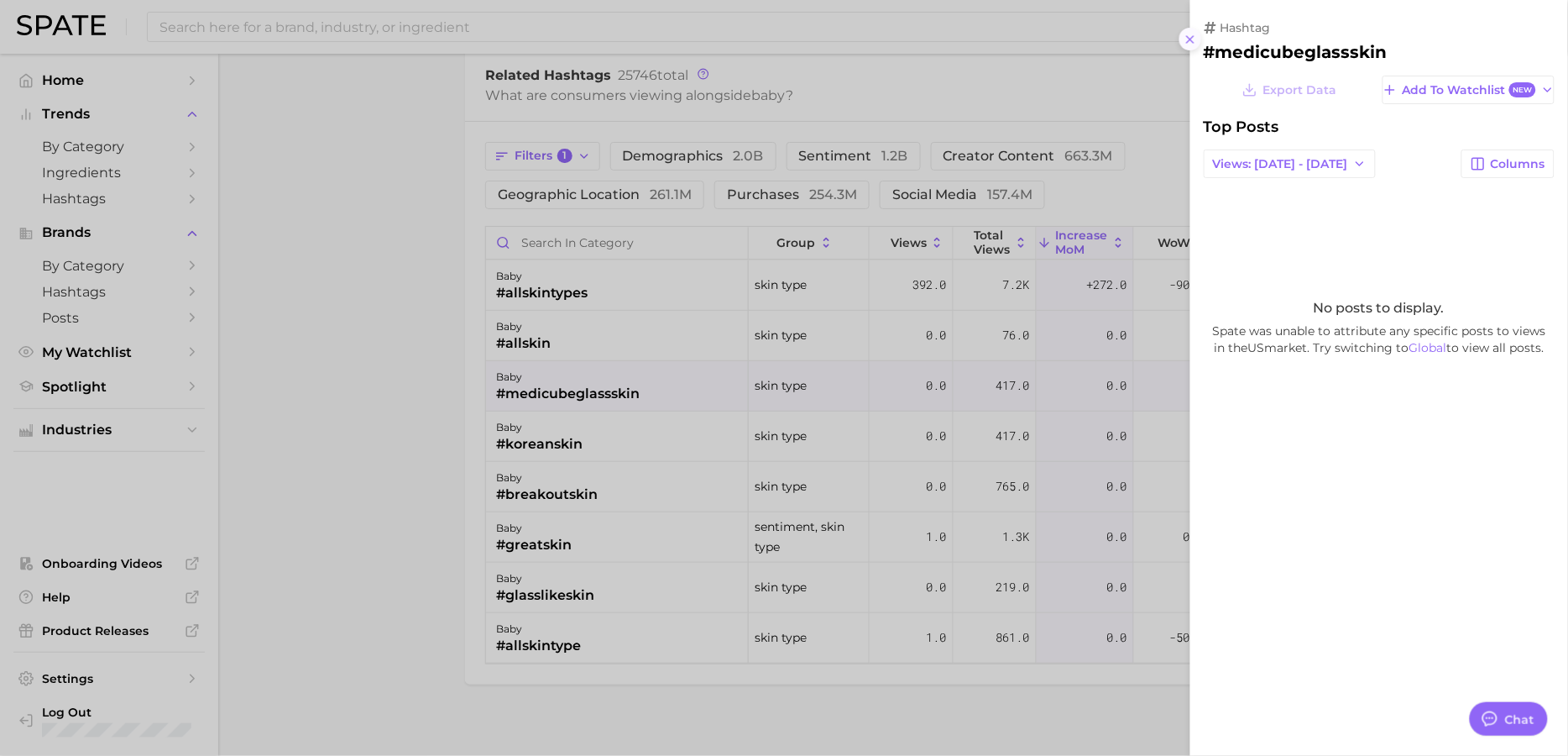
click at [1184, 44] on icon at bounding box center [1190, 39] width 13 height 13
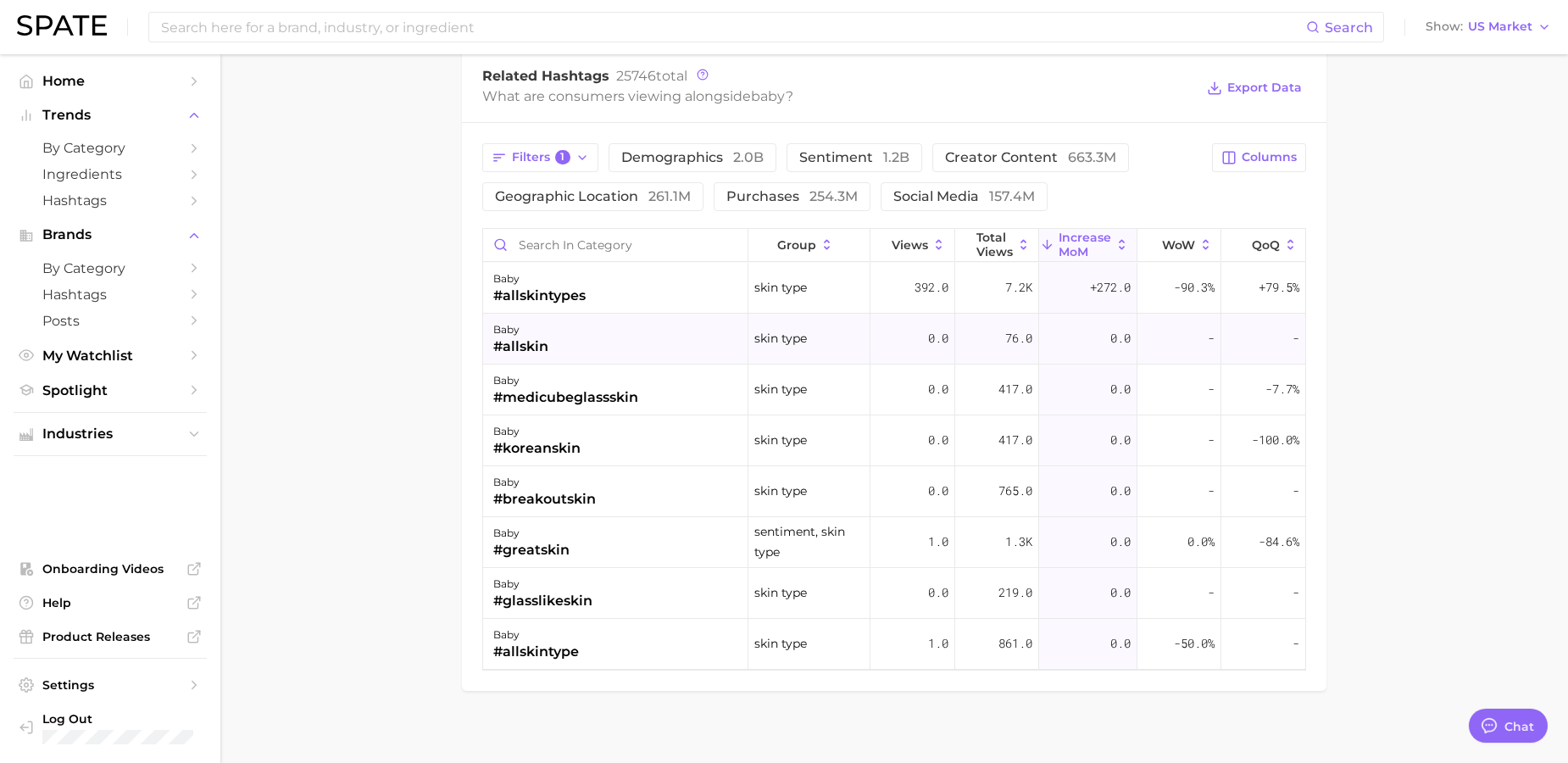
click at [579, 353] on div "baby #allskin" at bounding box center [615, 339] width 265 height 51
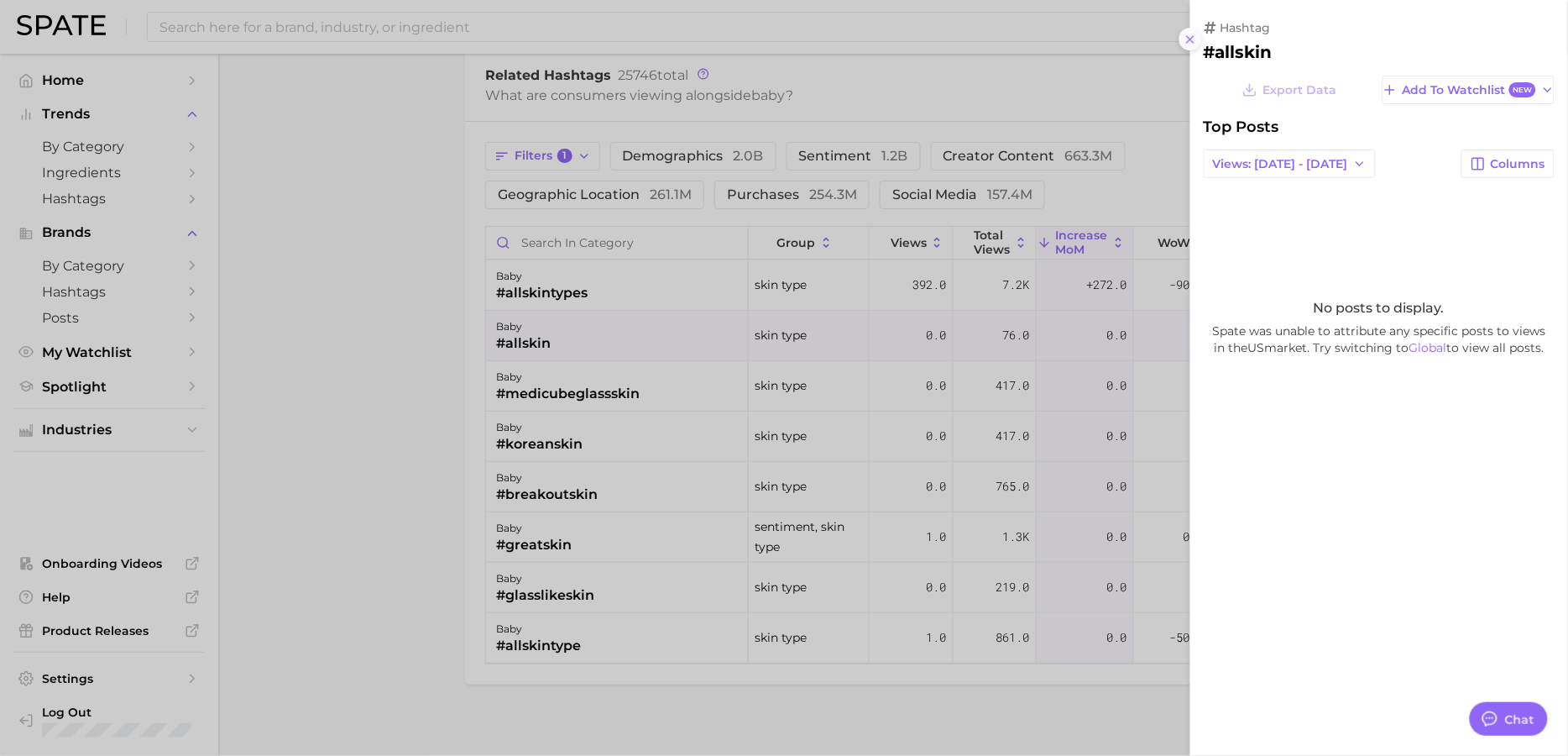
click at [1193, 39] on icon at bounding box center [1190, 39] width 13 height 13
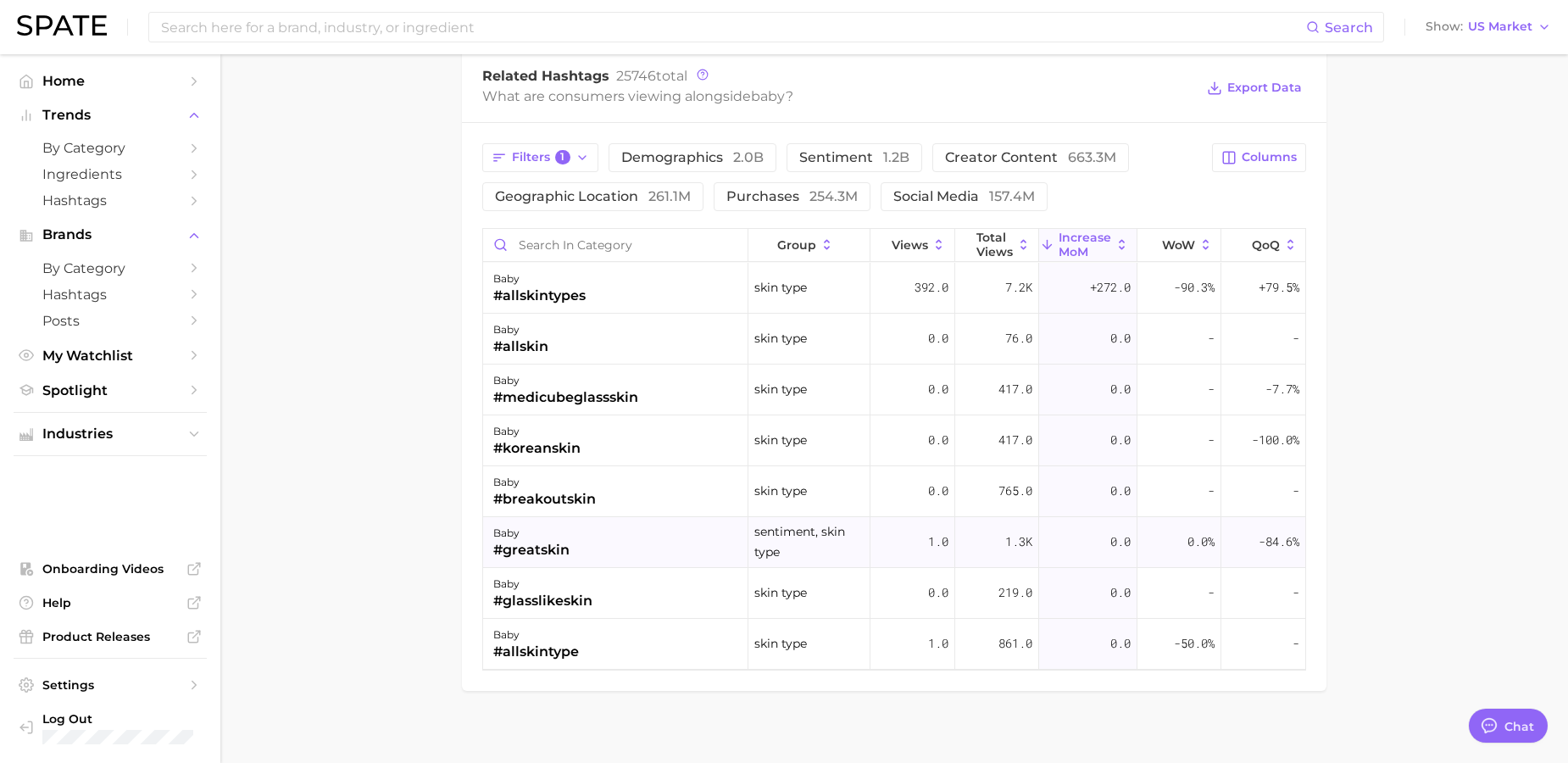
click at [579, 549] on div "baby #greatskin" at bounding box center [615, 542] width 265 height 51
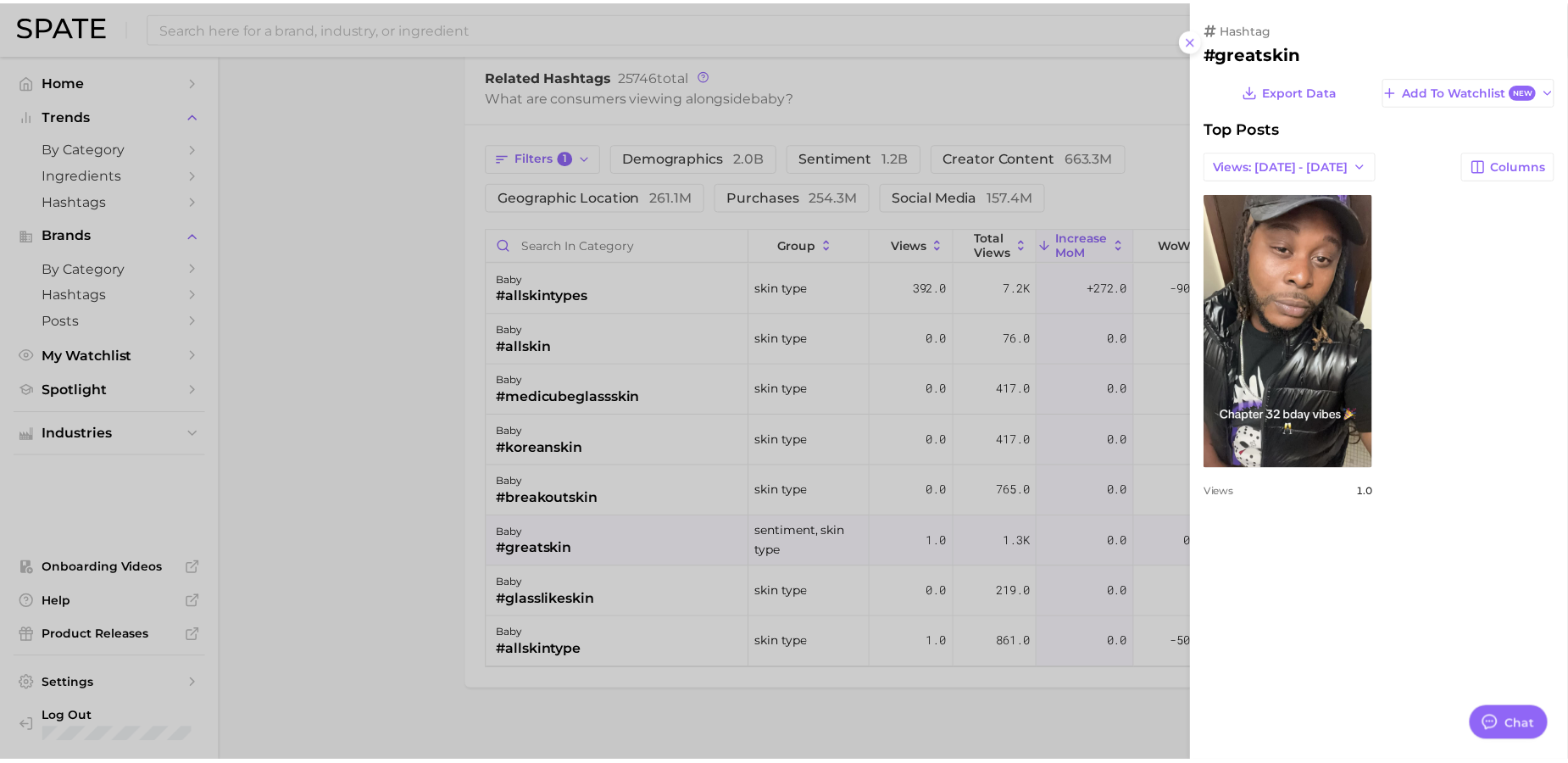
scroll to position [0, 0]
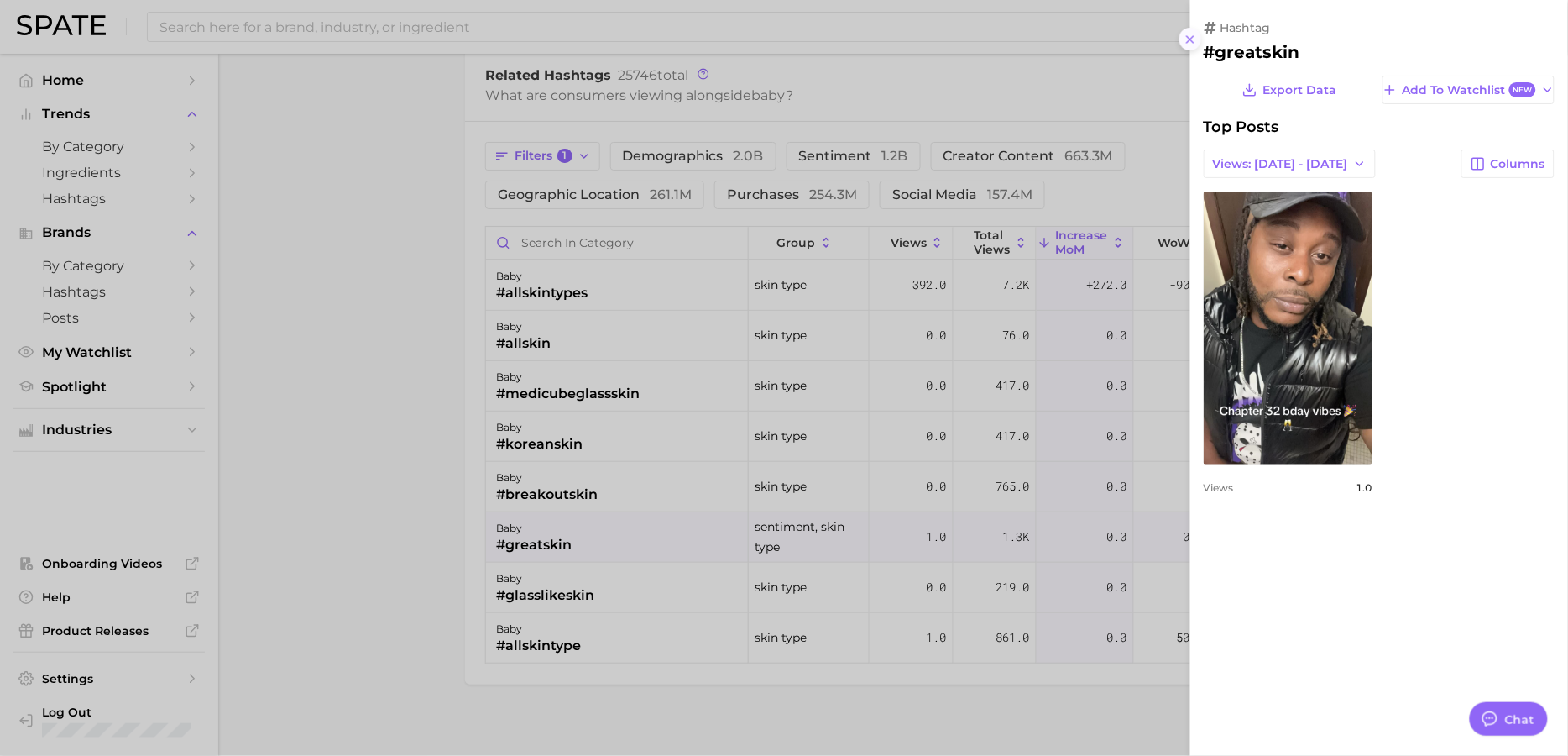
click at [1195, 39] on icon at bounding box center [1190, 39] width 13 height 13
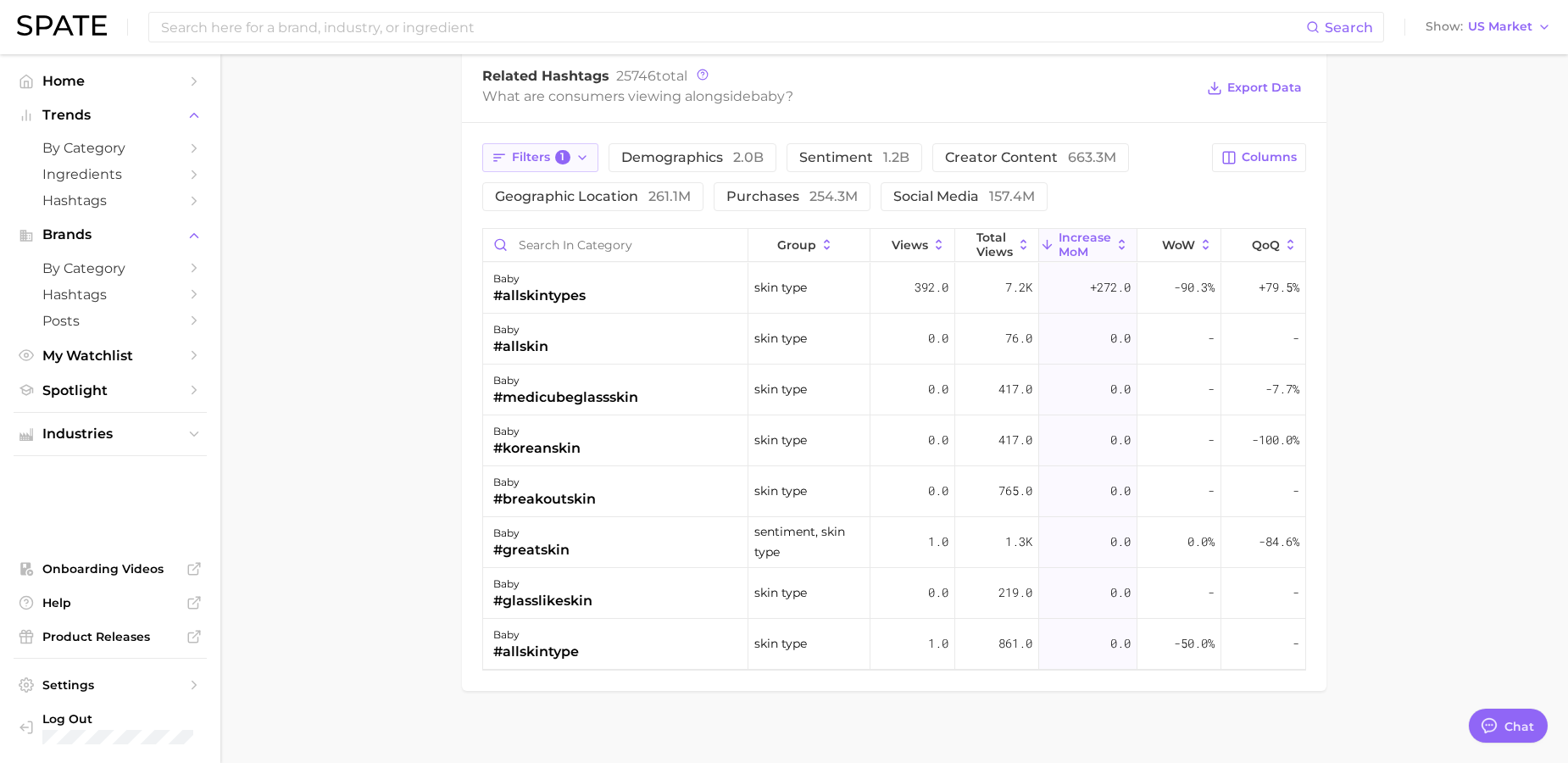
click at [543, 161] on span "Filters 1" at bounding box center [542, 157] width 59 height 15
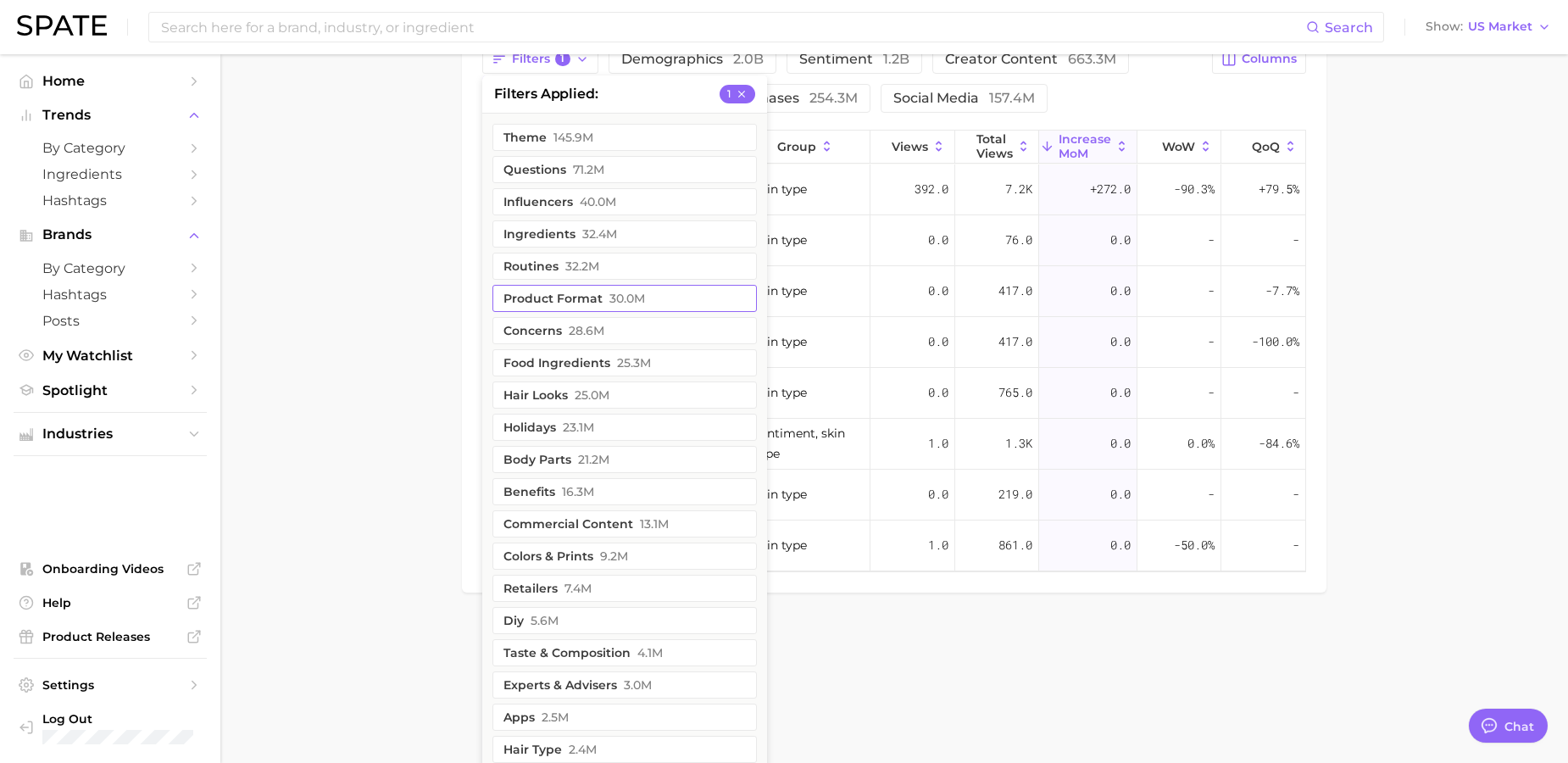
scroll to position [1581, 0]
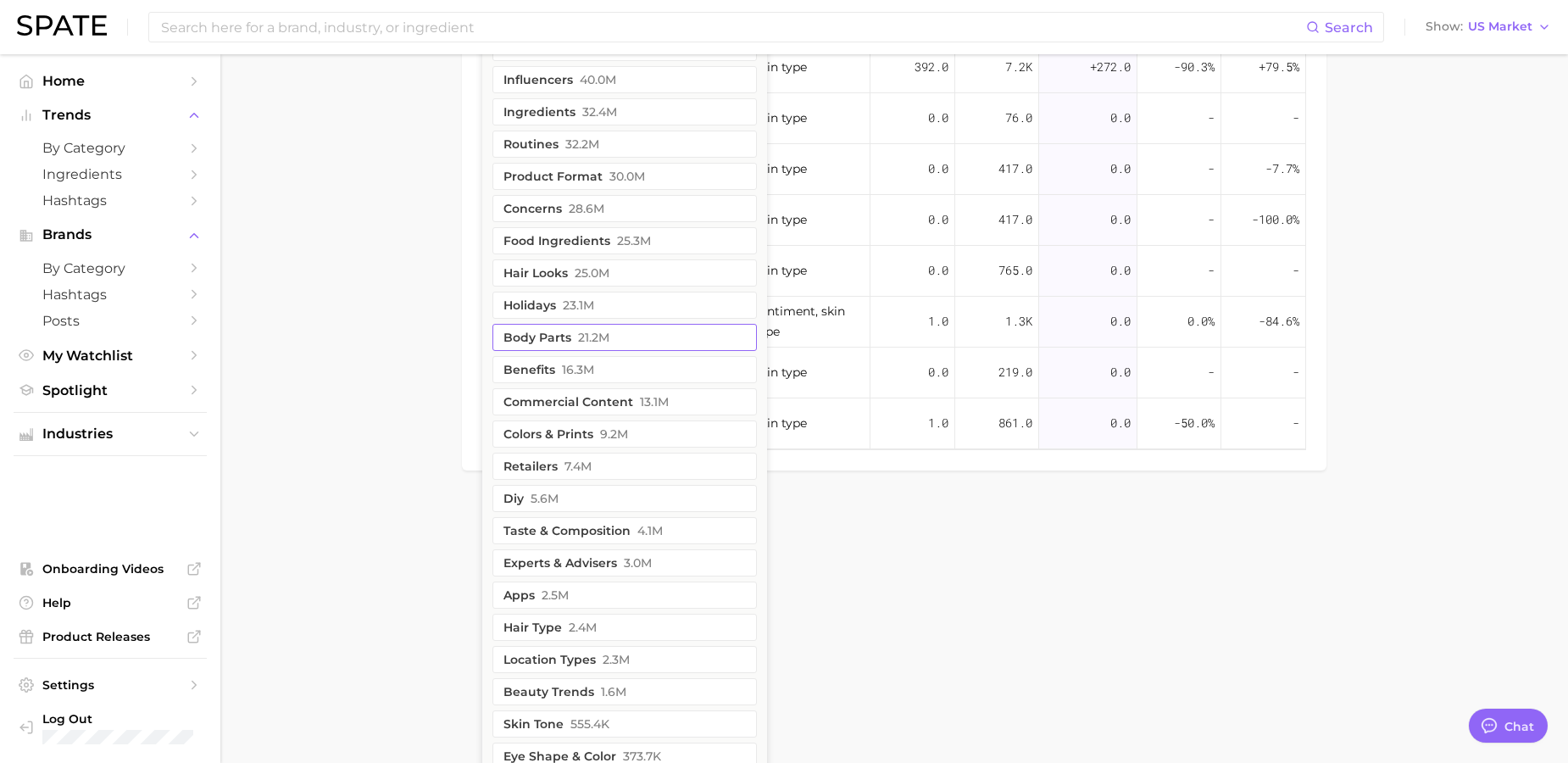
click at [606, 326] on button "body parts 21.2m" at bounding box center [624, 337] width 264 height 27
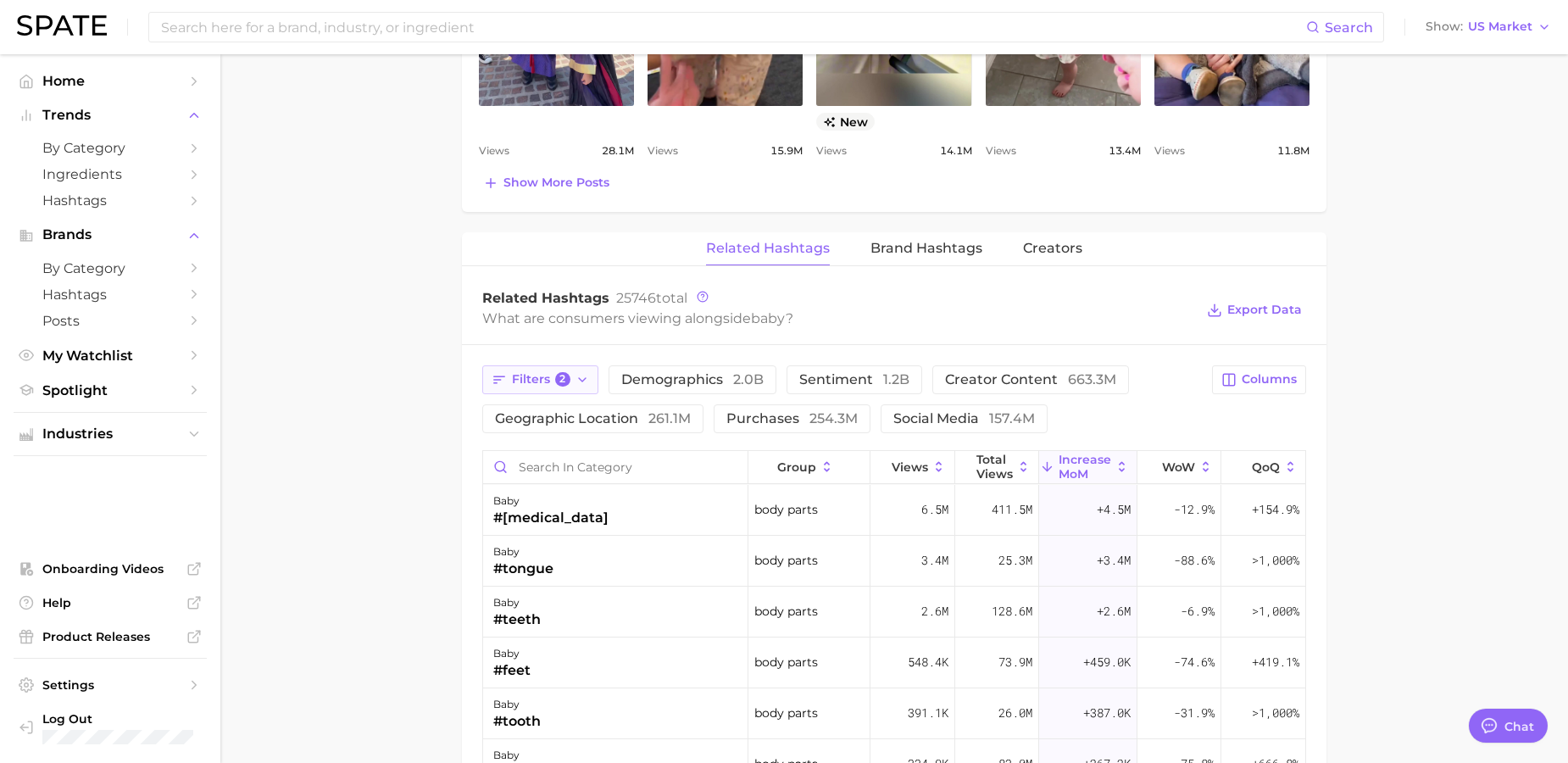
click at [528, 380] on span "Filters 2" at bounding box center [542, 380] width 59 height 15
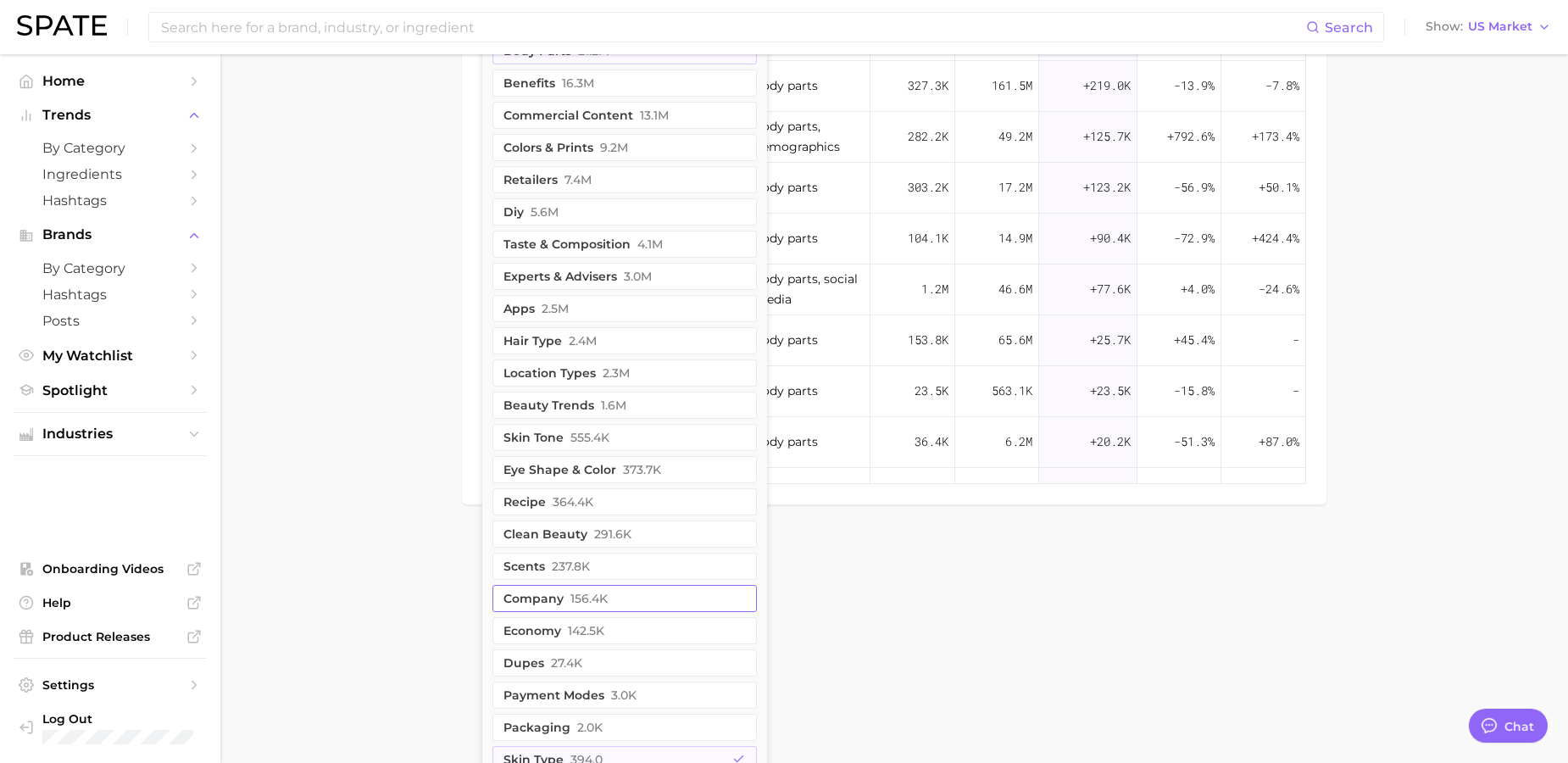
scroll to position [1890, 0]
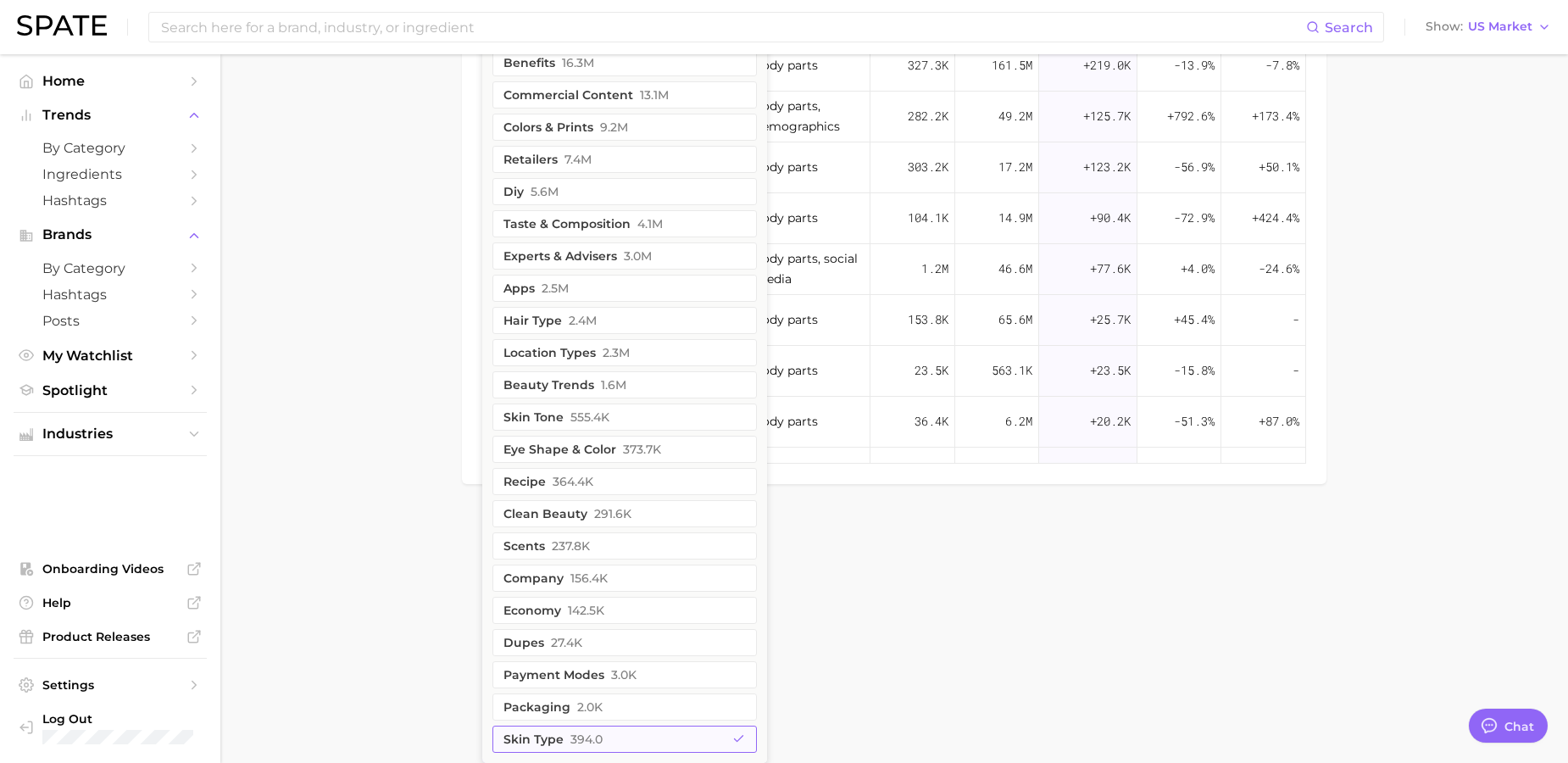
click at [641, 750] on button "skin type 394.0" at bounding box center [624, 738] width 264 height 27
click at [611, 520] on span "291.6k" at bounding box center [613, 513] width 37 height 13
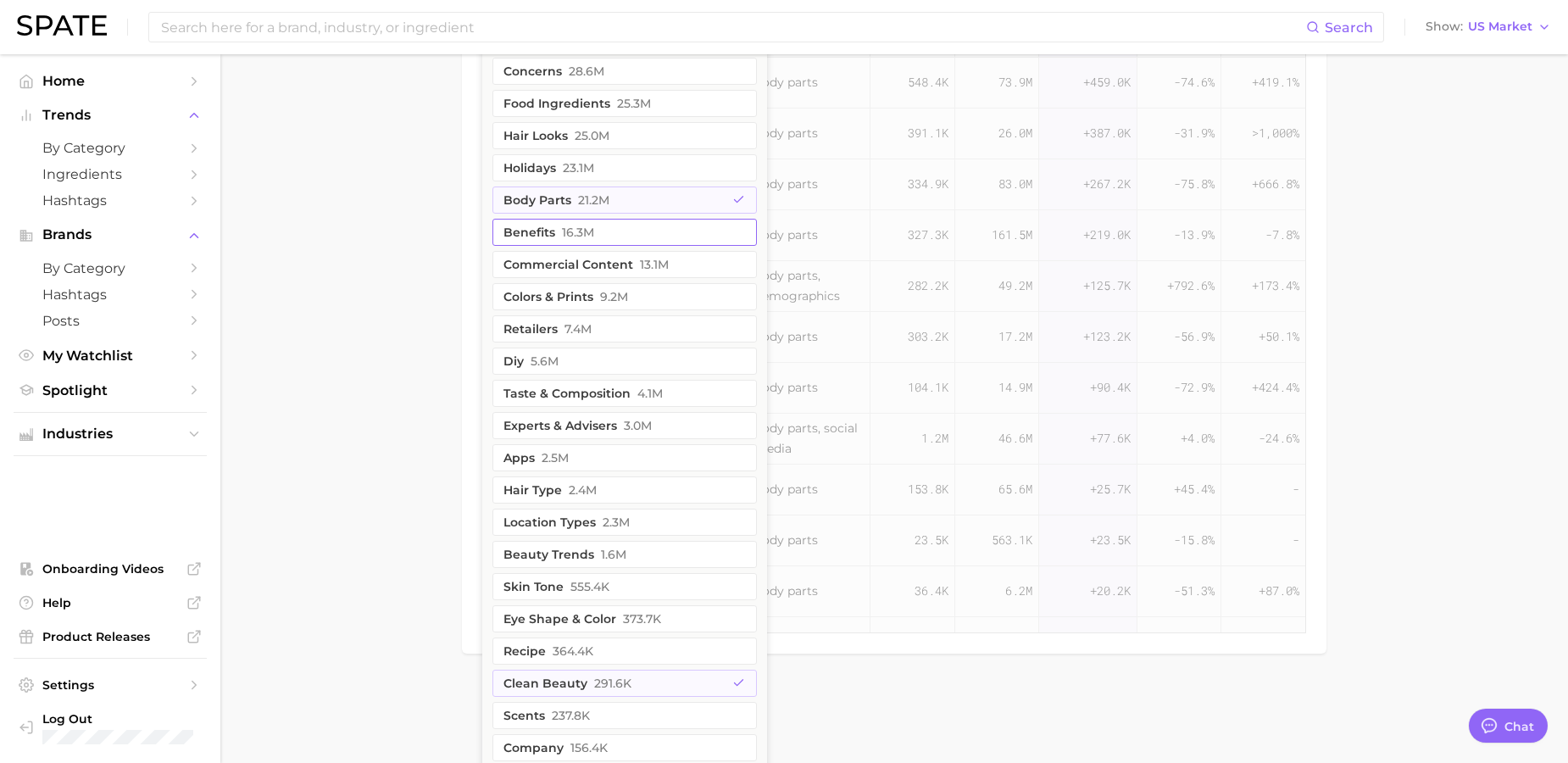
scroll to position [1717, 0]
click at [692, 205] on button "body parts 21.2m" at bounding box center [624, 201] width 264 height 27
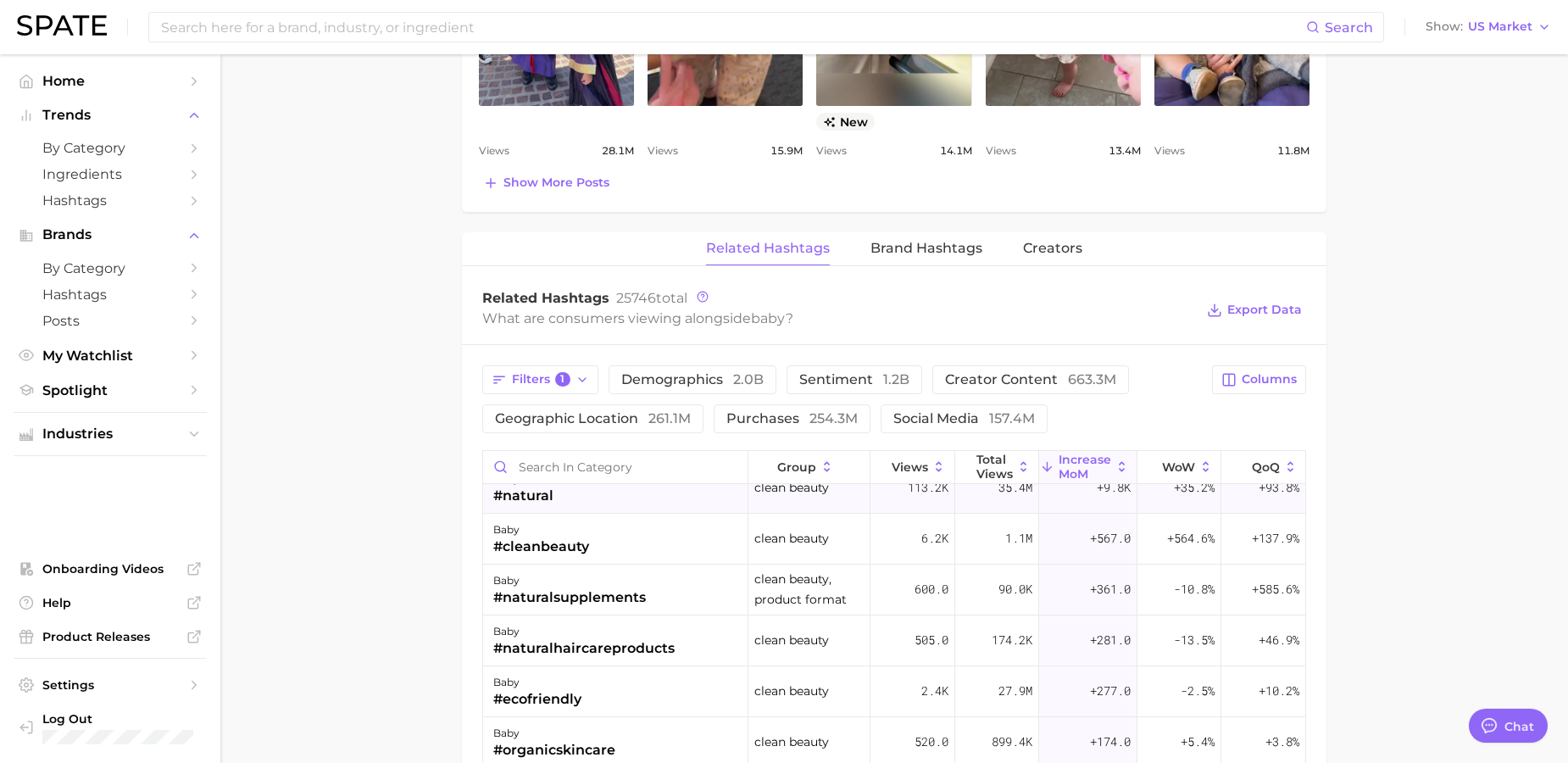
scroll to position [92, 0]
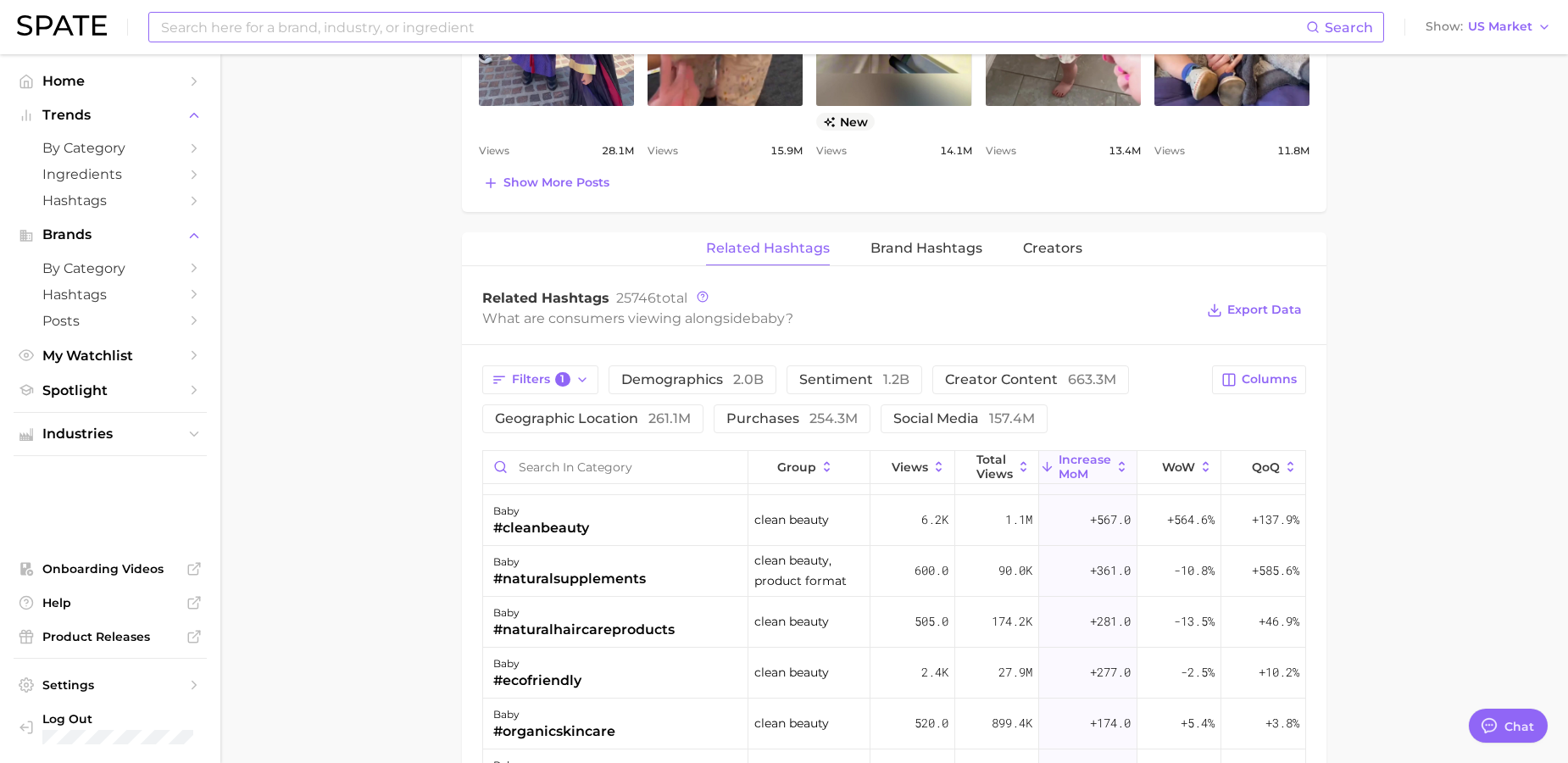
click at [262, 35] on input at bounding box center [732, 27] width 1147 height 28
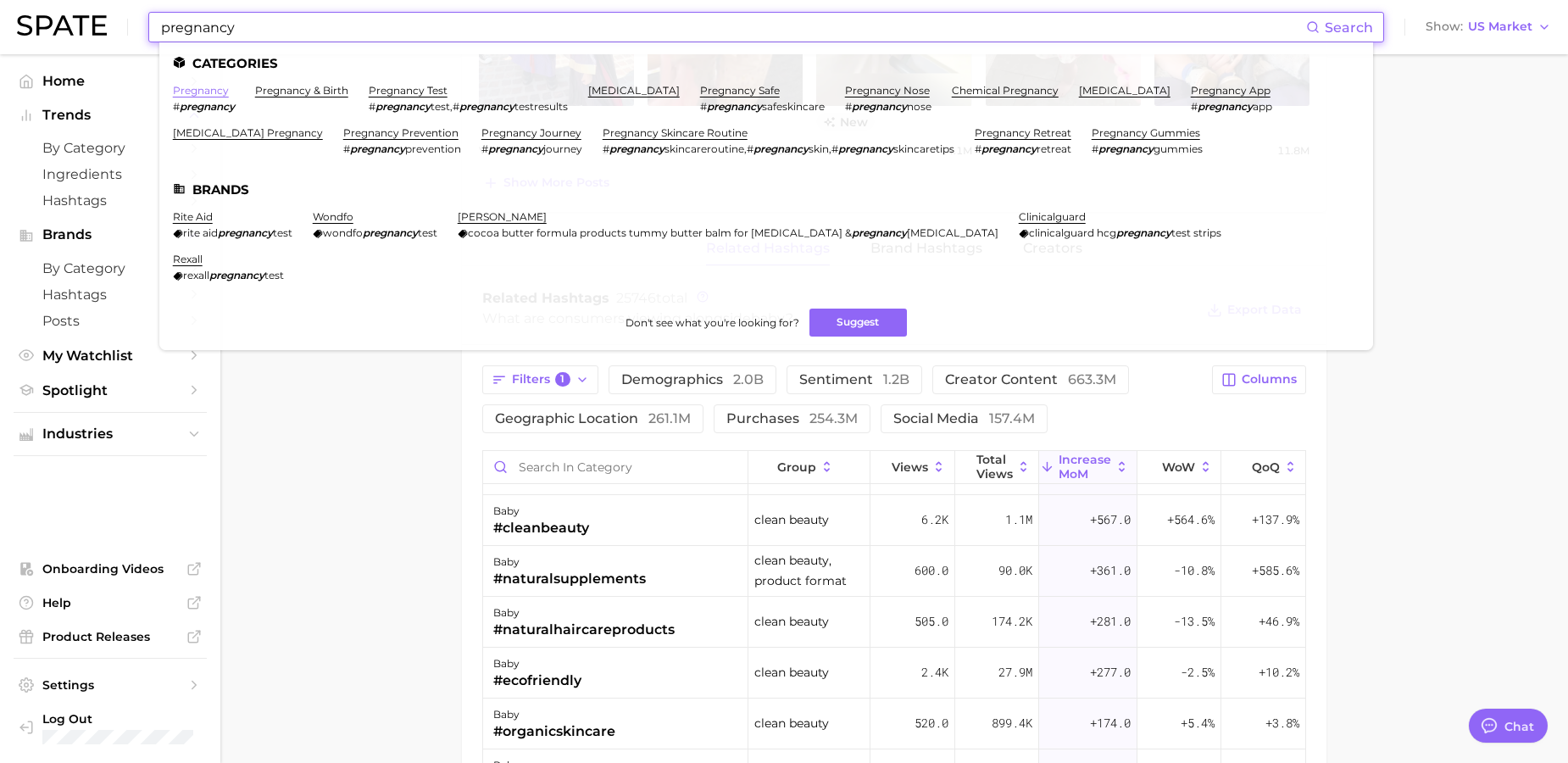
type input "pregnancy"
click at [213, 85] on link "pregnancy" at bounding box center [201, 90] width 56 height 12
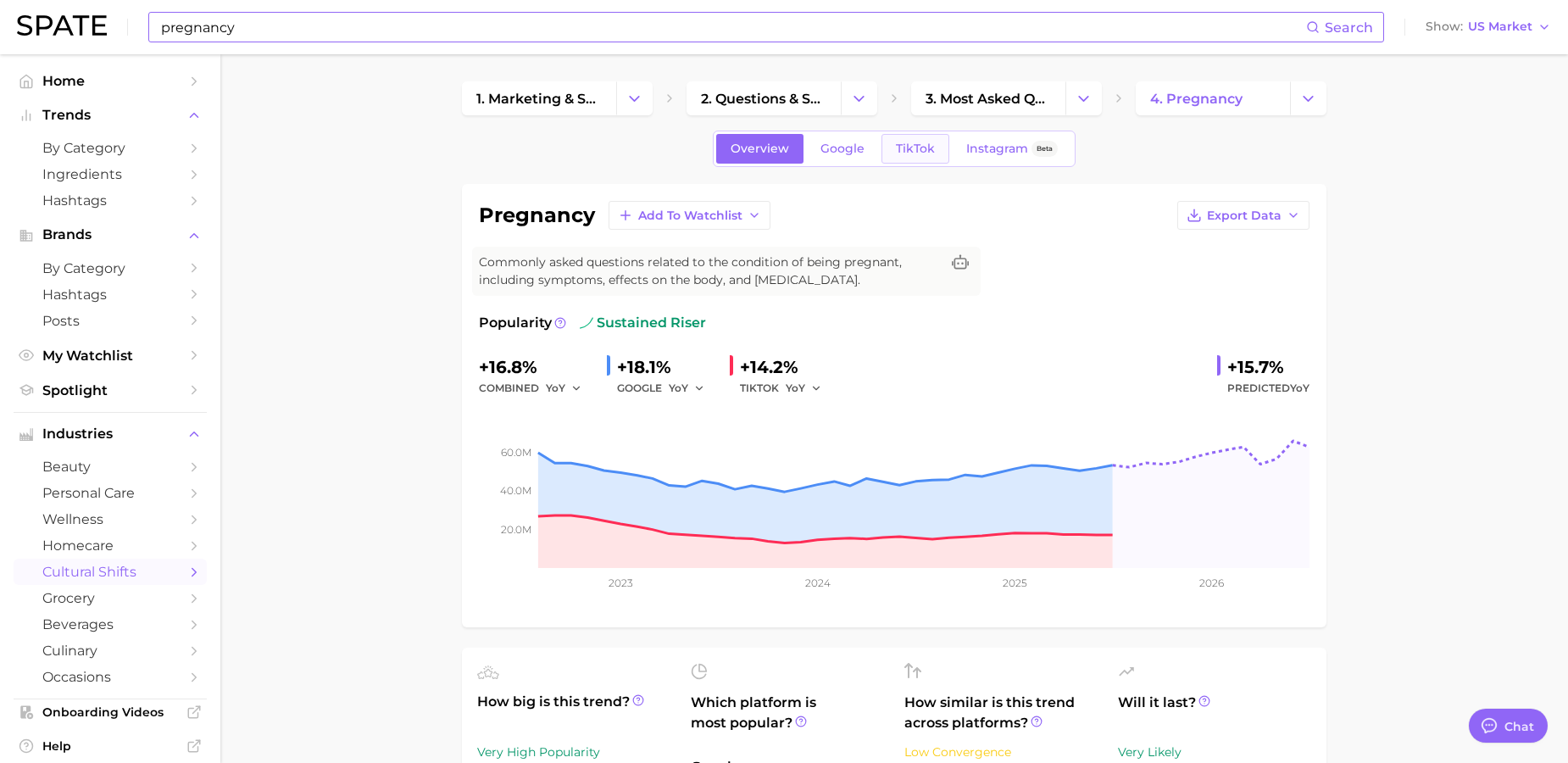
click at [908, 155] on span "TikTok" at bounding box center [915, 149] width 39 height 14
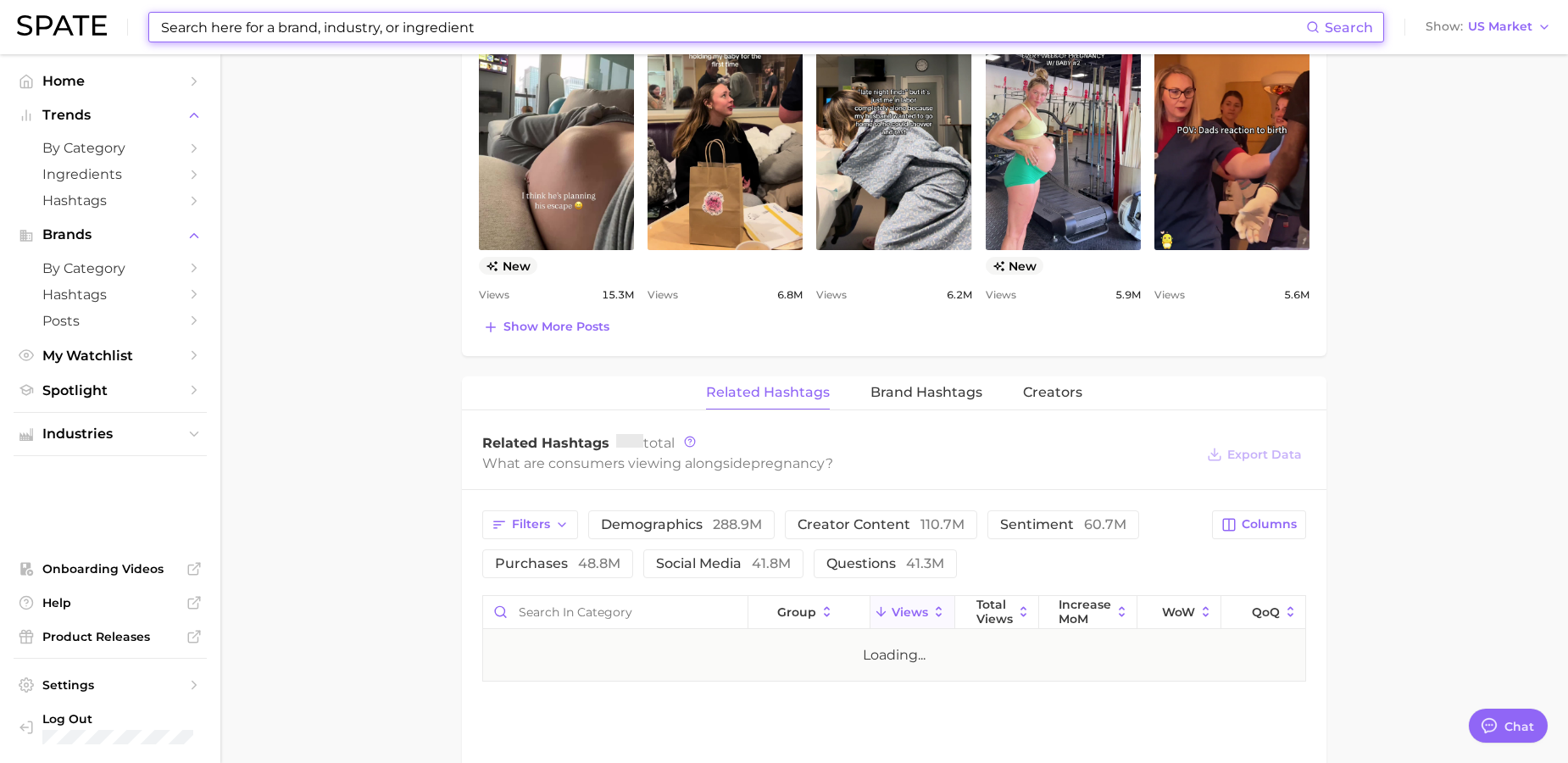
scroll to position [1010, 0]
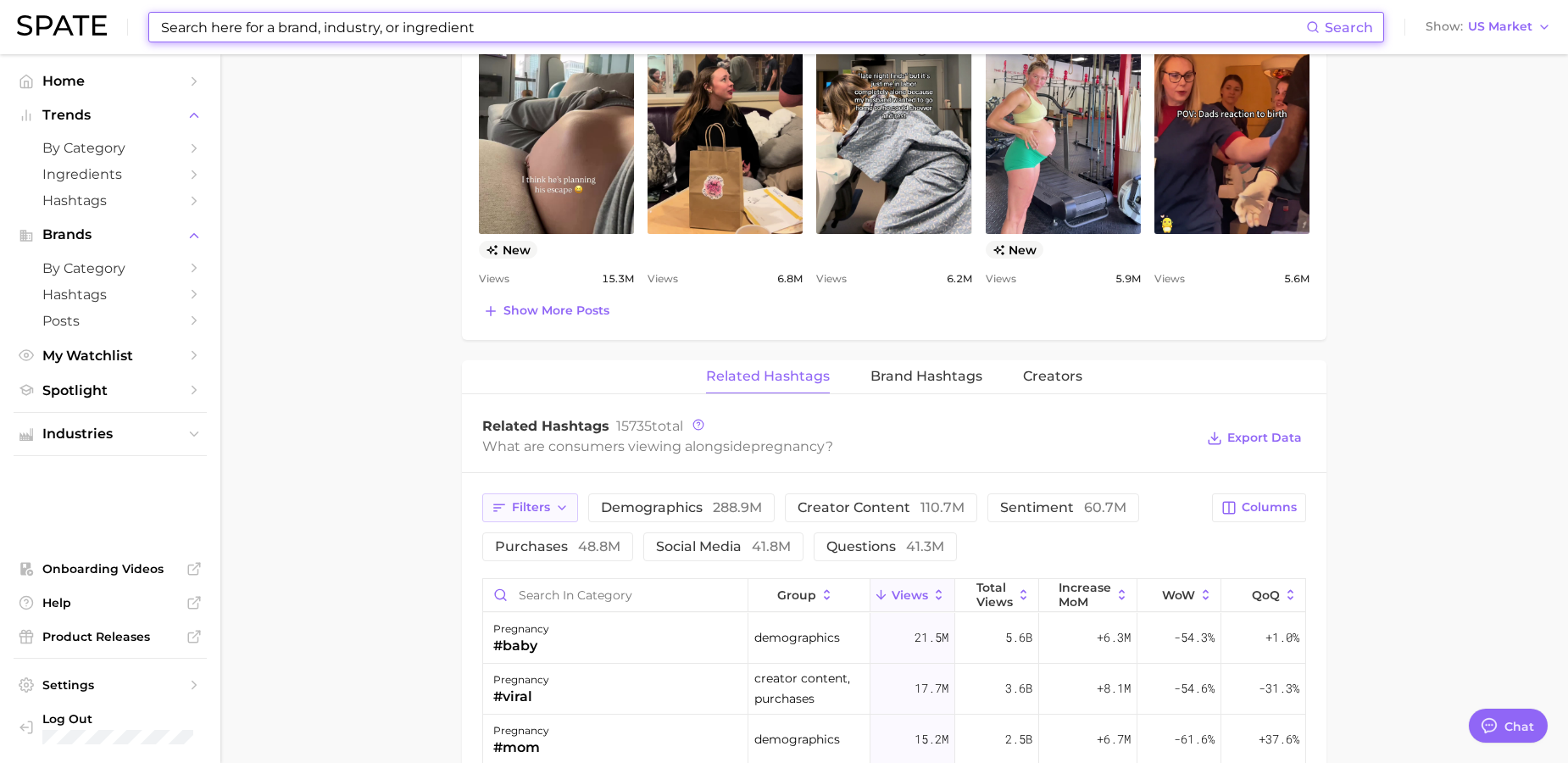
click at [550, 504] on button "Filters" at bounding box center [529, 507] width 96 height 28
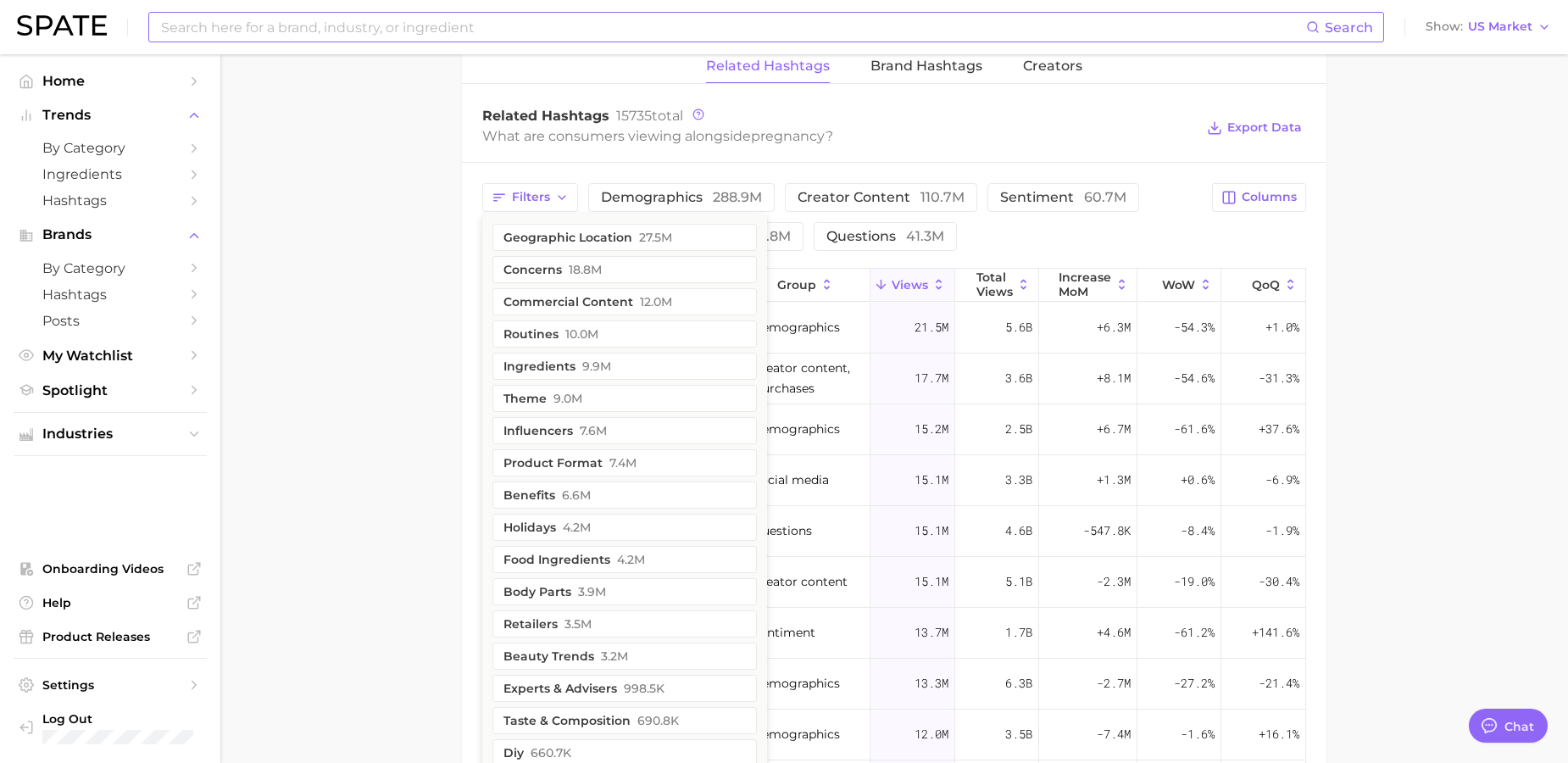
scroll to position [1307, 0]
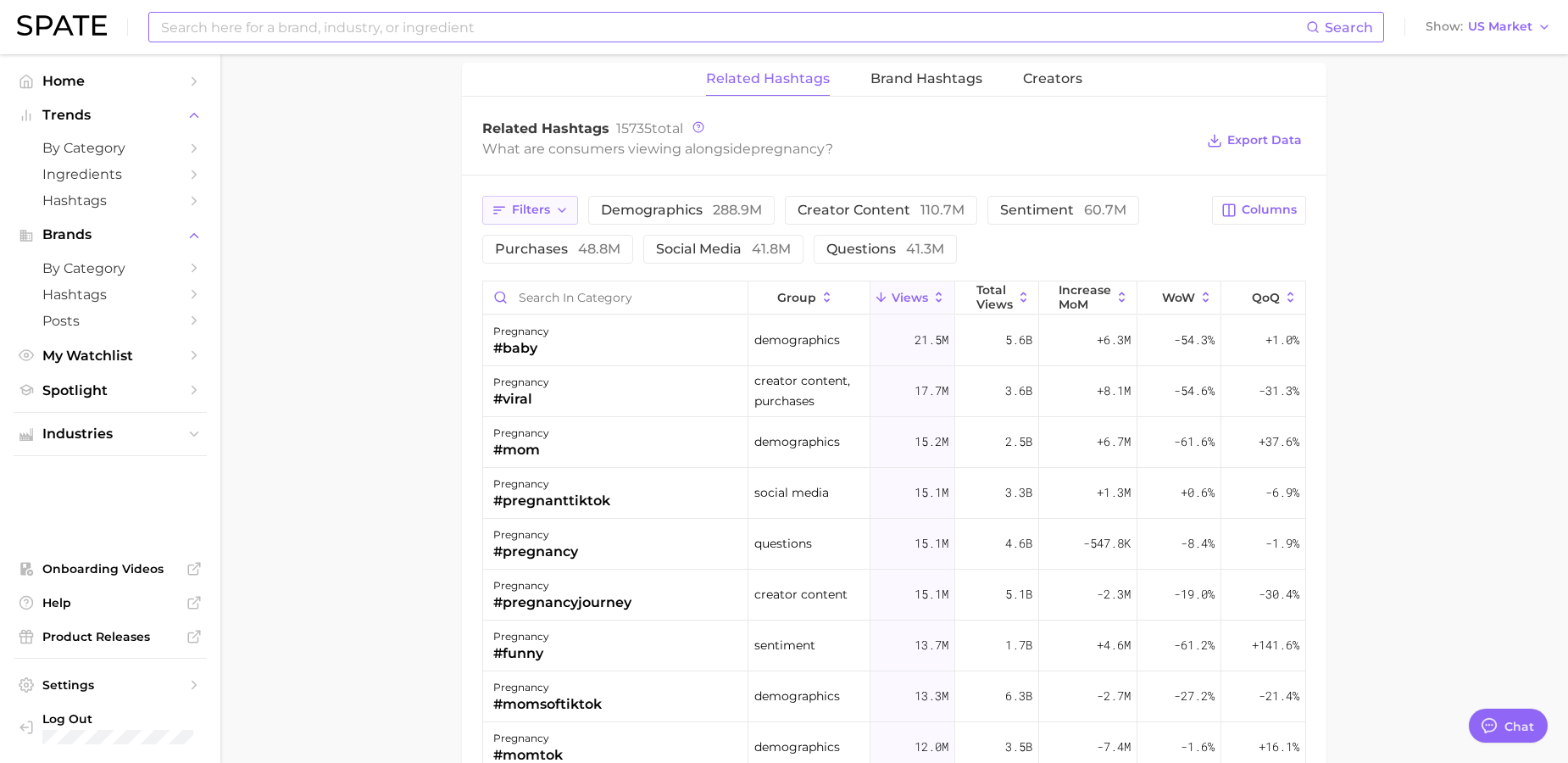
click at [548, 216] on span "Filters" at bounding box center [531, 209] width 38 height 14
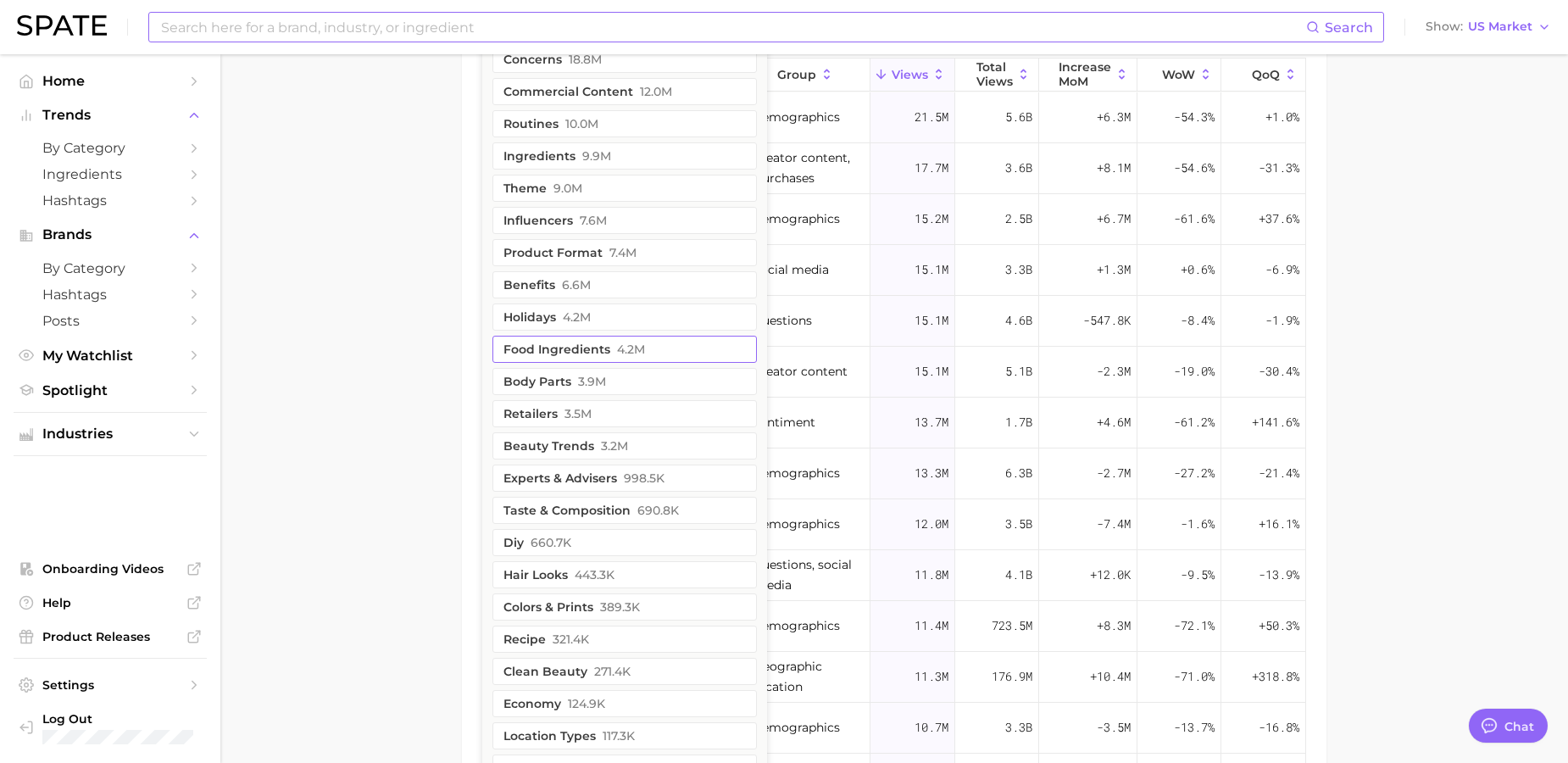
scroll to position [1526, 0]
click at [616, 446] on span "3.2m" at bounding box center [615, 450] width 27 height 13
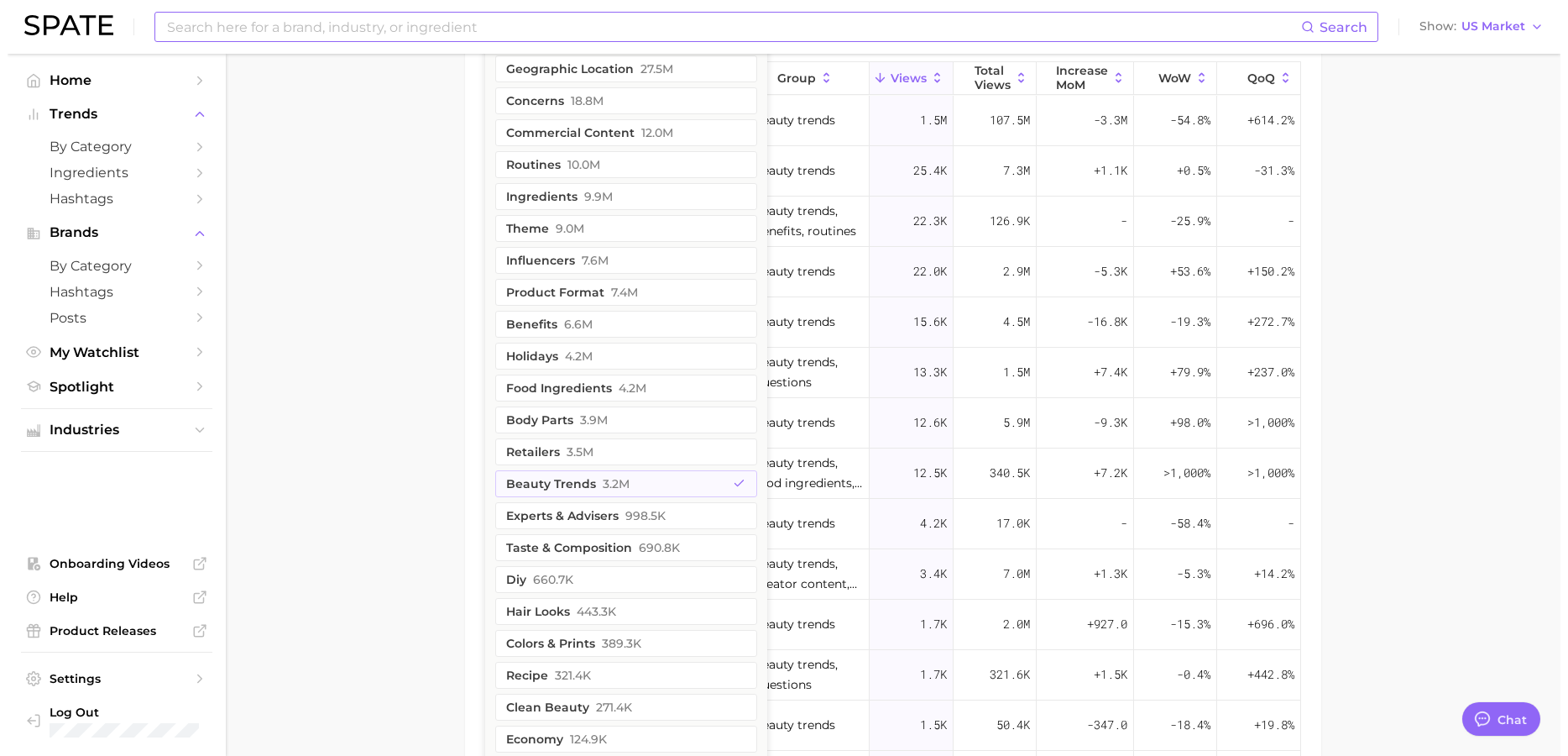
scroll to position [1491, 0]
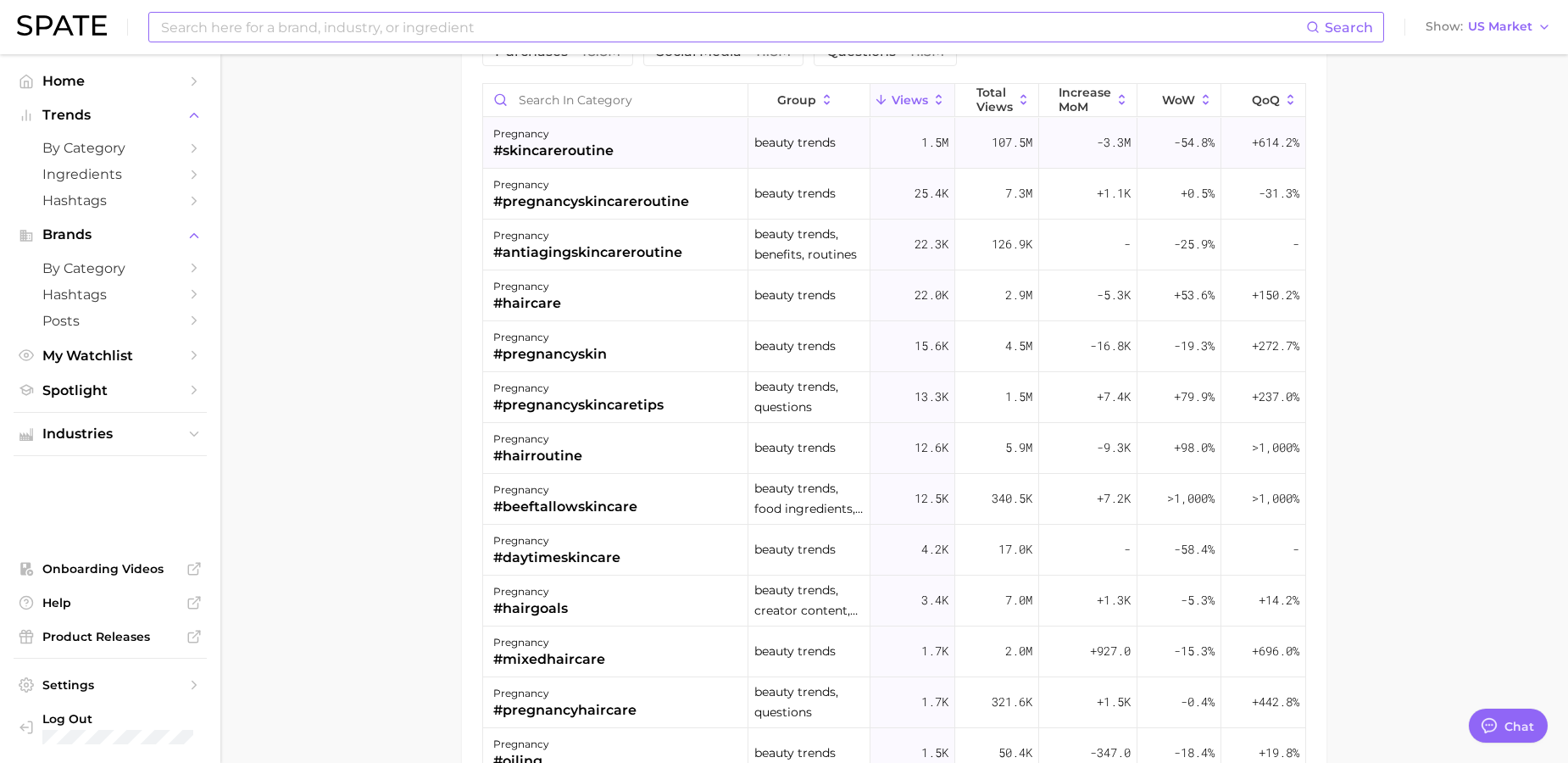
click at [576, 150] on div "#skincareroutine" at bounding box center [553, 151] width 120 height 20
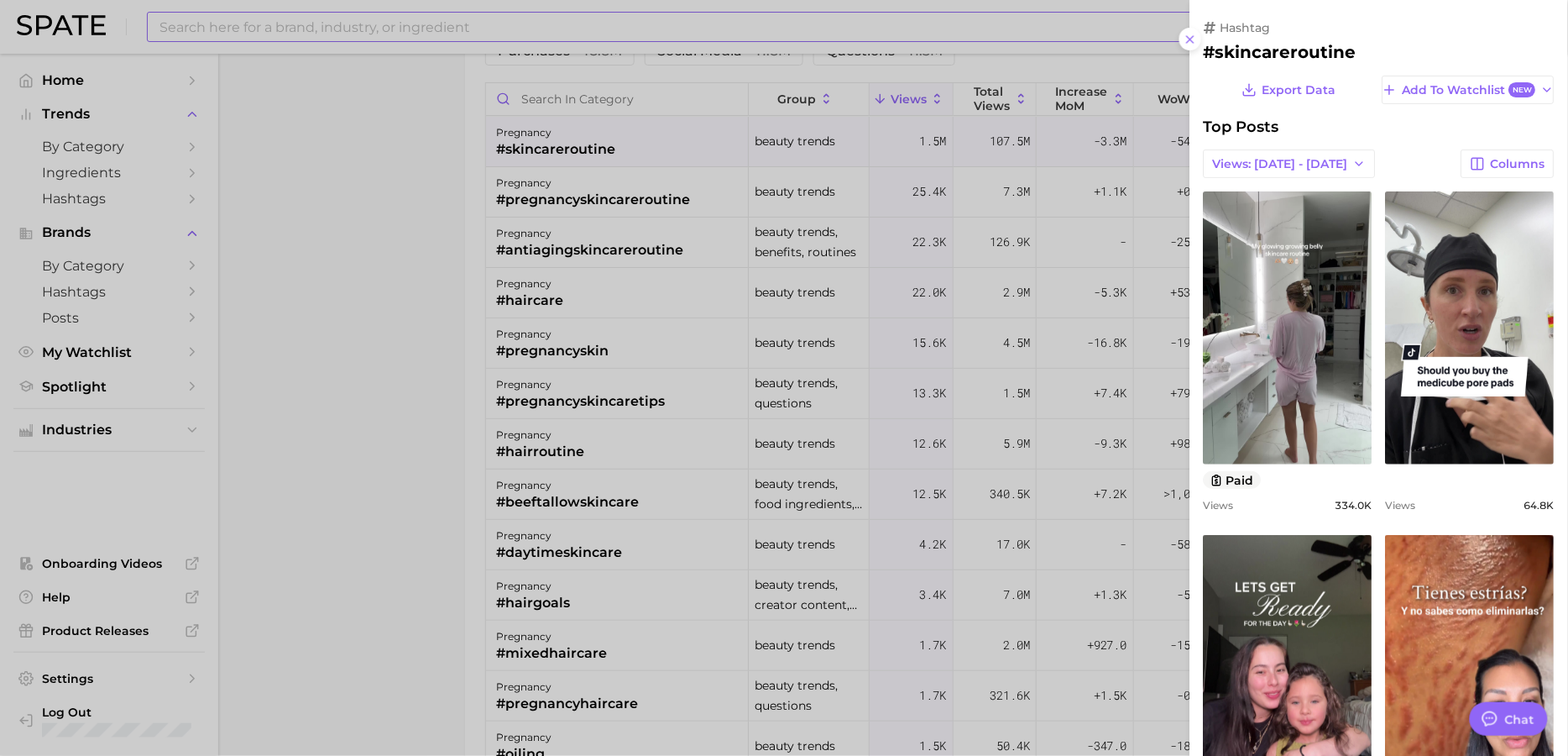
scroll to position [0, 0]
click at [1195, 40] on icon at bounding box center [1190, 39] width 13 height 13
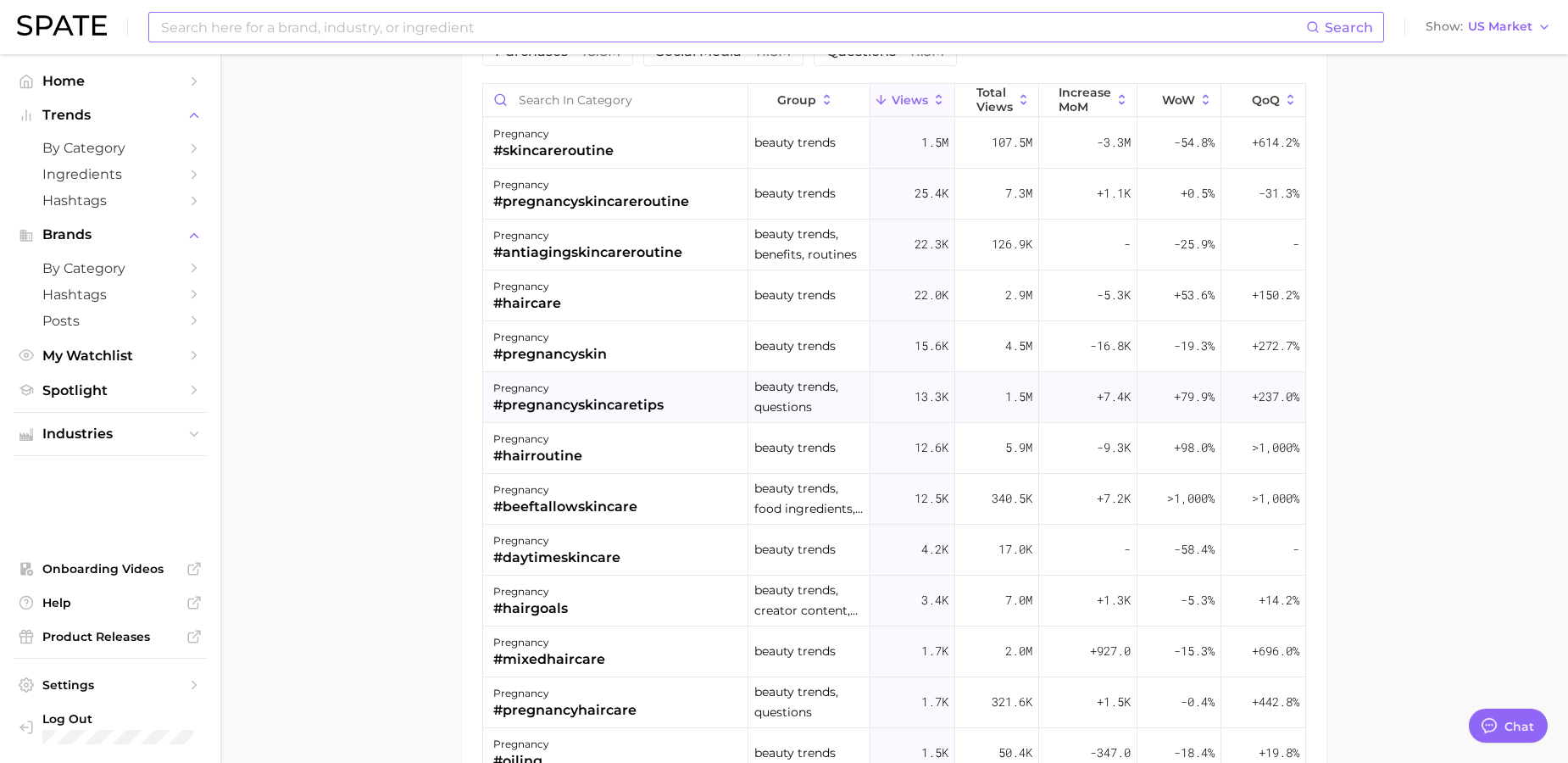
click at [555, 395] on div "pregnancy" at bounding box center [579, 387] width 170 height 20
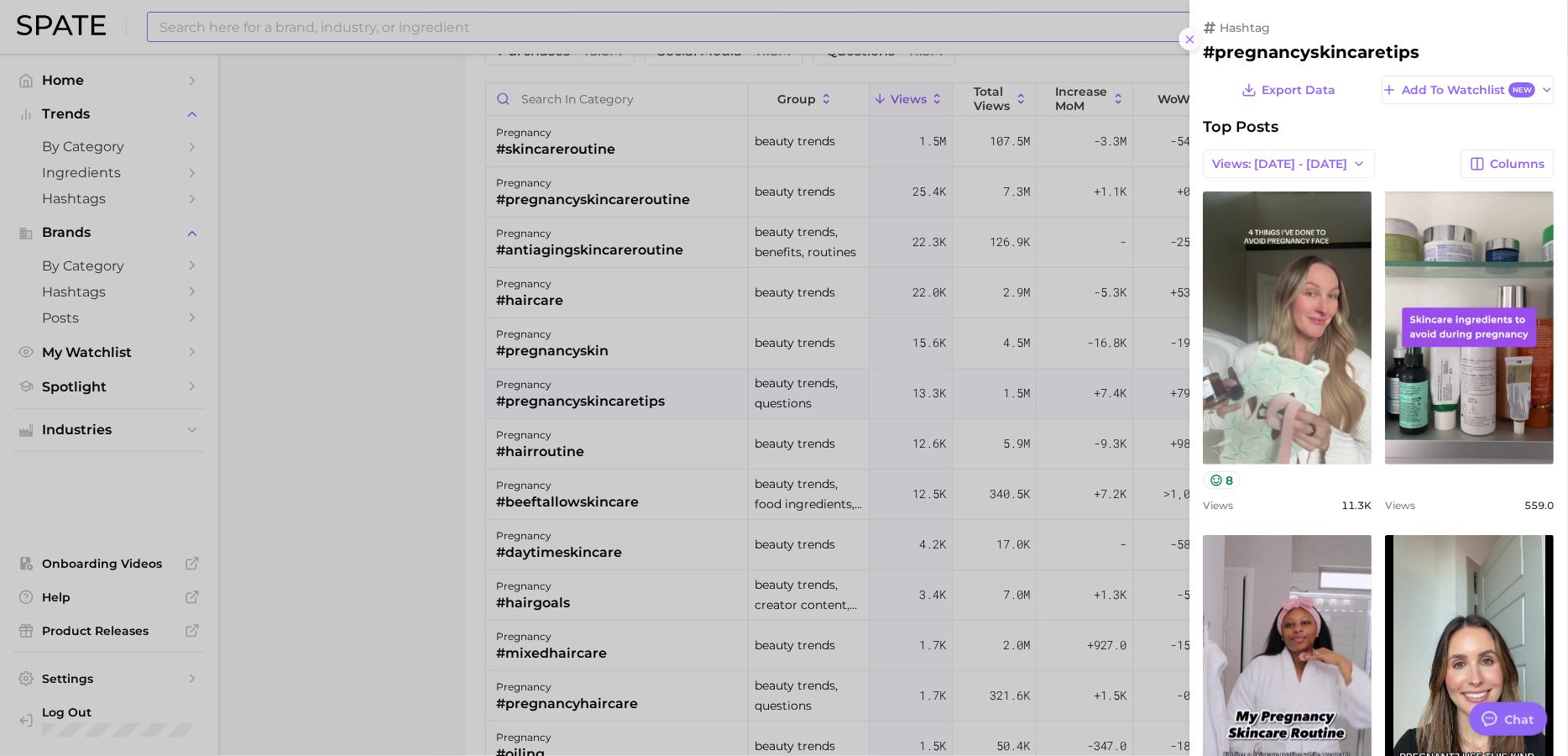
click at [1199, 47] on button at bounding box center [1191, 39] width 23 height 23
